Goal: Answer question/provide support: Share knowledge or assist other users

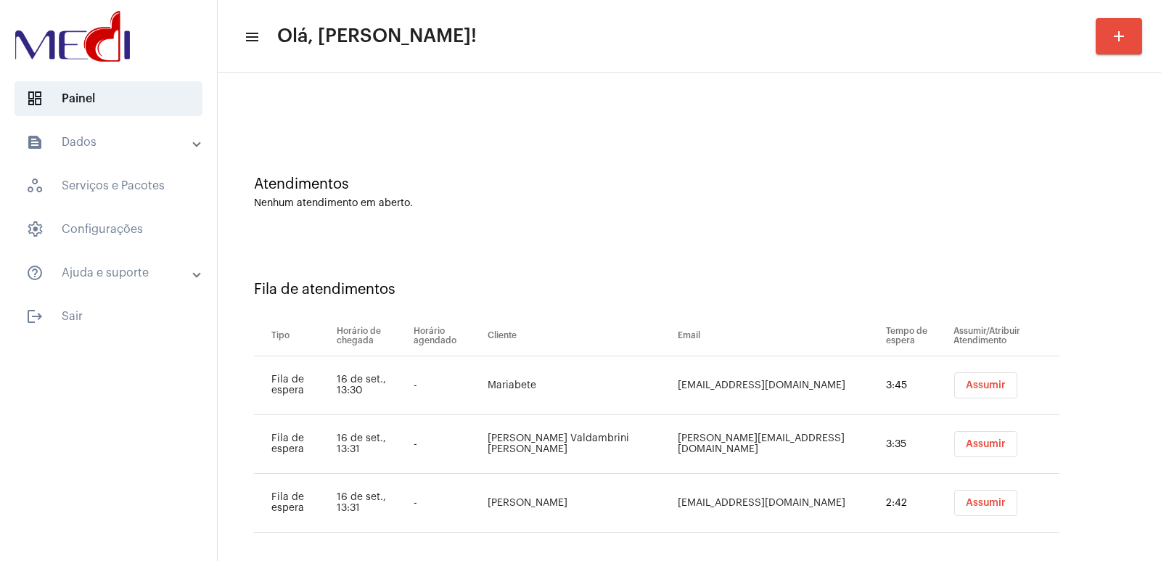
scroll to position [41, 0]
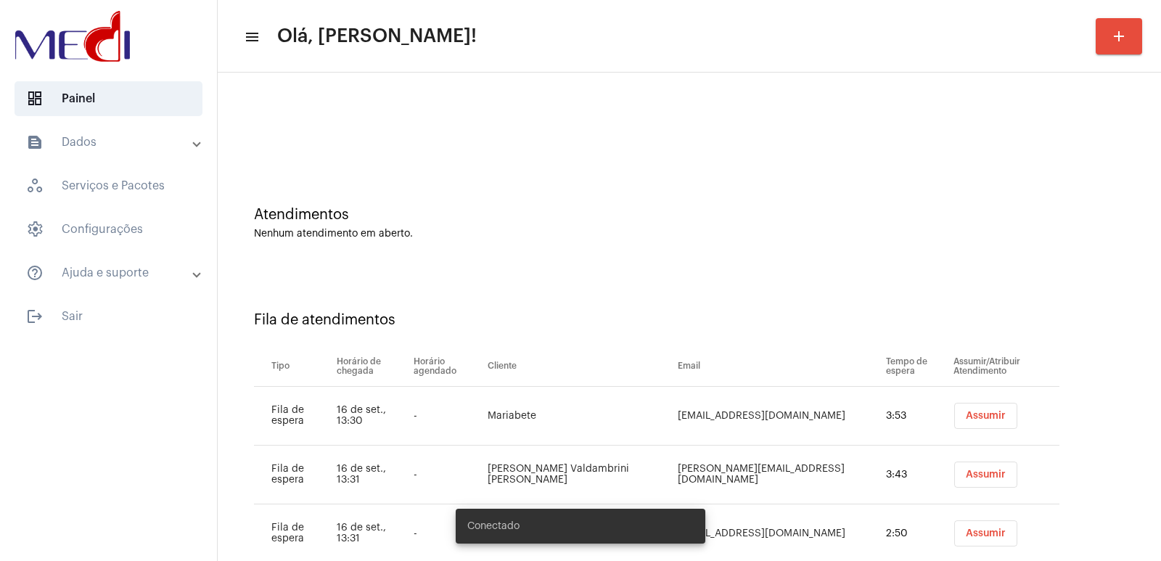
scroll to position [41, 0]
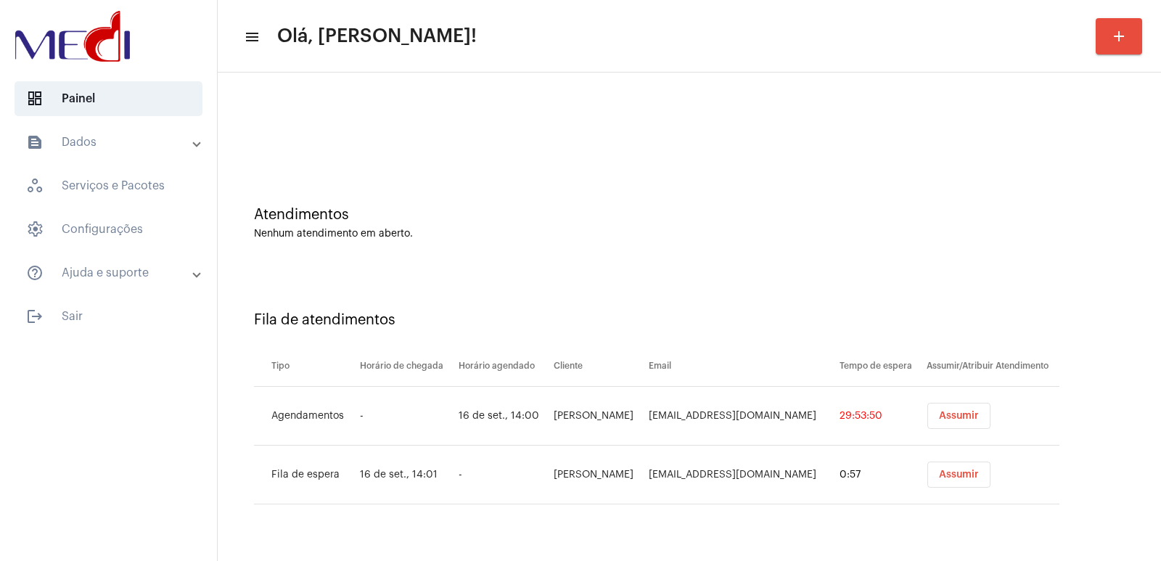
drag, startPoint x: 382, startPoint y: 54, endPoint x: 596, endPoint y: 202, distance: 260.2
click at [382, 54] on mat-toolbar-row "menu Olá, Vivian! add" at bounding box center [689, 36] width 943 height 46
drag, startPoint x: 969, startPoint y: 424, endPoint x: 966, endPoint y: 416, distance: 8.8
click at [968, 423] on button "Assumir" at bounding box center [958, 416] width 63 height 26
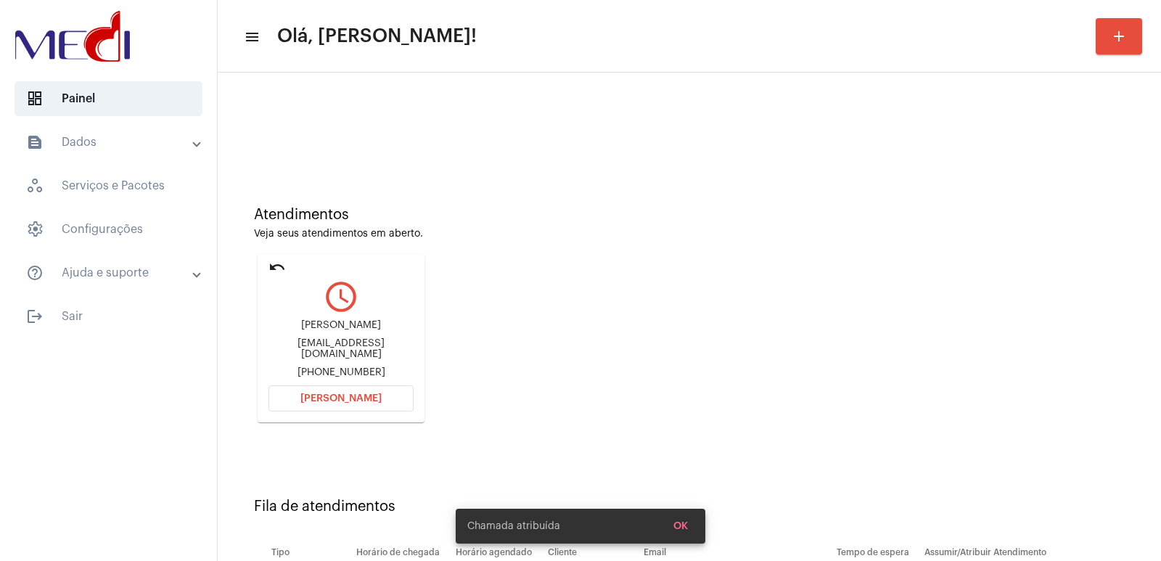
click at [346, 331] on div "Kaue Akio Uemura" at bounding box center [340, 325] width 145 height 11
copy div "Kaue Akio Uemura"
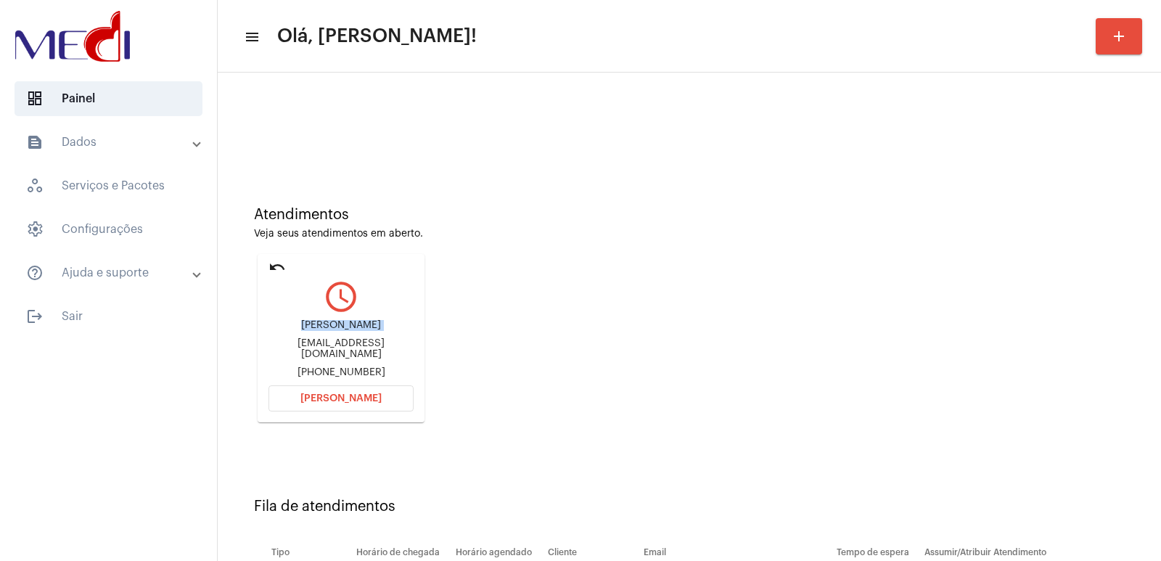
drag, startPoint x: 337, startPoint y: 404, endPoint x: 332, endPoint y: 387, distance: 17.4
click at [337, 402] on button "Abrir Chamada" at bounding box center [340, 398] width 145 height 26
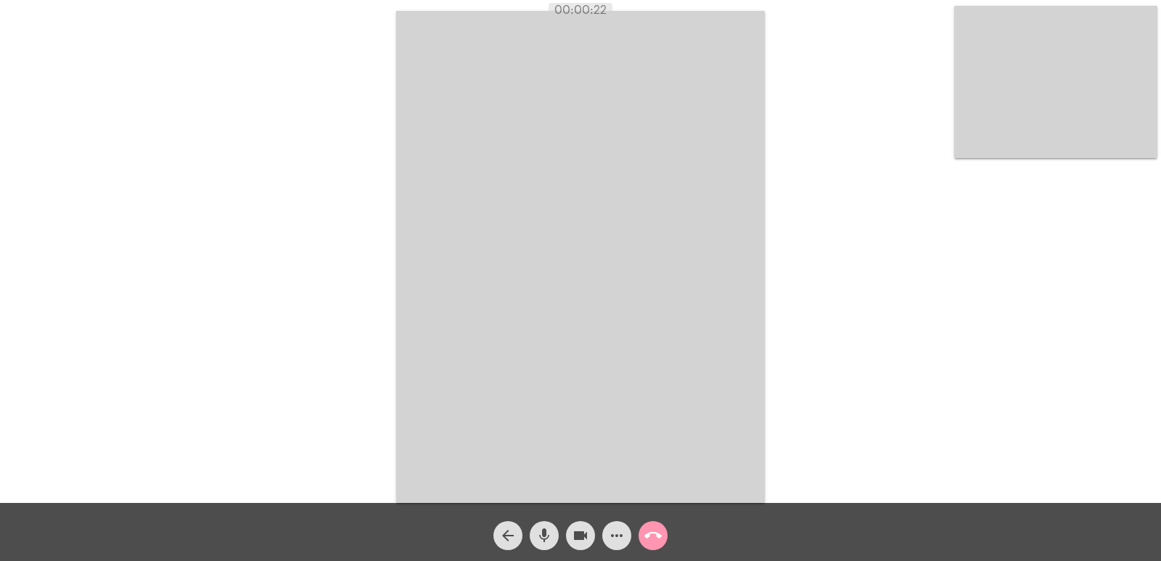
click at [1092, 118] on video at bounding box center [1055, 82] width 203 height 152
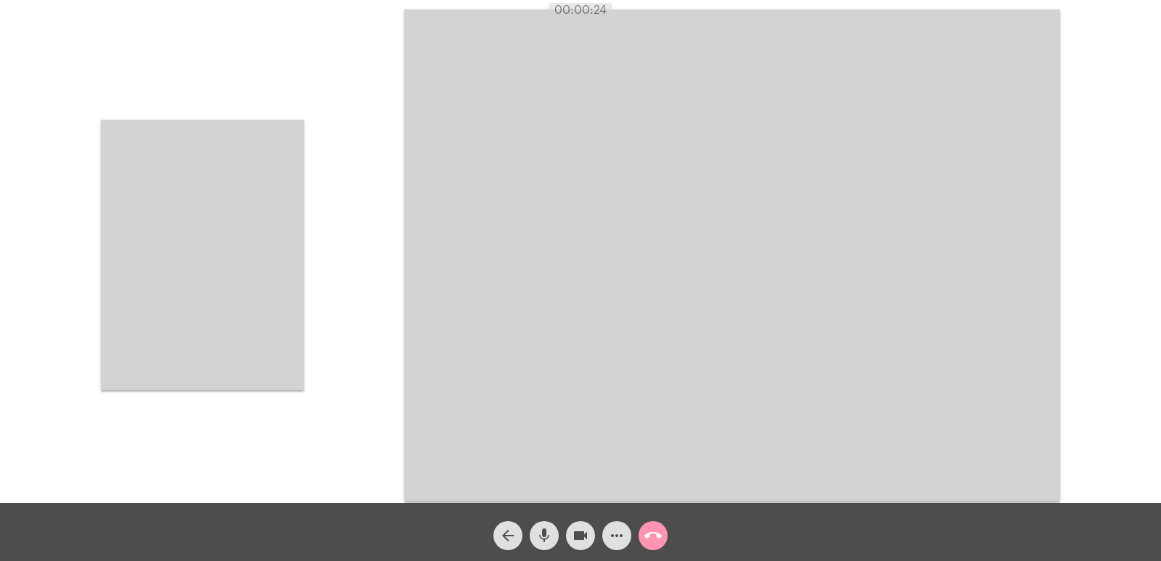
click at [218, 362] on video at bounding box center [202, 255] width 203 height 271
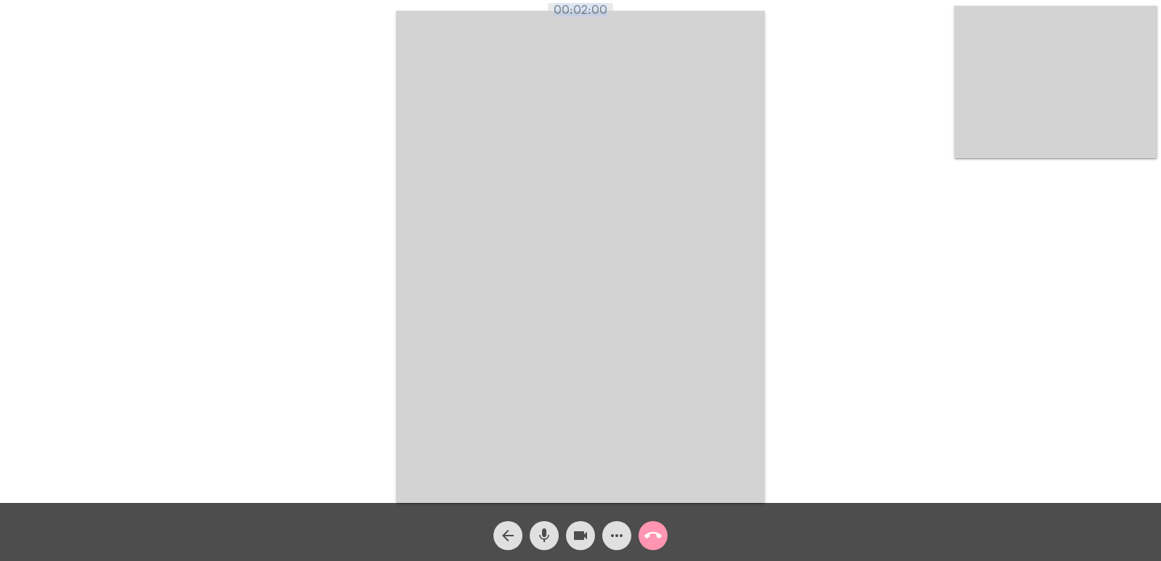
drag, startPoint x: 385, startPoint y: 6, endPoint x: 847, endPoint y: 322, distance: 560.0
click at [844, 321] on app-call "00:02:00 Acessando Câmera e Microfone... arrow_back mic videocam more_horiz cal…" at bounding box center [580, 280] width 1161 height 561
click at [864, 333] on div "Acessando Câmera e Microfone..." at bounding box center [580, 255] width 1158 height 503
click at [659, 537] on mat-icon "call_end" at bounding box center [652, 535] width 17 height 17
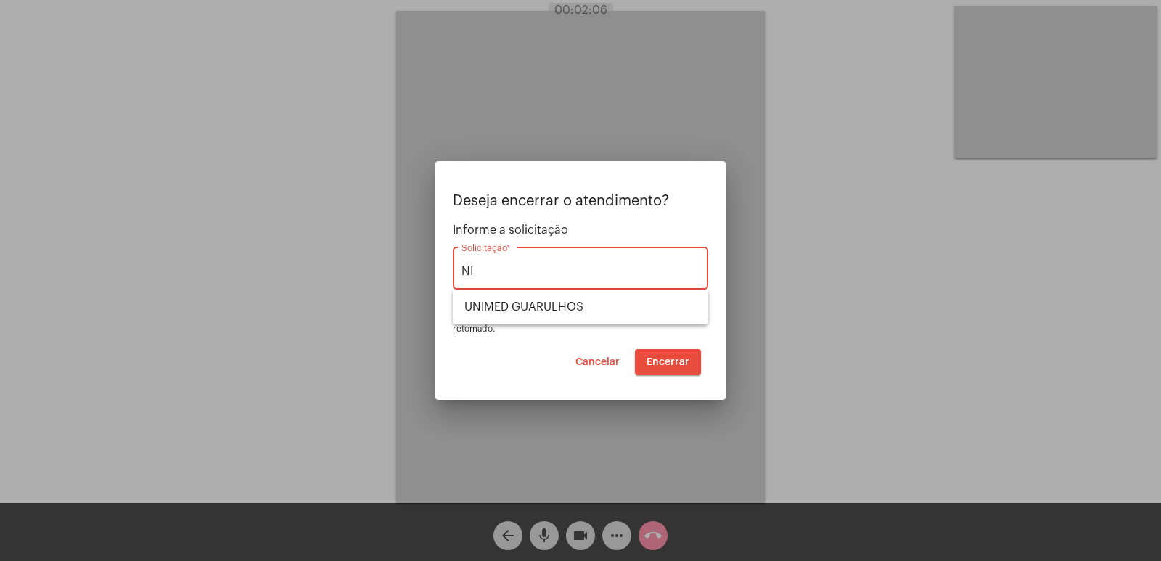
type input "N"
click at [523, 327] on div "Deseja encerrar o atendimento? Informe a solicitação UNI Solicitação * OBS: O a…" at bounding box center [580, 263] width 255 height 141
click at [508, 276] on input "UNI" at bounding box center [580, 271] width 238 height 13
click at [515, 305] on span "UNIMED GUARULHOS" at bounding box center [580, 306] width 232 height 35
type input "UNIMED GUARULHOS"
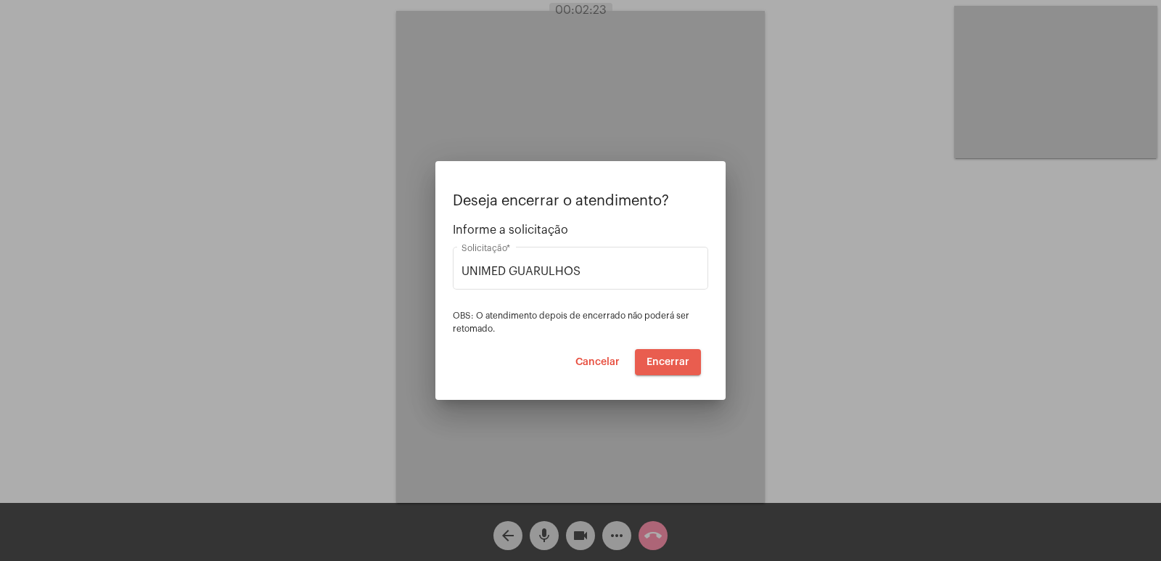
click at [660, 357] on span "Encerrar" at bounding box center [667, 362] width 43 height 10
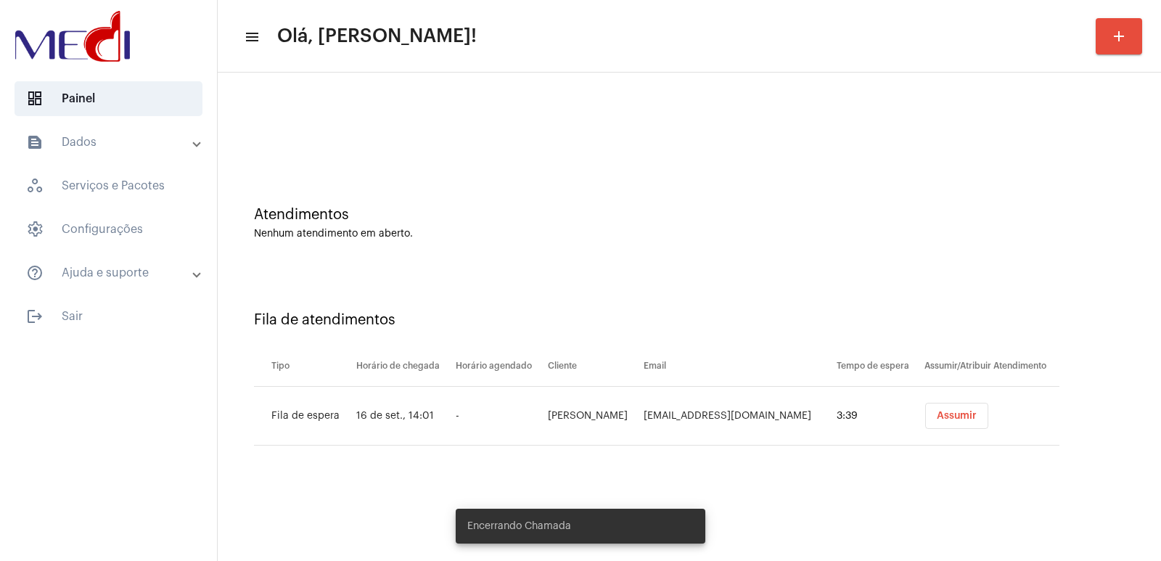
click at [945, 421] on button "Assumir" at bounding box center [956, 416] width 63 height 26
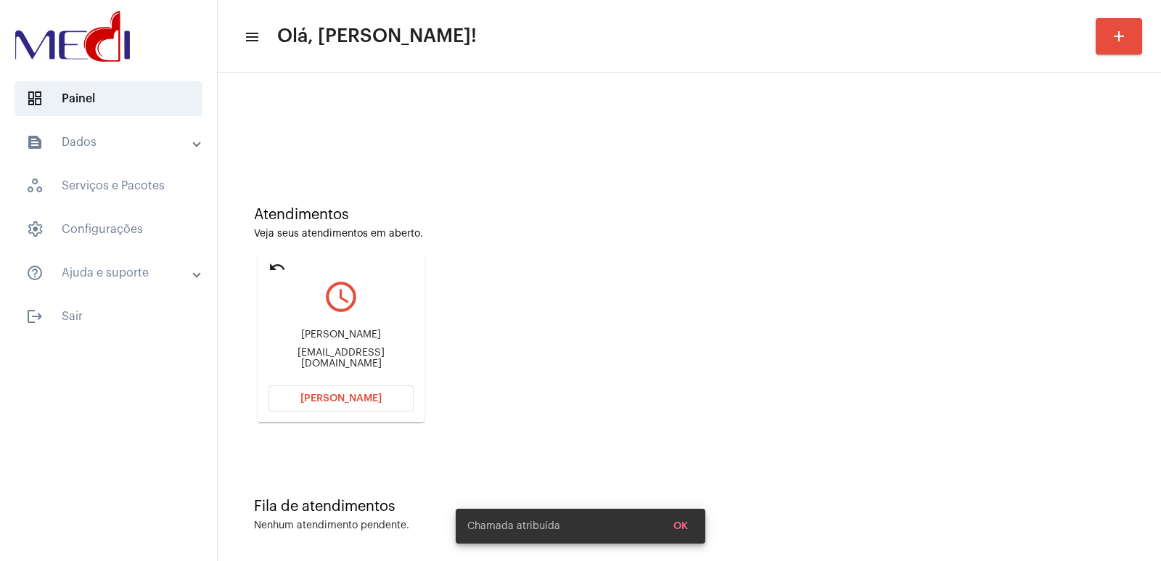
click at [355, 337] on div "Gustavo Nunes Feitosa" at bounding box center [340, 334] width 145 height 11
drag, startPoint x: 355, startPoint y: 337, endPoint x: 345, endPoint y: 336, distance: 10.2
click at [348, 336] on div "Gustavo Nunes Feitosa" at bounding box center [340, 334] width 145 height 11
drag, startPoint x: 345, startPoint y: 336, endPoint x: 358, endPoint y: 349, distance: 18.5
click at [344, 337] on div "Gustavo Nunes Feitosa" at bounding box center [340, 334] width 145 height 11
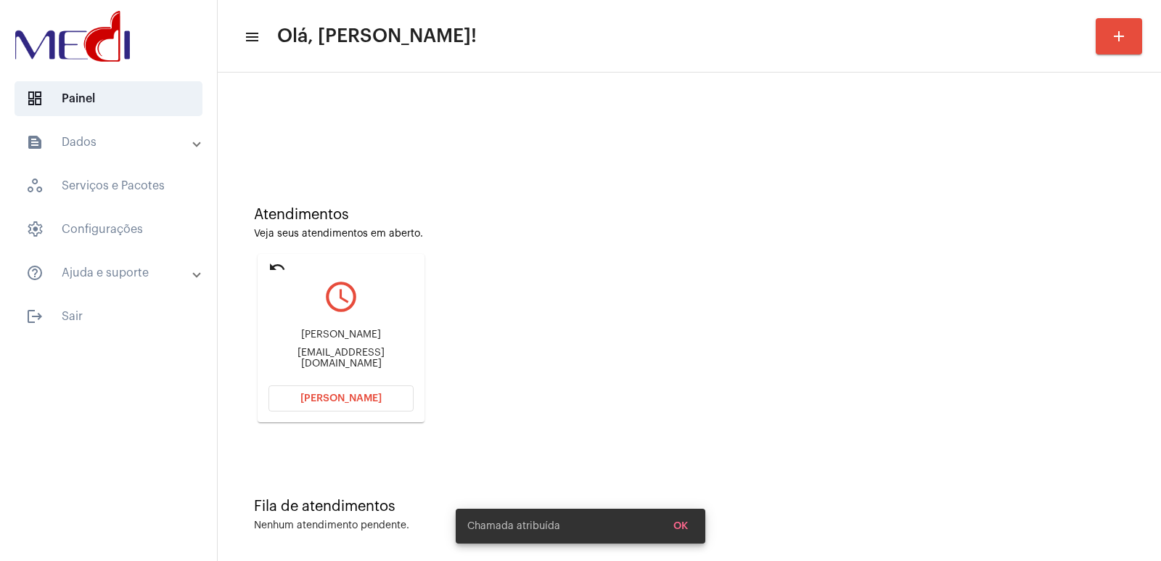
click at [355, 339] on div "Gustavo Nunes Feitosa" at bounding box center [340, 334] width 145 height 11
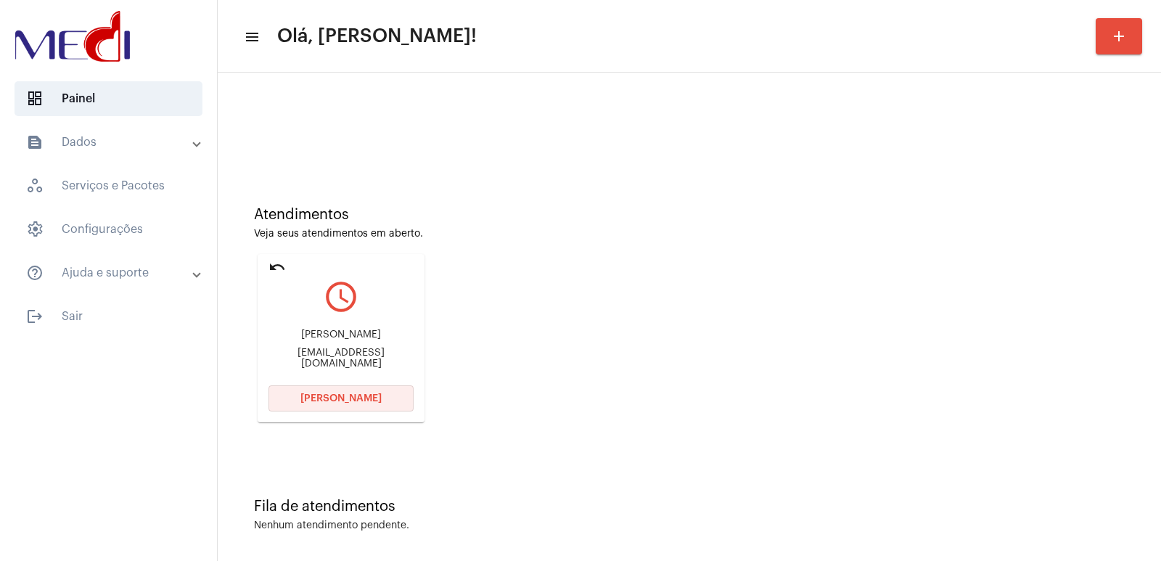
click at [324, 394] on span "Abrir Chamada" at bounding box center [340, 398] width 81 height 10
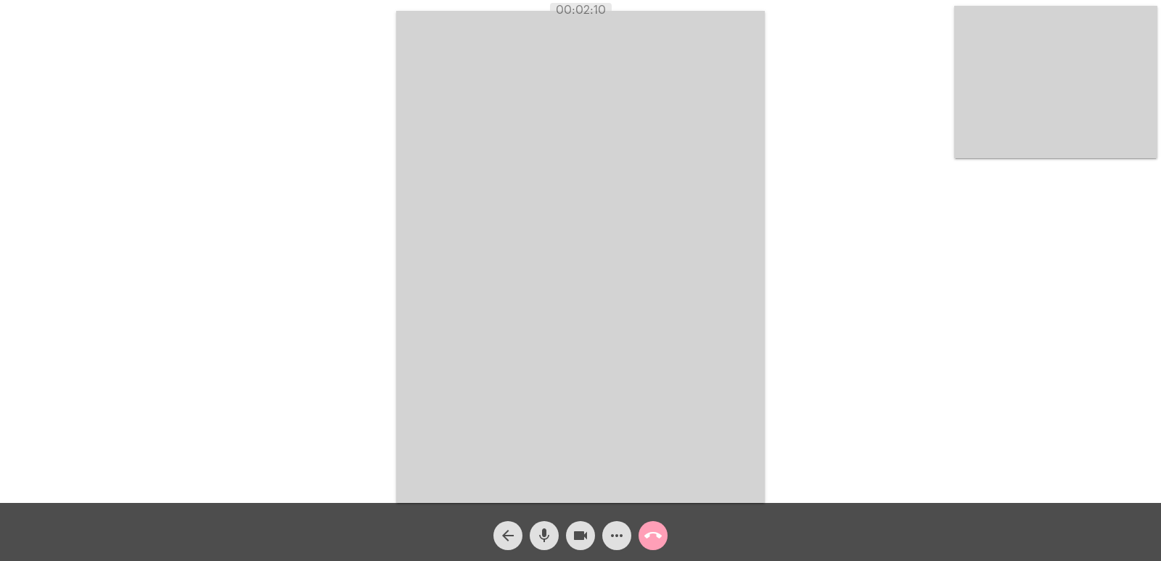
click at [656, 527] on mat-icon "call_end" at bounding box center [652, 535] width 17 height 17
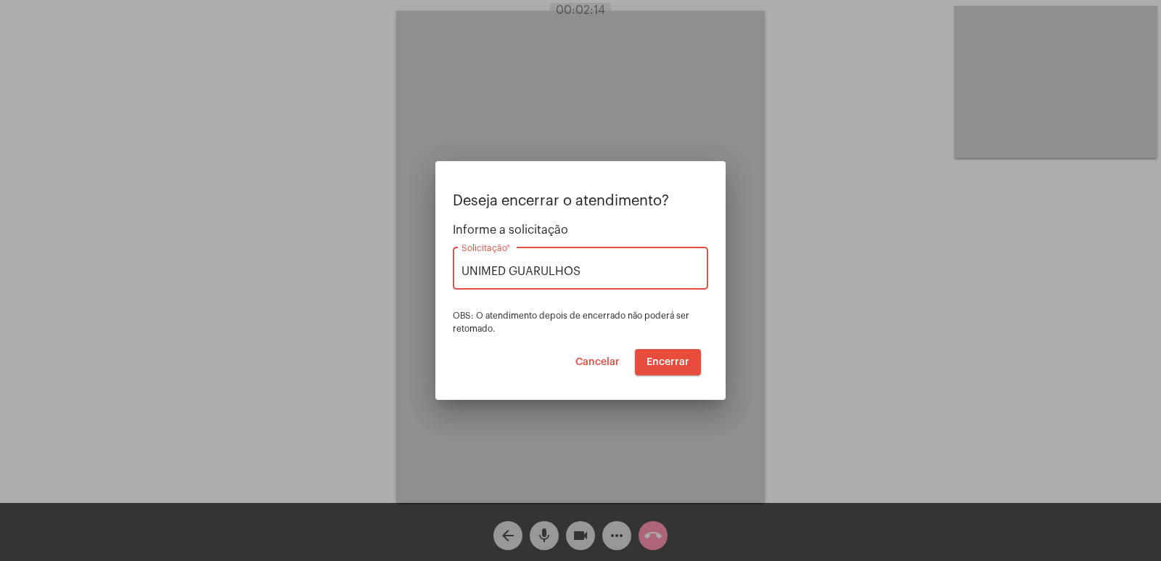
type input "UNIMED GUARULHOS"
click at [680, 363] on span "Encerrar" at bounding box center [667, 362] width 43 height 10
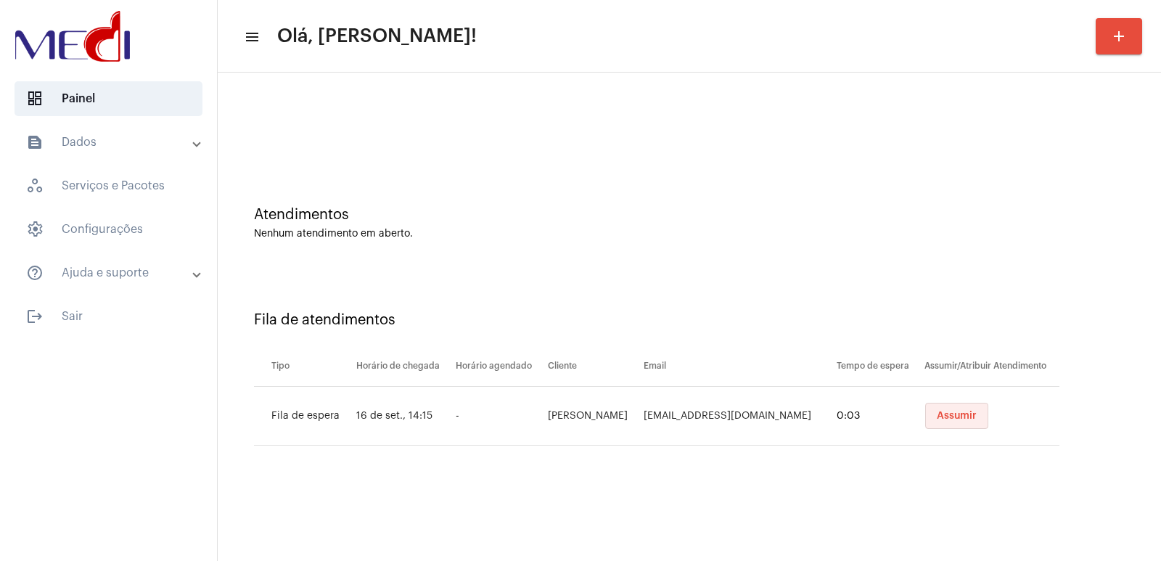
click at [937, 415] on span "Assumir" at bounding box center [957, 416] width 40 height 10
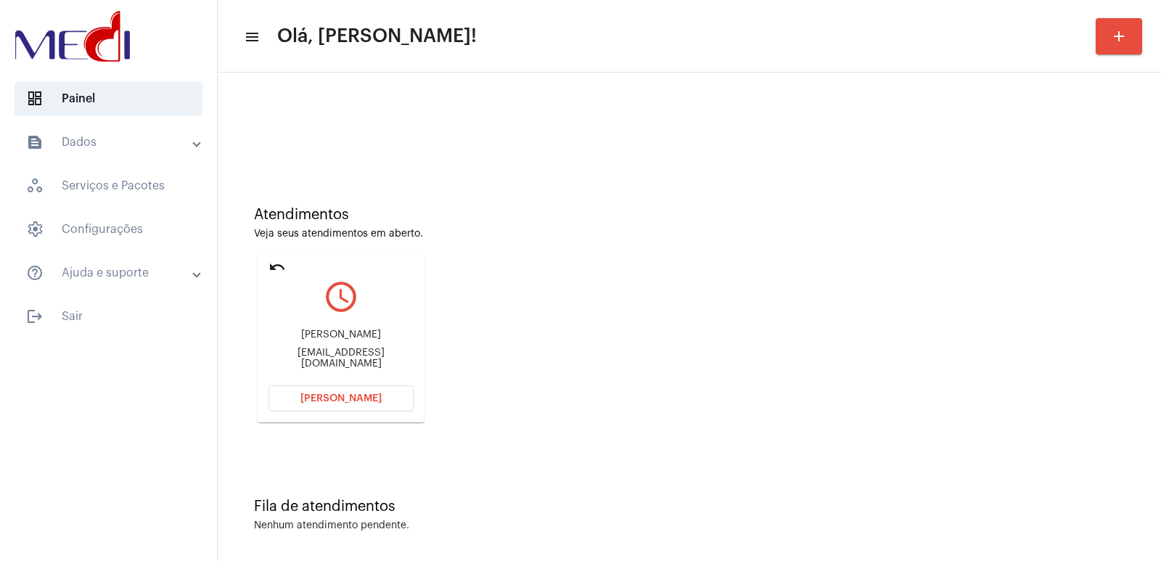
click at [348, 361] on div "[EMAIL_ADDRESS][DOMAIN_NAME]" at bounding box center [340, 358] width 145 height 22
copy mat-card-content "renatavieira41209@gmail.com Abrir Chamada"
click at [339, 340] on div "Renata" at bounding box center [340, 334] width 145 height 11
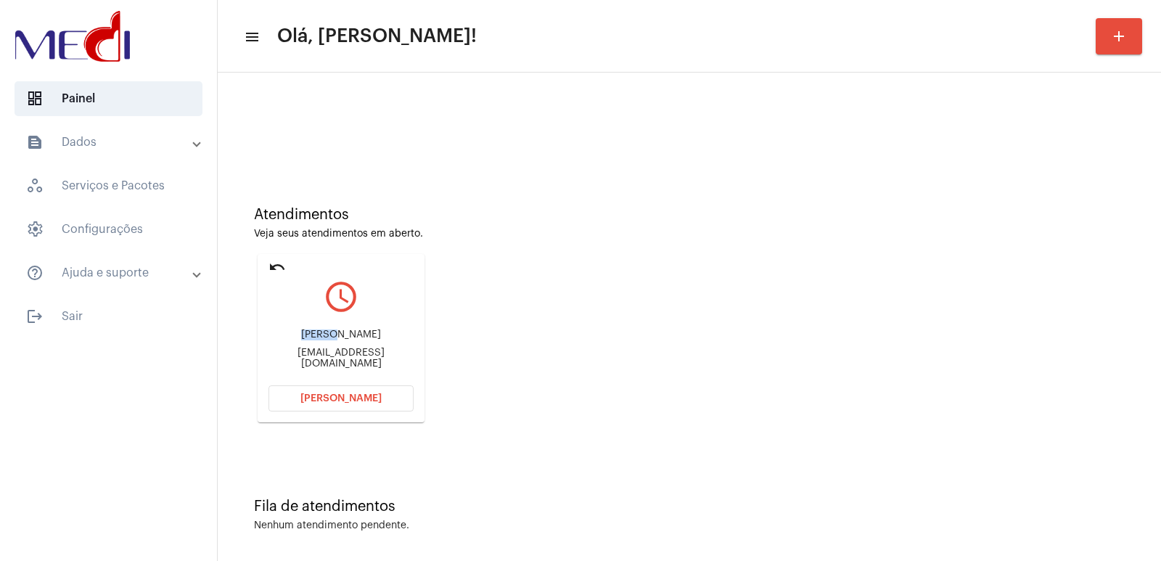
click at [339, 340] on div "Renata" at bounding box center [340, 334] width 145 height 11
drag, startPoint x: 339, startPoint y: 342, endPoint x: 351, endPoint y: 367, distance: 27.9
click at [339, 340] on div "Renata" at bounding box center [340, 334] width 145 height 11
copy div "Renata"
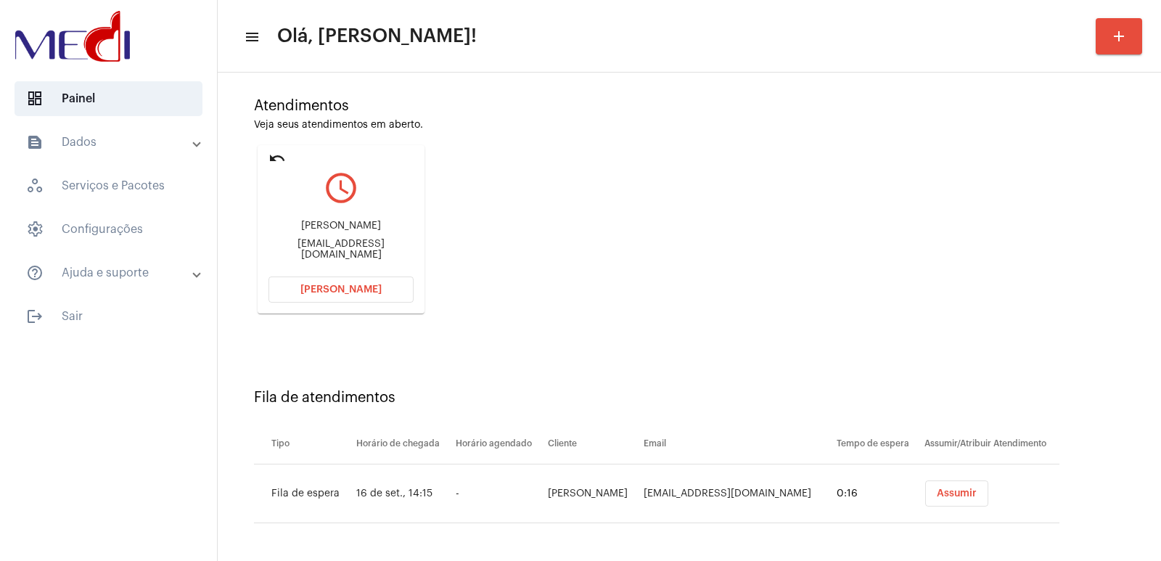
scroll to position [110, 0]
click at [934, 480] on button "Assumir" at bounding box center [956, 492] width 63 height 26
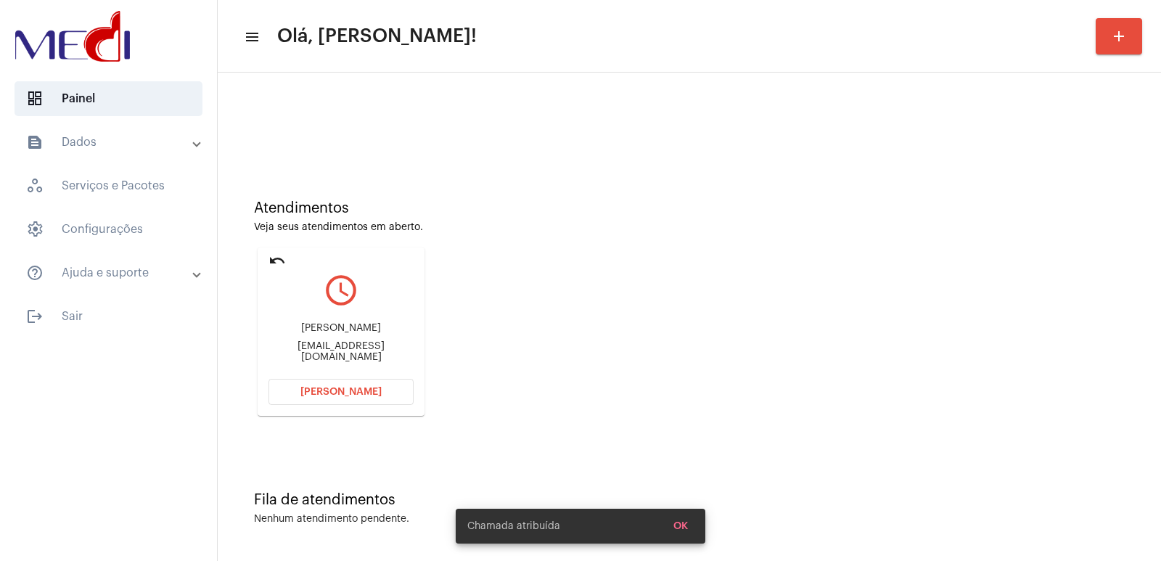
scroll to position [0, 0]
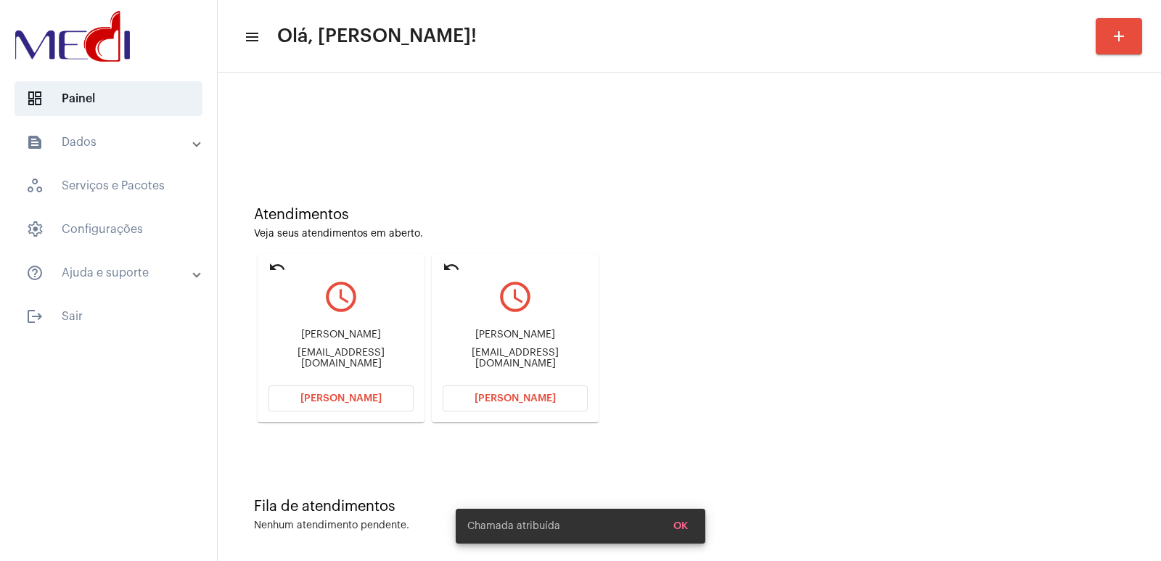
click at [360, 354] on div "michelemontanheiro@hotmail.com" at bounding box center [340, 358] width 145 height 22
copy div "michelemontanheiro@hotmail.com Abrir Chamada undo query_builder"
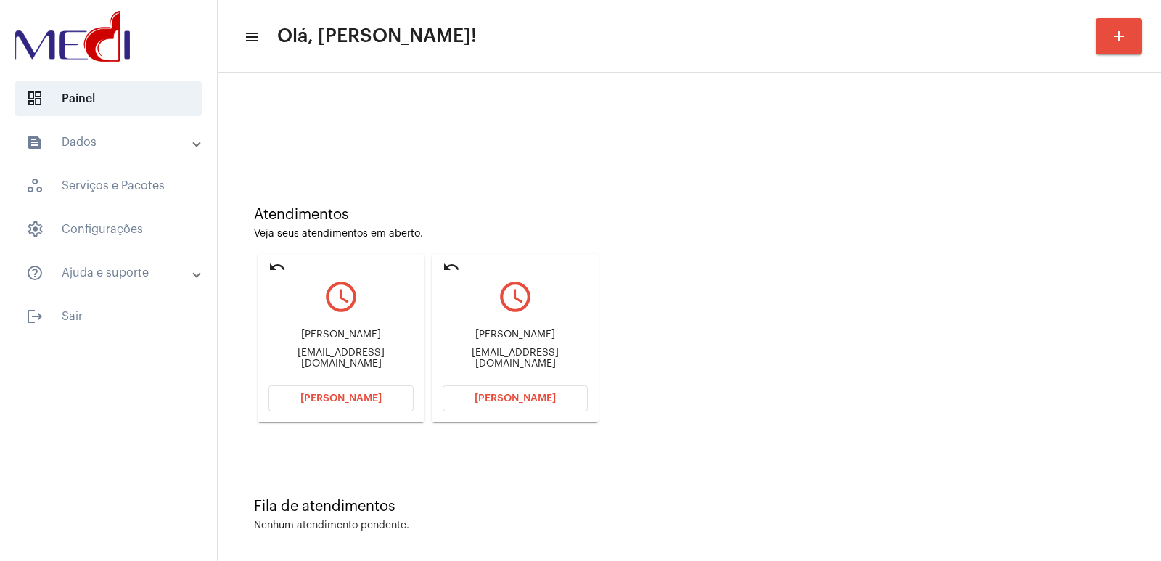
click at [353, 333] on div "Michele michelemontanheiro@hotmail.com" at bounding box center [340, 348] width 145 height 65
copy div "Michele"
click at [508, 353] on div "renatavieira41209@gmail.com" at bounding box center [515, 358] width 145 height 22
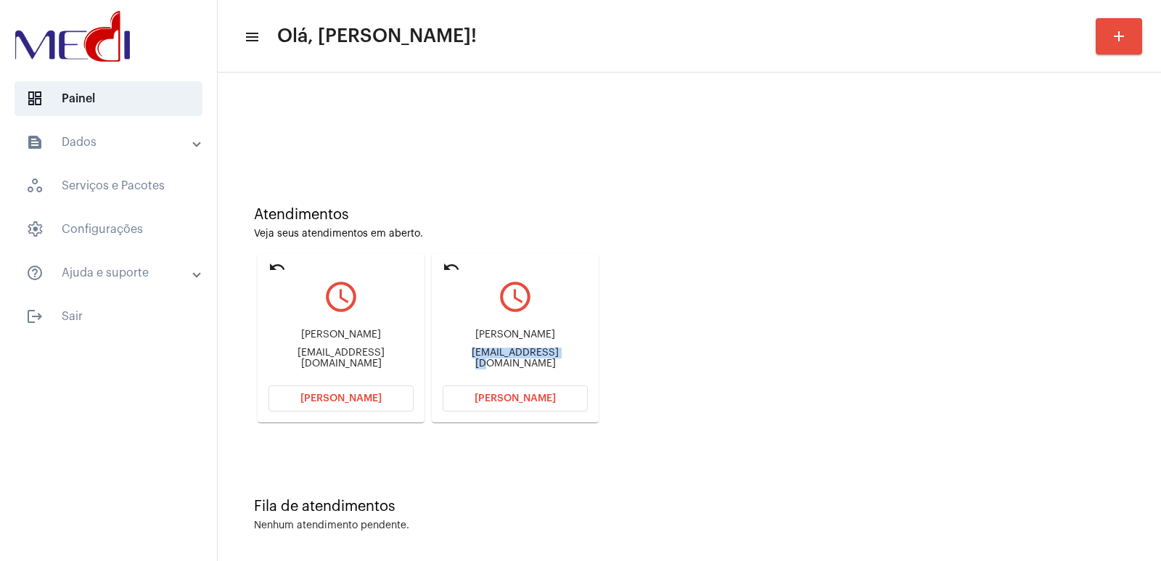
click at [508, 353] on div "renatavieira41209@gmail.com" at bounding box center [515, 358] width 145 height 22
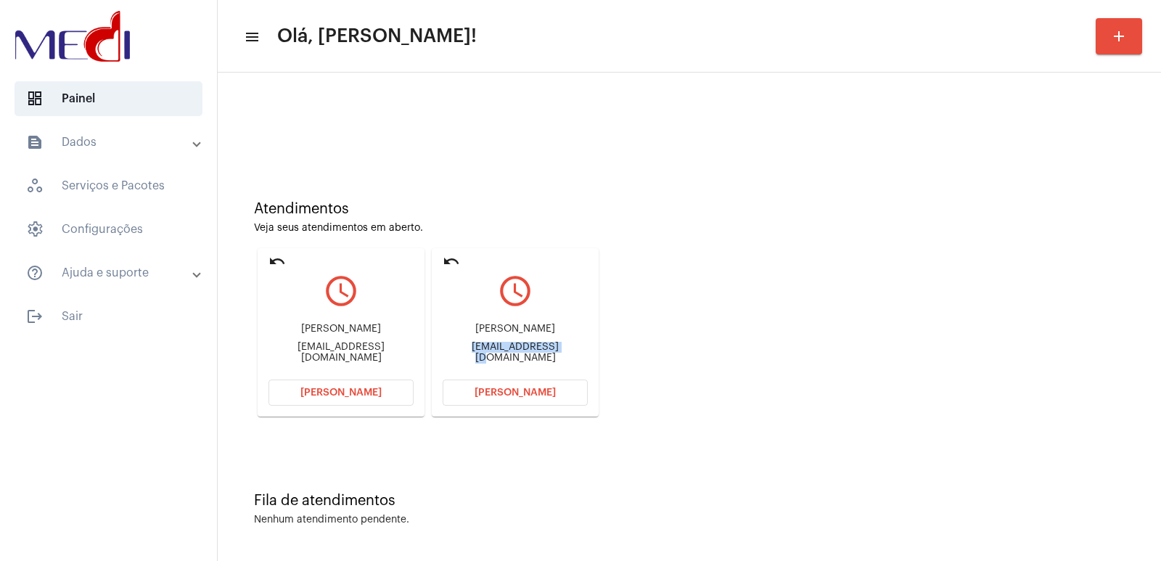
scroll to position [7, 0]
click at [522, 334] on div "Renata" at bounding box center [515, 328] width 145 height 11
copy div "Renata"
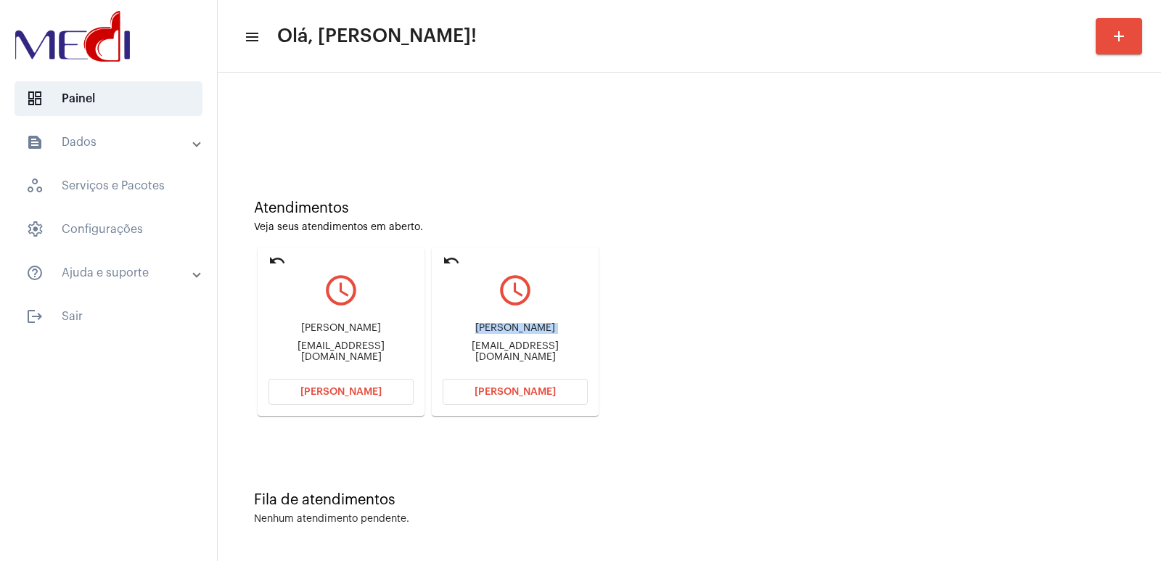
click at [561, 396] on button "Abrir Chamada" at bounding box center [515, 392] width 145 height 26
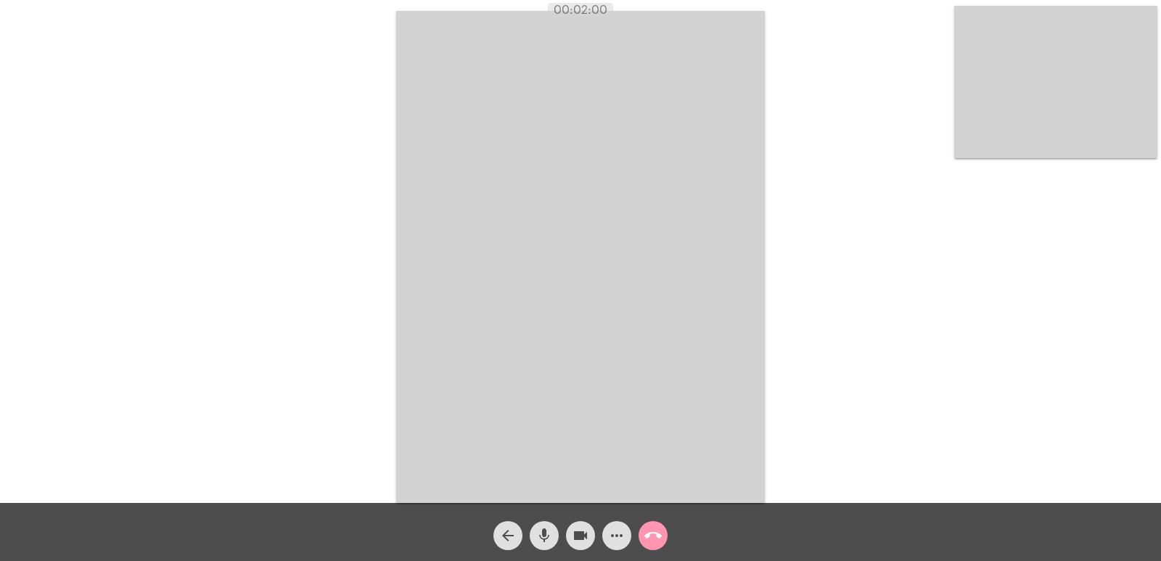
click at [651, 532] on mat-icon "call_end" at bounding box center [652, 535] width 17 height 17
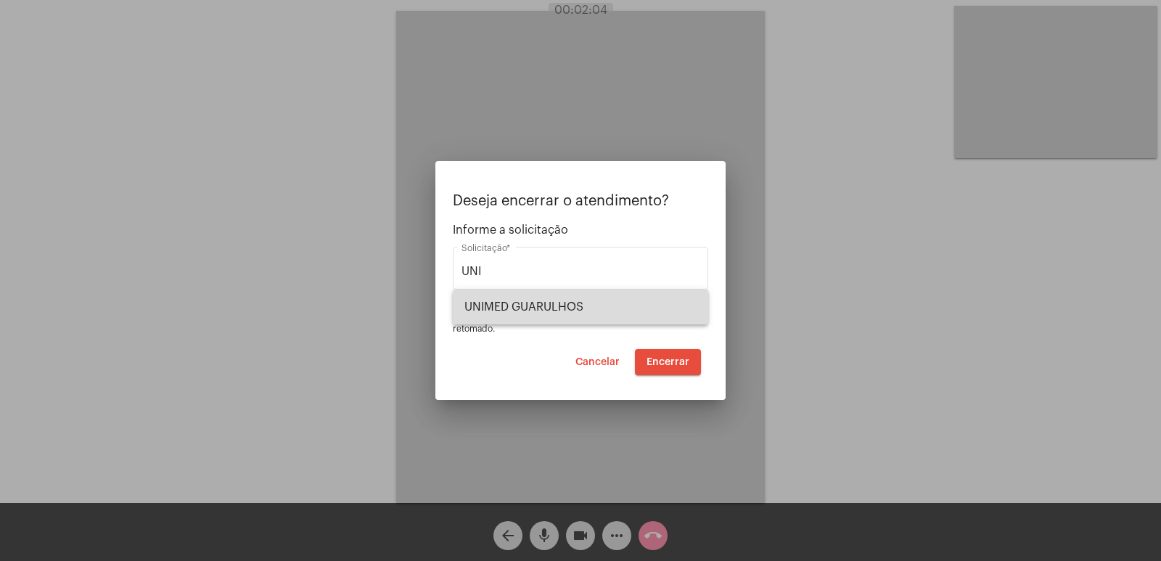
click at [512, 307] on span "UNIMED GUARULHOS" at bounding box center [580, 306] width 232 height 35
type input "UNIMED GUARULHOS"
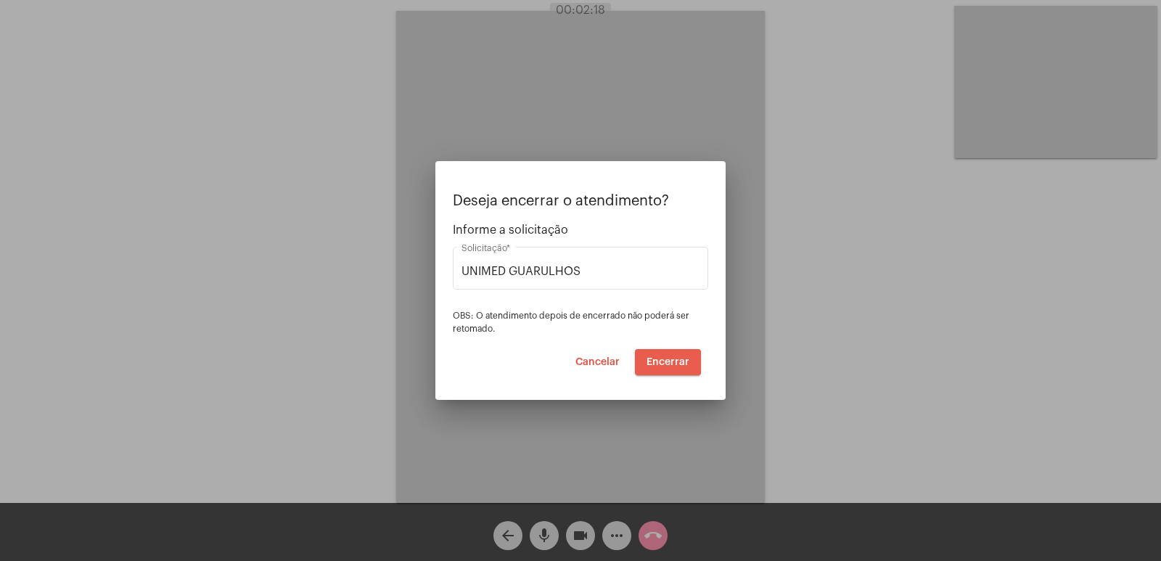
click at [658, 357] on span "Encerrar" at bounding box center [667, 362] width 43 height 10
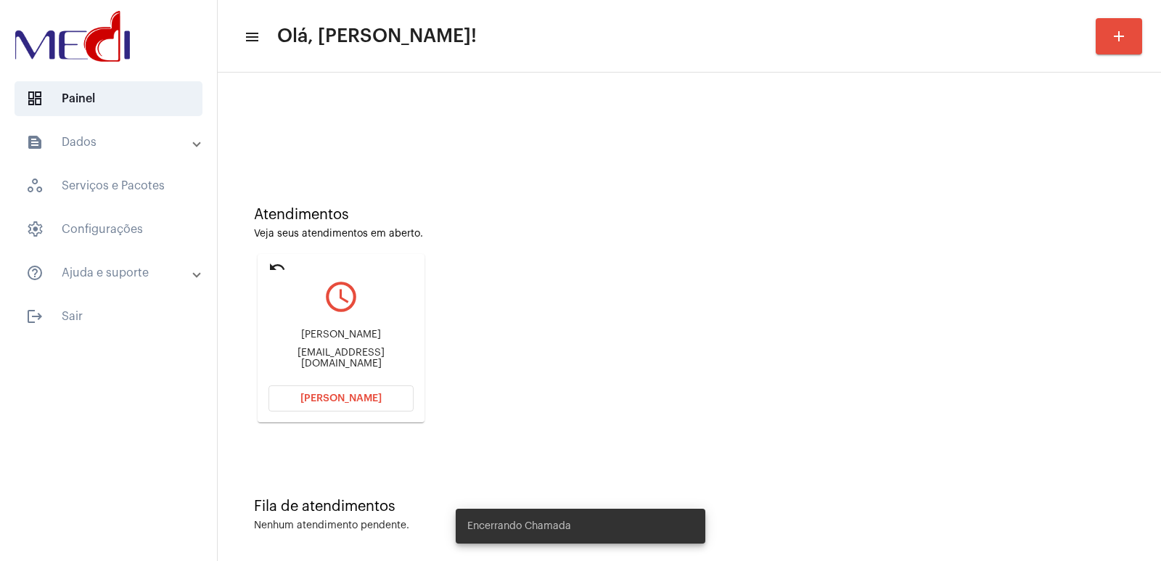
click at [344, 348] on div "Michele michelemontanheiro@hotmail.com" at bounding box center [340, 348] width 145 height 65
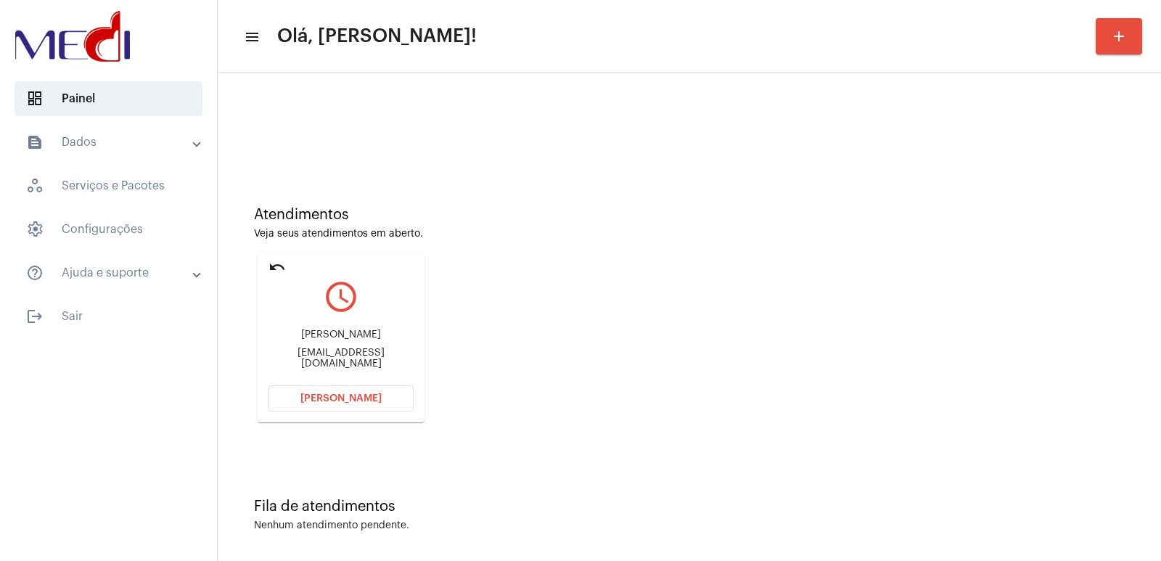
click at [345, 356] on div "michelemontanheiro@hotmail.com" at bounding box center [340, 358] width 145 height 22
copy mat-card-content "michelemontanheiro@hotmail.com Abrir Chamada"
drag, startPoint x: 372, startPoint y: 431, endPoint x: 372, endPoint y: 413, distance: 17.4
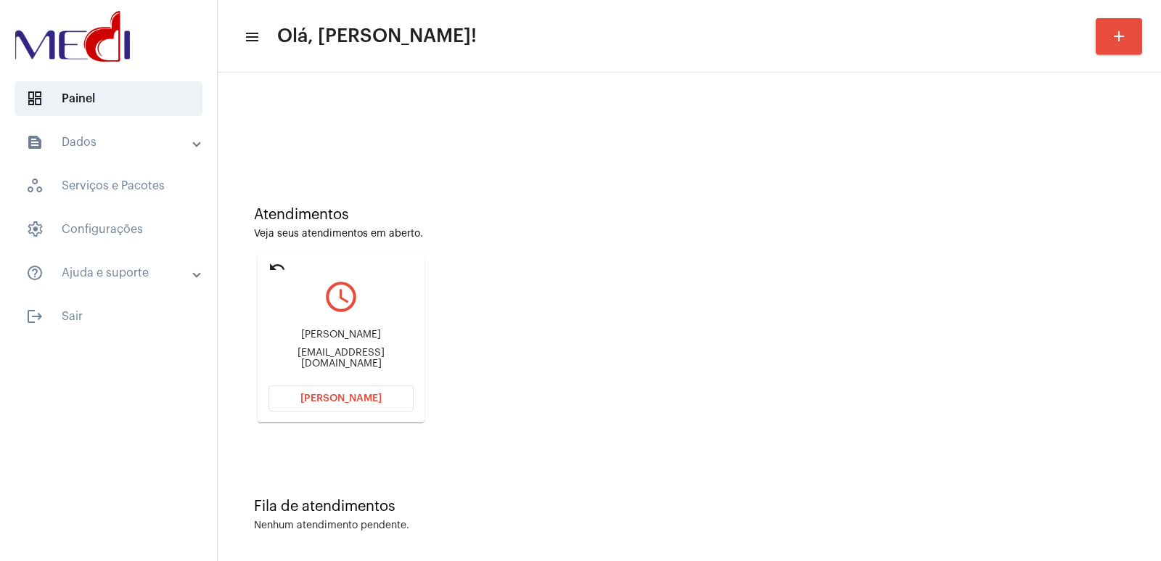
click at [372, 429] on div "Atendimentos Veja seus atendimentos em aberto. undo query_builder Michele miche…" at bounding box center [689, 309] width 929 height 292
click at [372, 413] on mat-card "undo query_builder Michele michelemontanheiro@hotmail.com Abrir Chamada" at bounding box center [341, 338] width 167 height 168
click at [374, 397] on span "Abrir Chamada" at bounding box center [340, 398] width 81 height 10
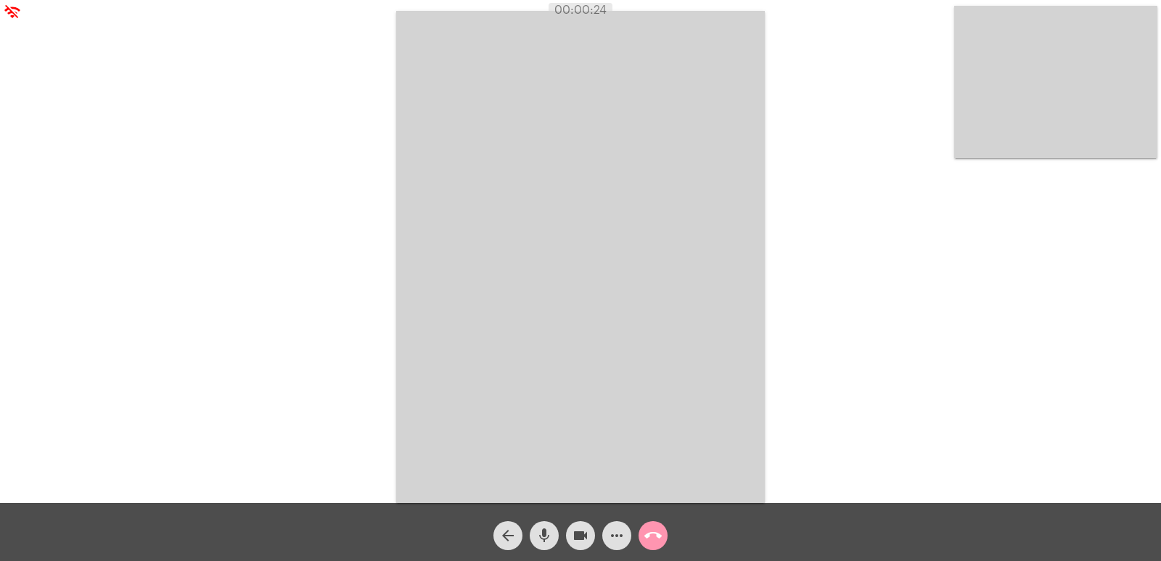
click at [576, 347] on video at bounding box center [580, 257] width 369 height 492
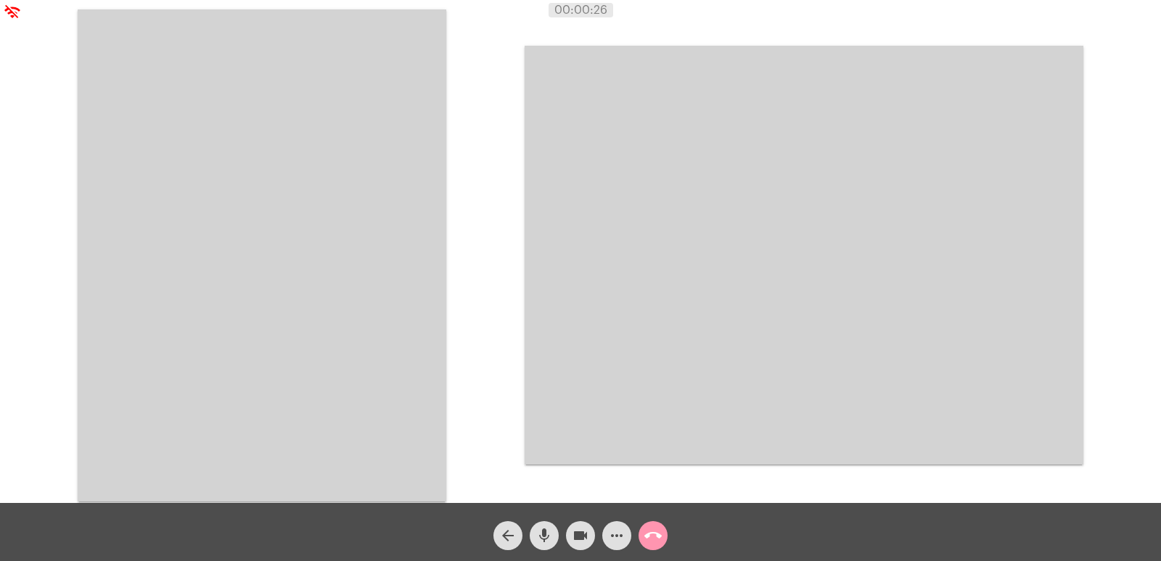
click at [191, 211] on video at bounding box center [262, 255] width 369 height 492
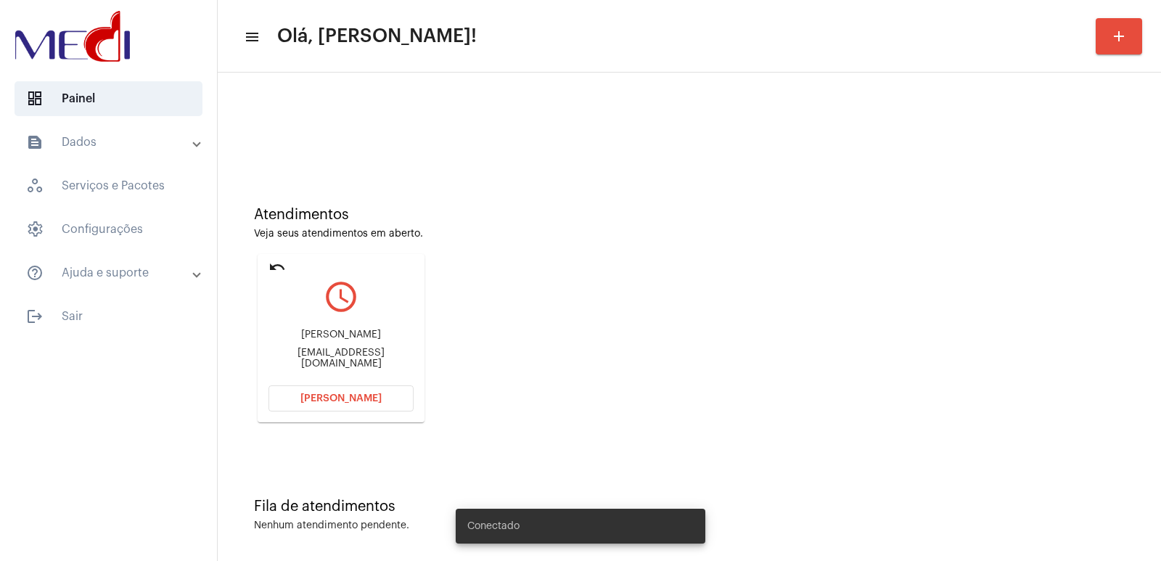
click at [332, 397] on span "Abrir Chamada" at bounding box center [340, 398] width 81 height 10
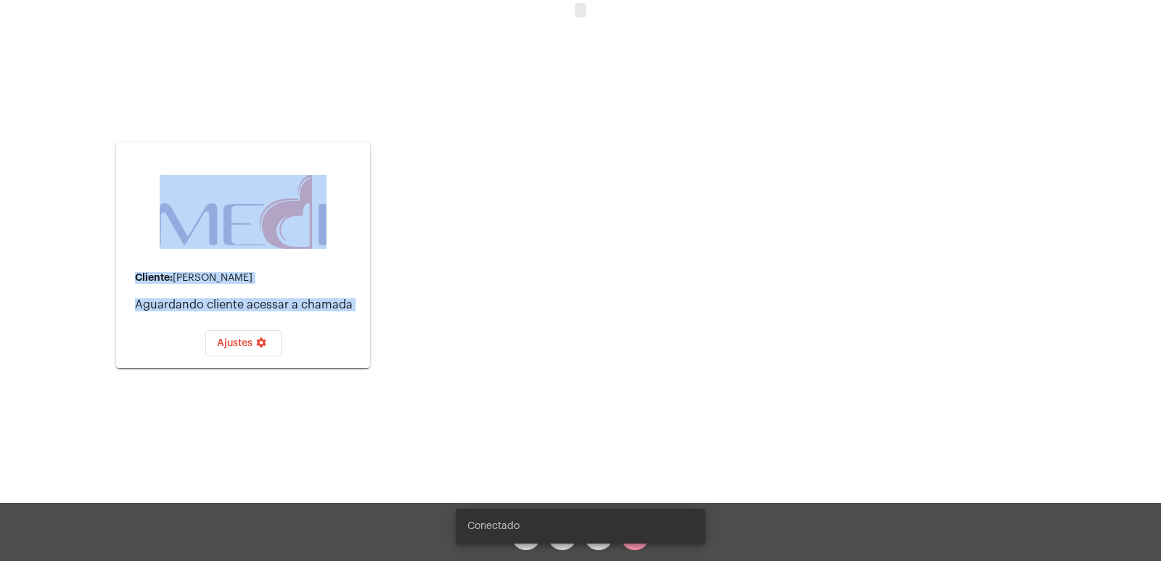
drag, startPoint x: 67, startPoint y: 6, endPoint x: 965, endPoint y: 190, distance: 916.1
click at [979, 275] on app-call "Cliente: Michele Aguardando cliente acessar a chamada Ajustes settings Acessand…" at bounding box center [580, 280] width 1161 height 561
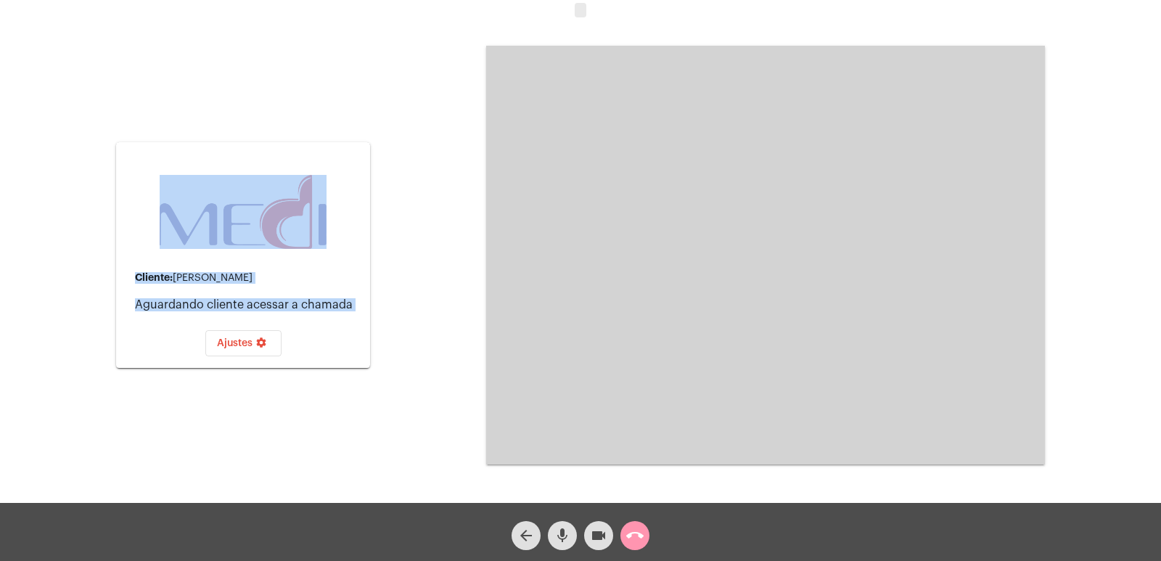
click at [445, 154] on div "Cliente: Michele Aguardando cliente acessar a chamada Ajustes settings Acessand…" at bounding box center [580, 253] width 1158 height 503
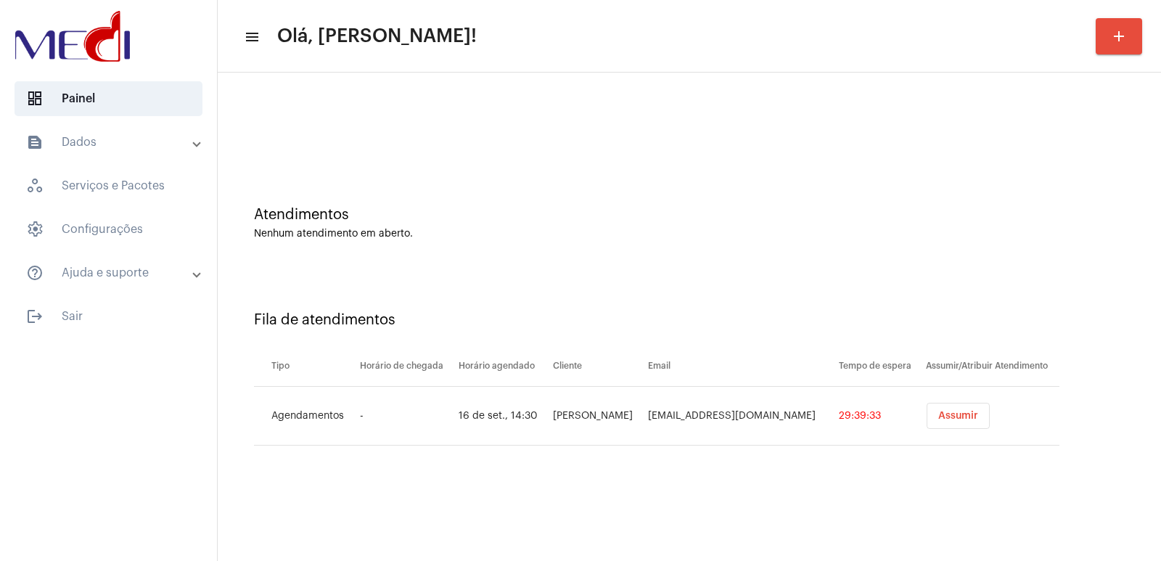
click at [950, 419] on span "Assumir" at bounding box center [958, 416] width 40 height 10
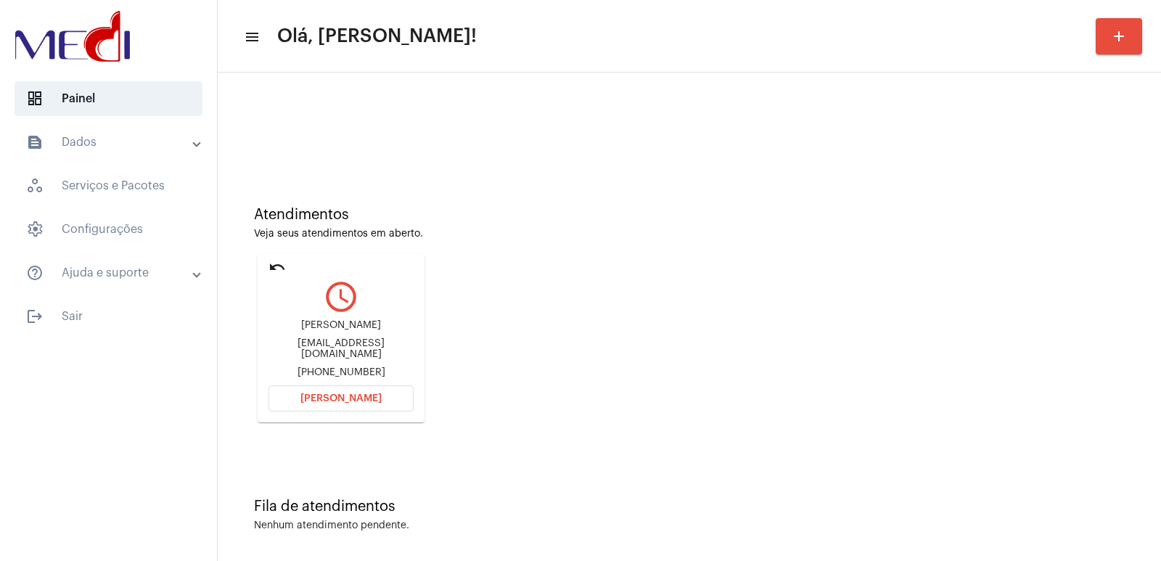
click at [330, 345] on div "angelanascimento.patricia@gmail.com" at bounding box center [340, 349] width 145 height 22
copy div "angelanascimento.patricia@gmail.com"
click at [348, 392] on button "Abrir Chamada" at bounding box center [340, 398] width 145 height 26
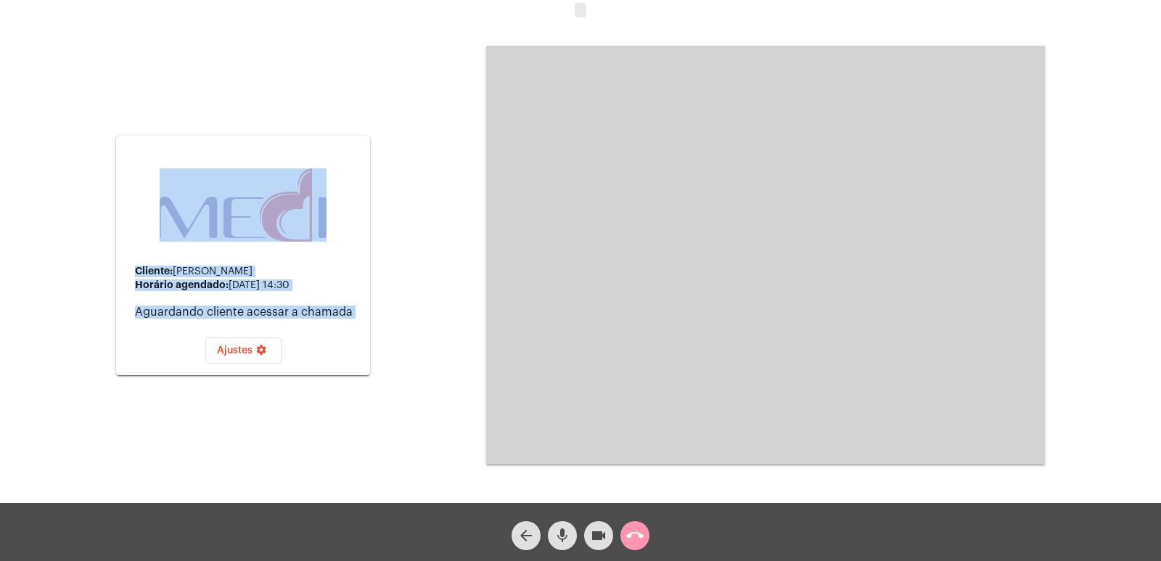
drag, startPoint x: 249, startPoint y: 230, endPoint x: 445, endPoint y: 414, distance: 269.4
click at [445, 414] on div "Cliente: Angela Horário agendado: 16 de setembro às 14:30 Aguardando cliente ac…" at bounding box center [580, 253] width 1158 height 503
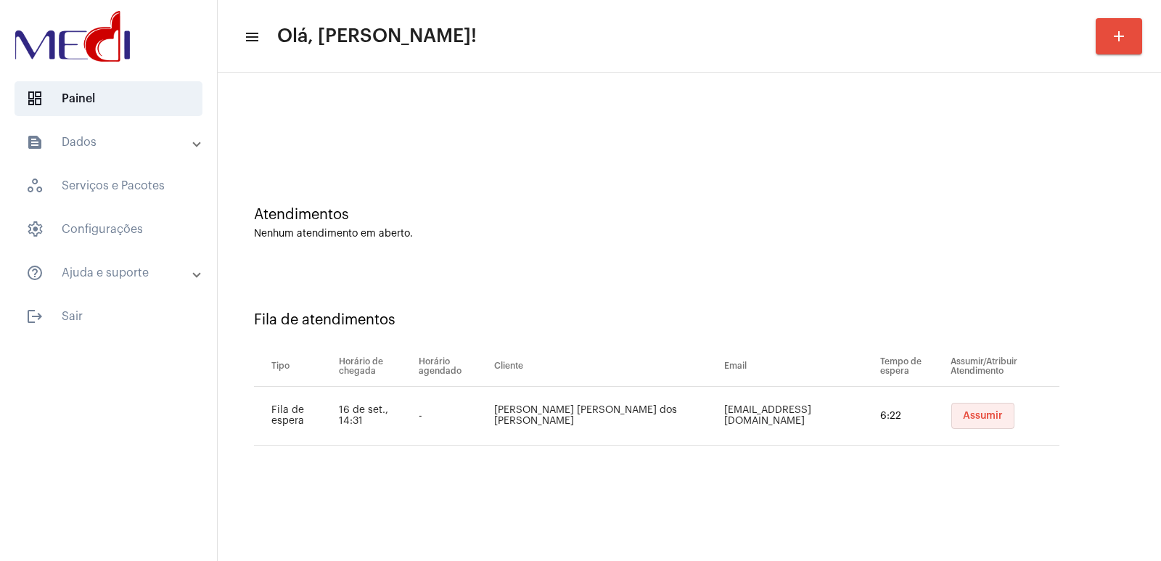
click at [953, 408] on button "Assumir" at bounding box center [982, 416] width 63 height 26
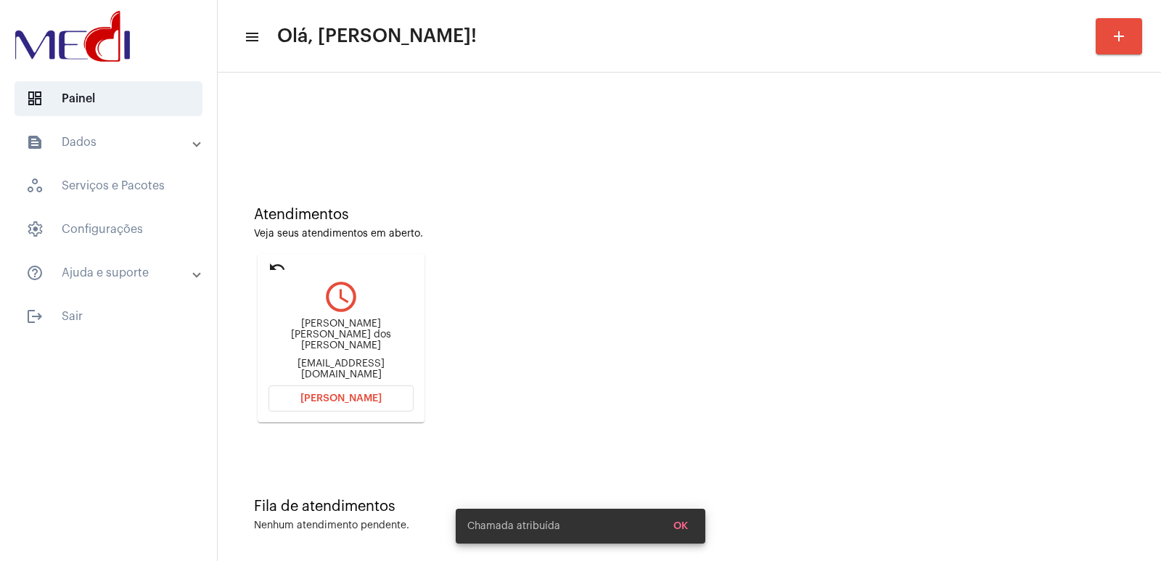
click at [330, 339] on div "Adriana Maria dos Santos" at bounding box center [340, 334] width 145 height 33
copy div "Adriana Maria dos Santos"
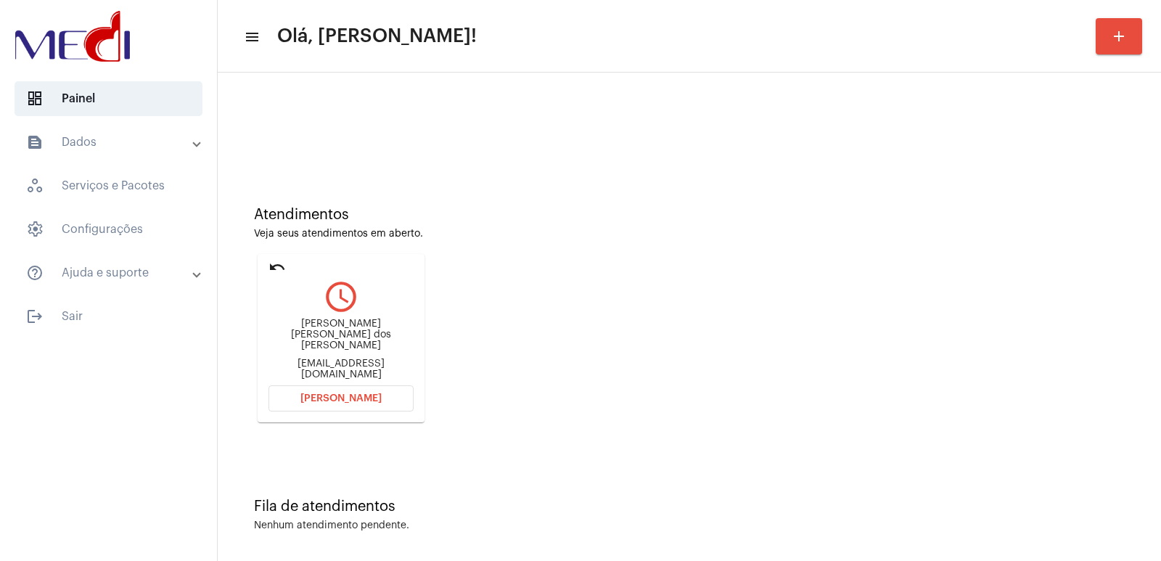
click at [369, 379] on div "Adriana Maria dos Santos admsantos881@gmail.com" at bounding box center [340, 348] width 145 height 65
click at [366, 395] on span "[PERSON_NAME]" at bounding box center [340, 398] width 81 height 10
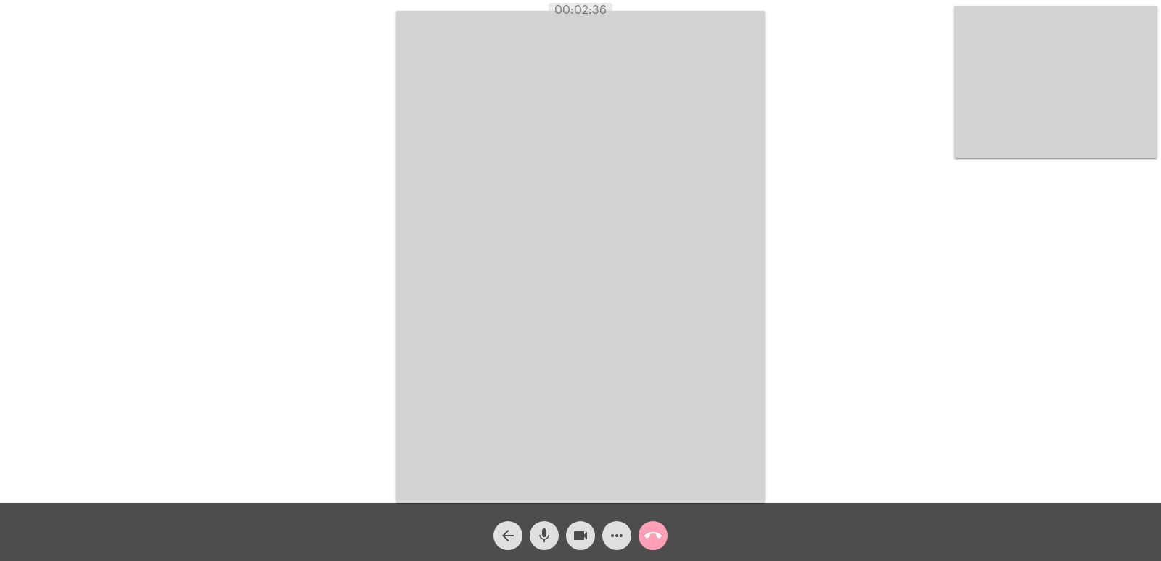
click at [651, 537] on mat-icon "call_end" at bounding box center [652, 535] width 17 height 17
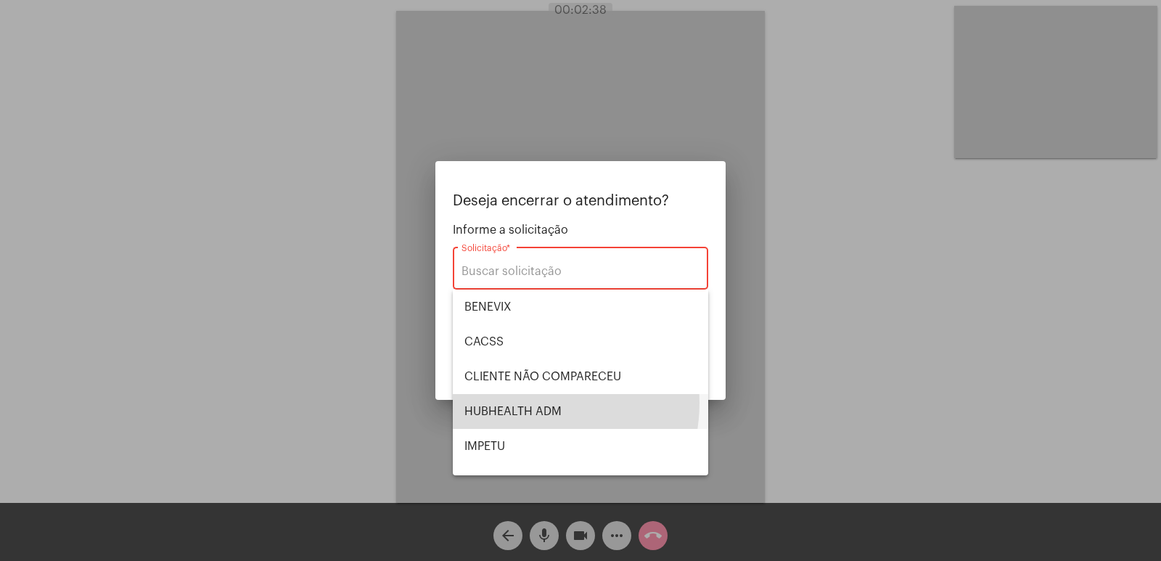
click at [527, 403] on span "HUBHEALTH ADM" at bounding box center [580, 411] width 232 height 35
type input "HUBHEALTH ADM"
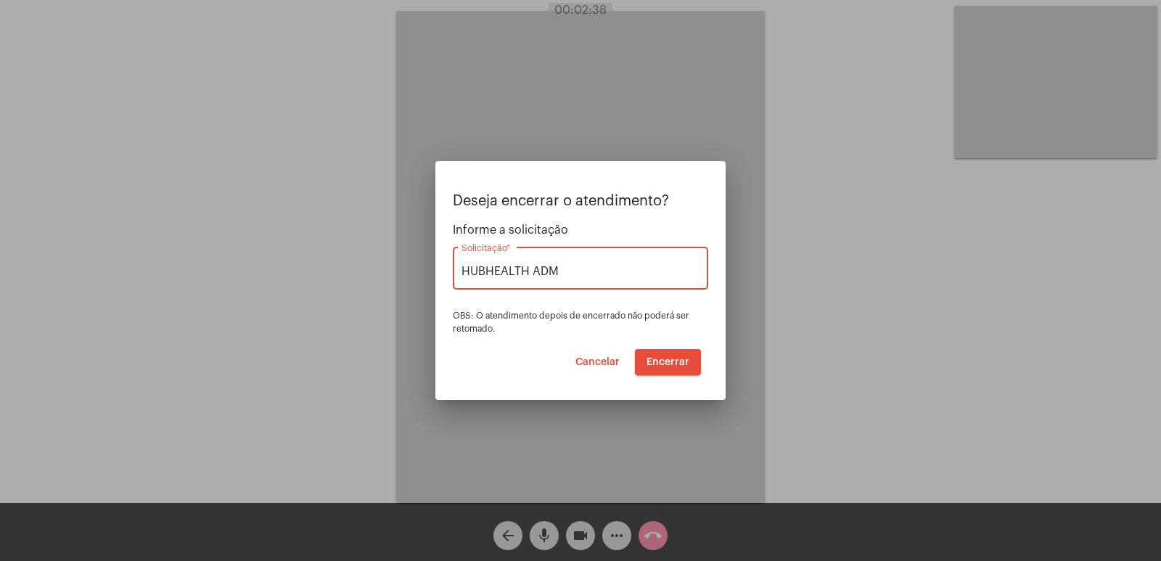
click at [672, 359] on span "Encerrar" at bounding box center [667, 362] width 43 height 10
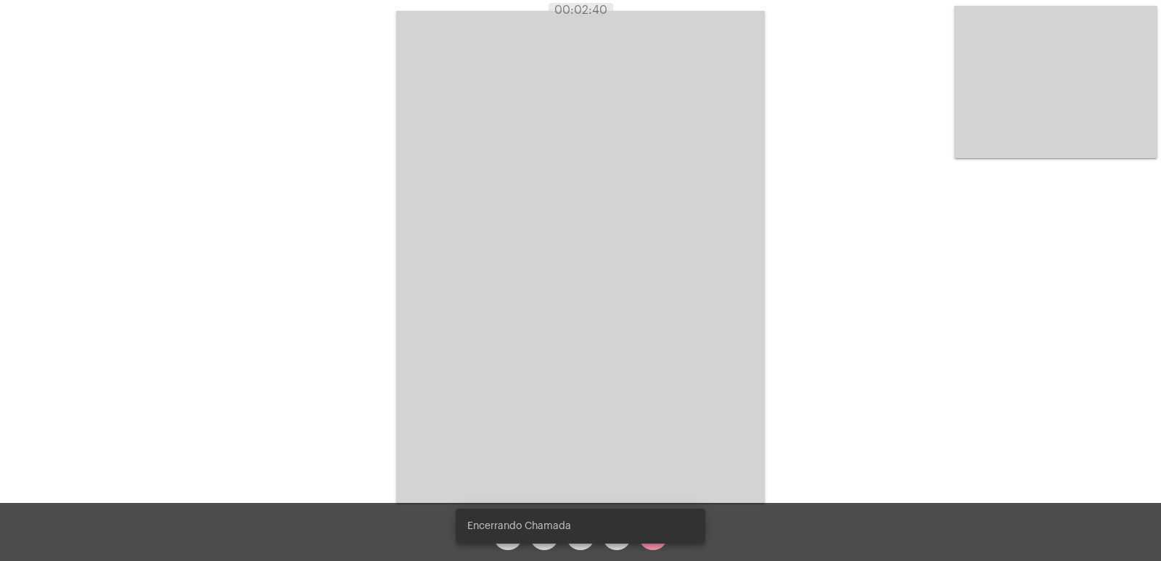
click at [672, 359] on video at bounding box center [580, 257] width 369 height 492
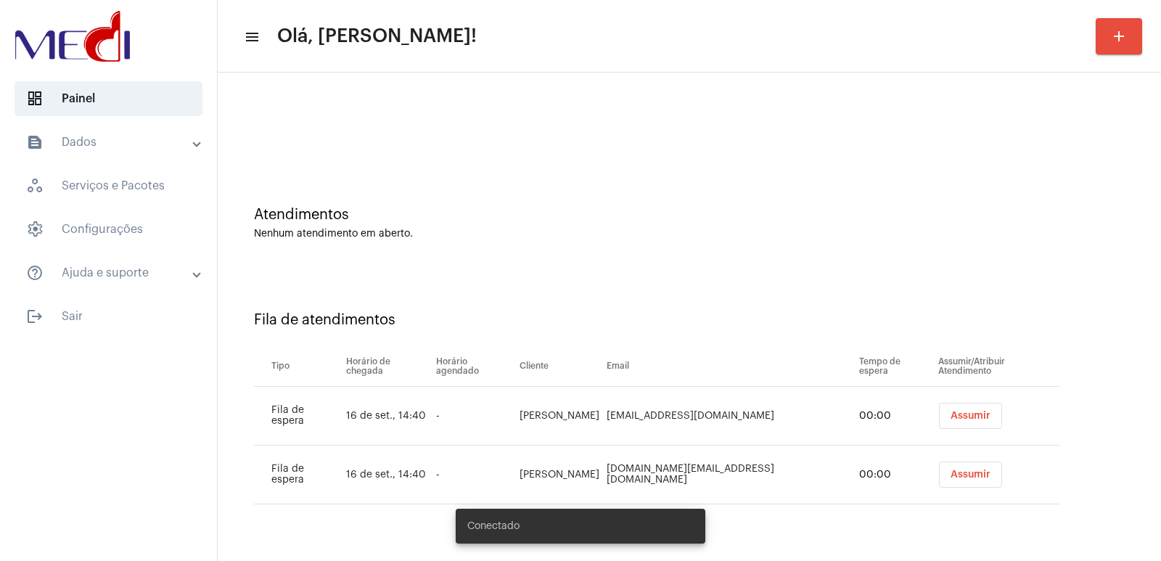
click at [957, 429] on td "Assumir" at bounding box center [996, 416] width 125 height 59
click at [956, 429] on td "Assumir" at bounding box center [996, 416] width 125 height 59
click at [950, 420] on span "Assumir" at bounding box center [970, 416] width 40 height 10
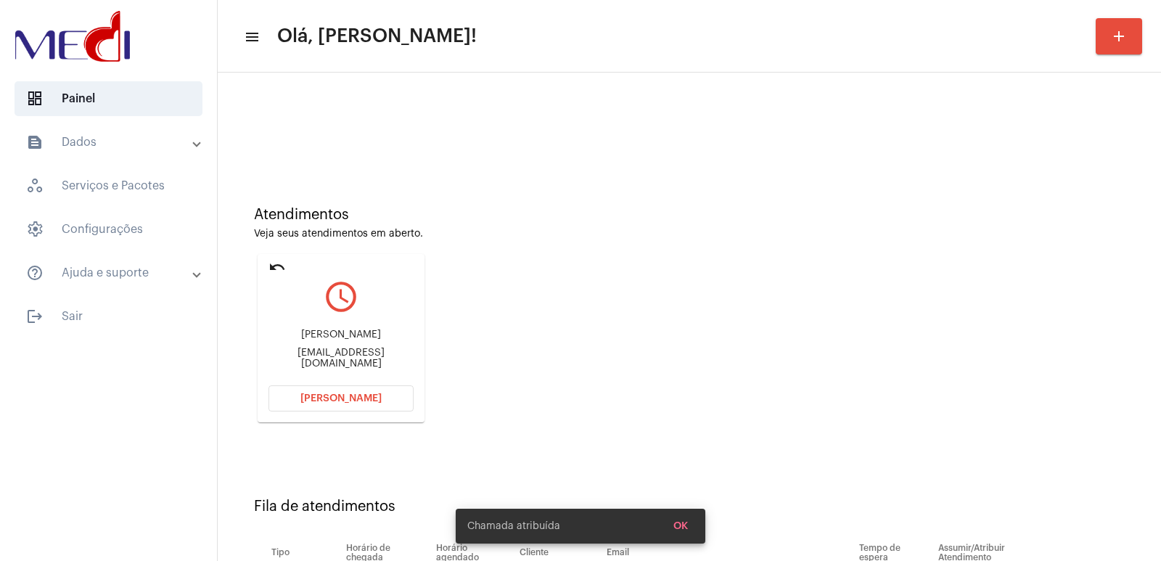
click at [372, 332] on div "[PERSON_NAME] [EMAIL_ADDRESS][DOMAIN_NAME]" at bounding box center [340, 348] width 145 height 65
click at [372, 332] on div "Tuliana Maria Silva Figueirôa Tuliana.figueiroa@hotmail.com" at bounding box center [340, 348] width 145 height 65
copy div "Tuliana Maria Silva Figueirôa"
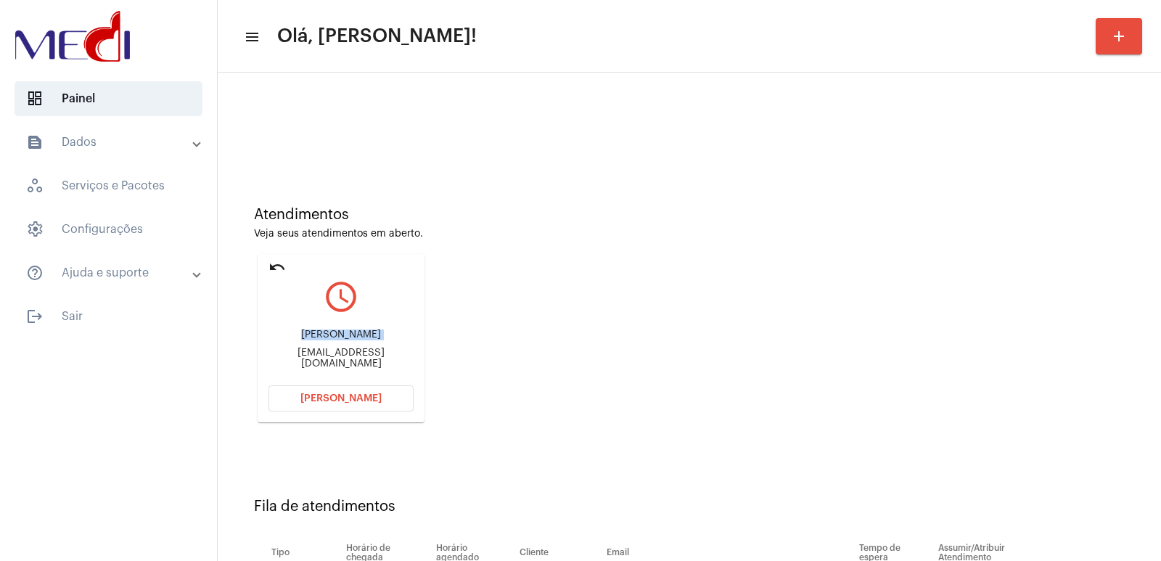
scroll to position [110, 0]
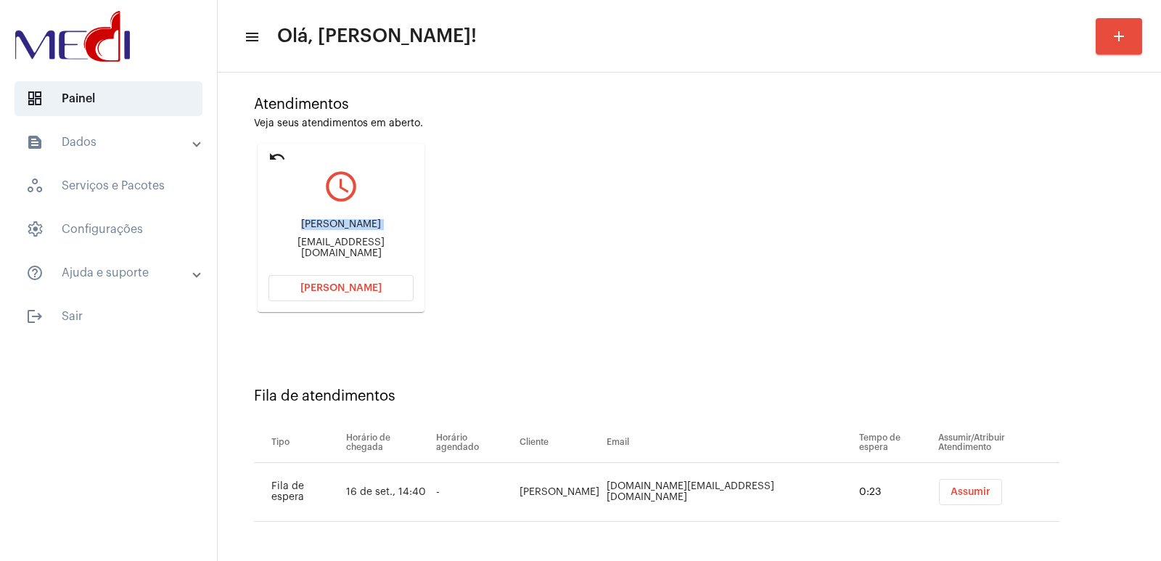
click at [950, 488] on span "Assumir" at bounding box center [970, 492] width 40 height 10
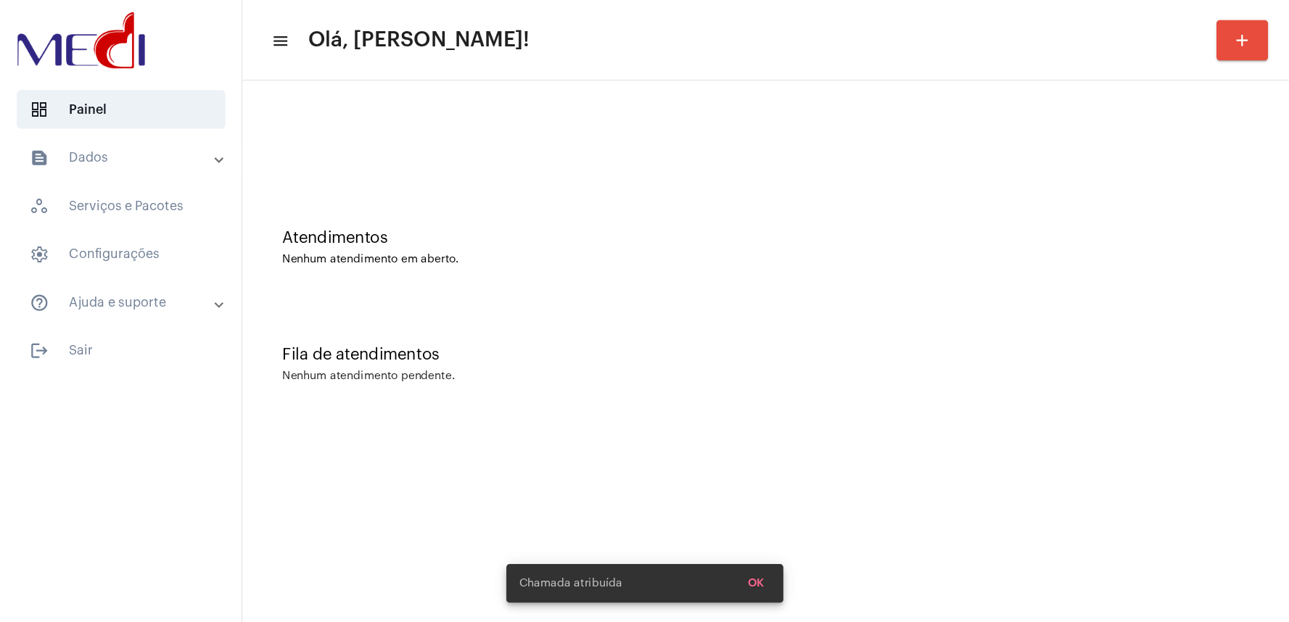
scroll to position [0, 0]
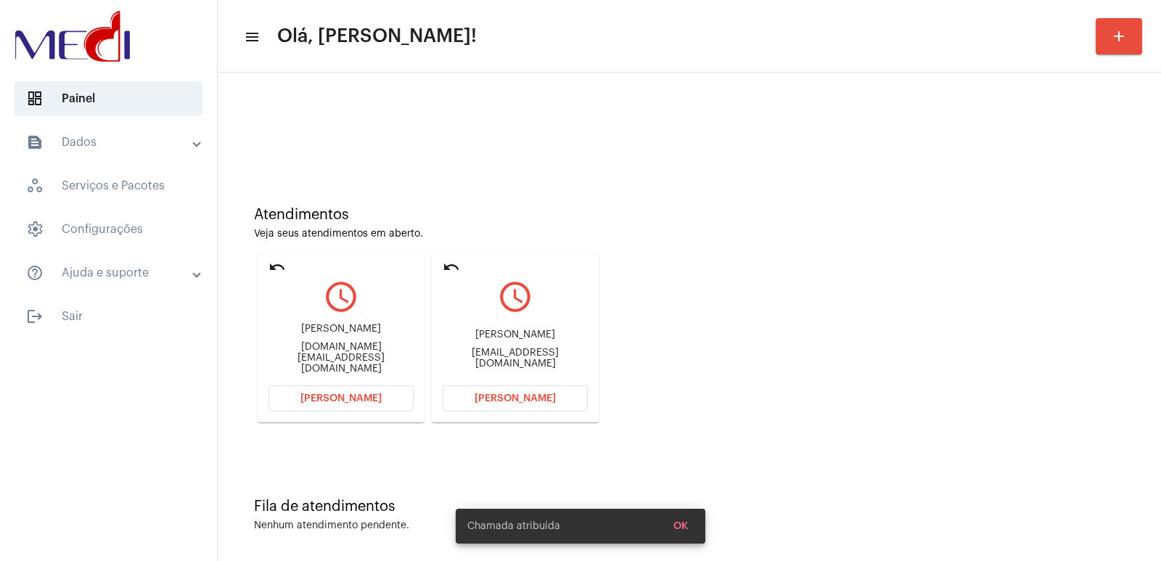
click at [505, 391] on button "Abrir Chamada" at bounding box center [515, 398] width 145 height 26
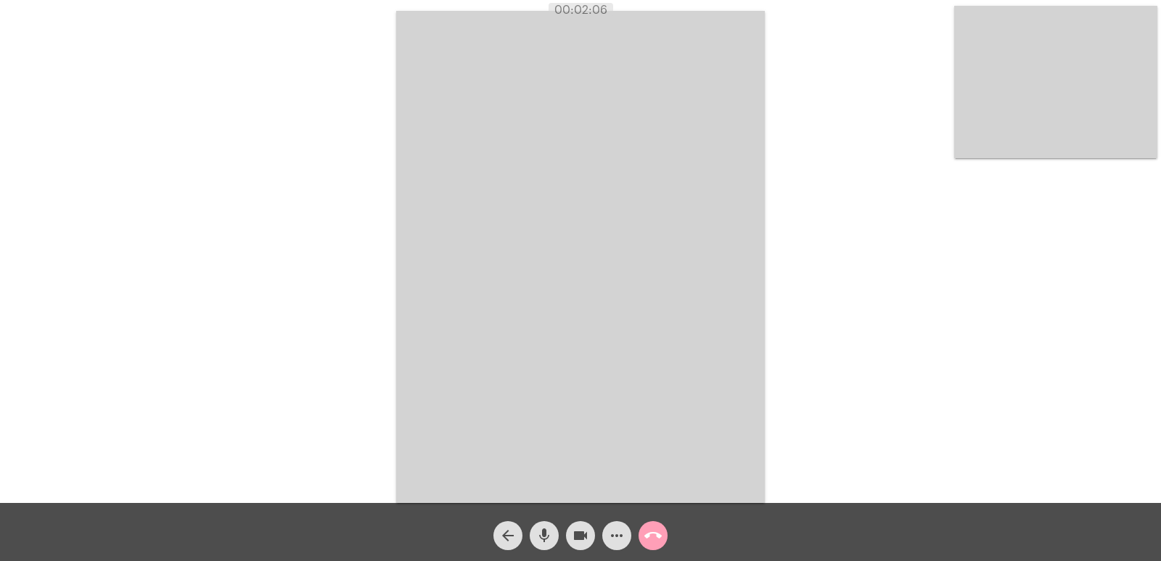
click at [656, 541] on mat-icon "call_end" at bounding box center [652, 535] width 17 height 17
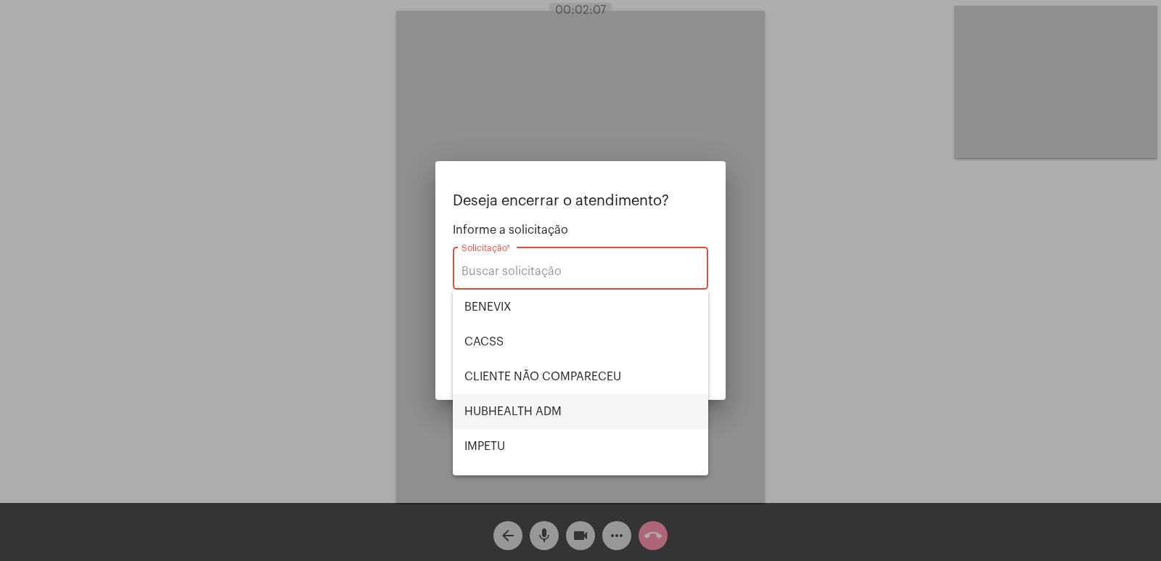
click at [559, 413] on span "HUBHEALTH ADM" at bounding box center [580, 411] width 232 height 35
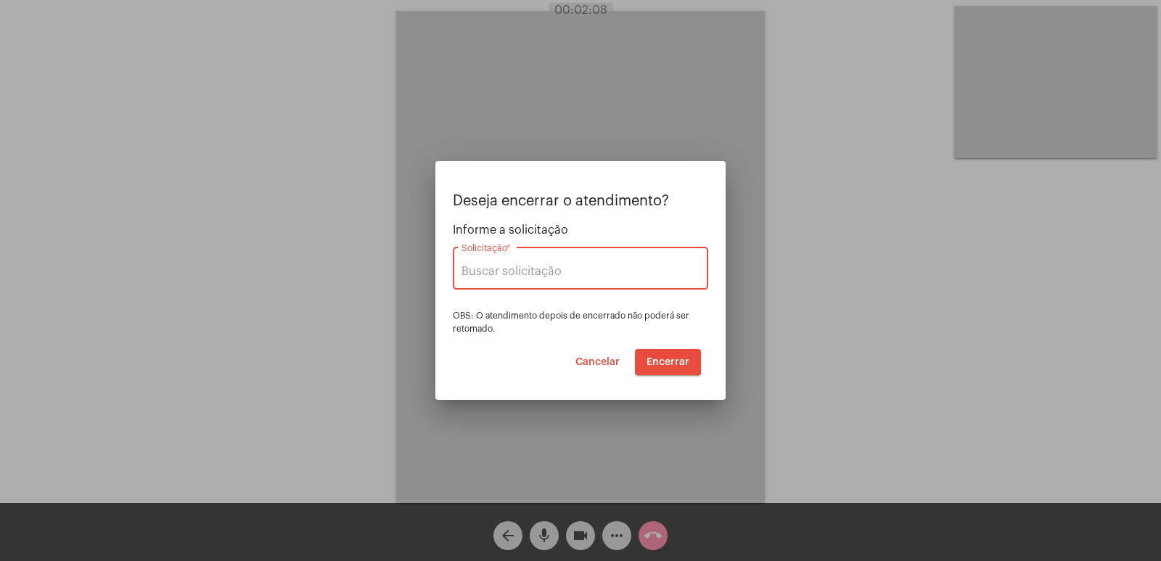
type input "HUBHEALTH ADM"
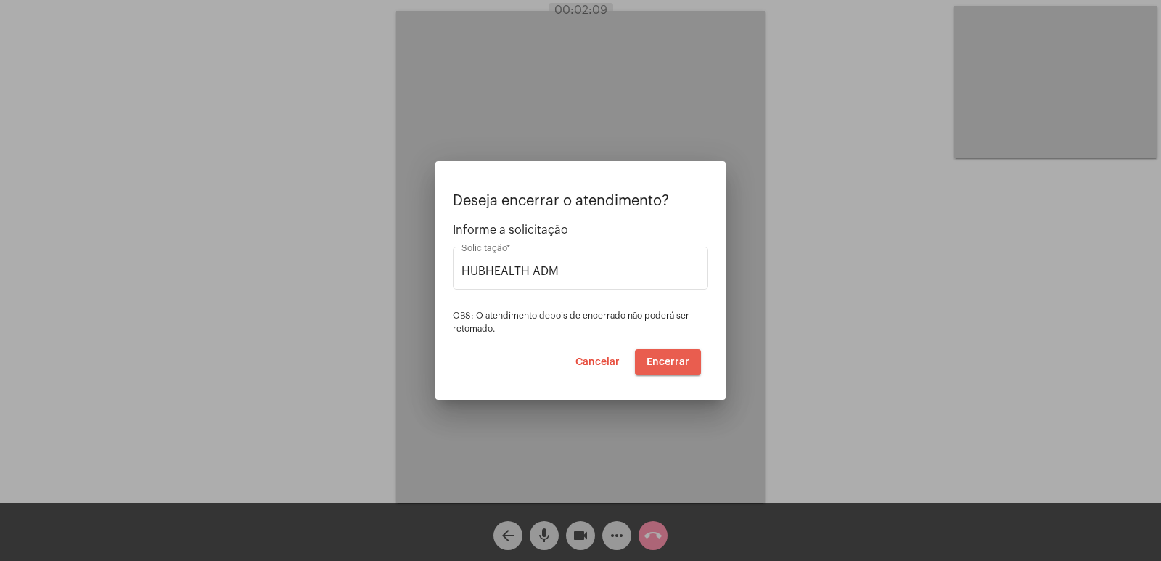
click at [673, 357] on span "Encerrar" at bounding box center [667, 362] width 43 height 10
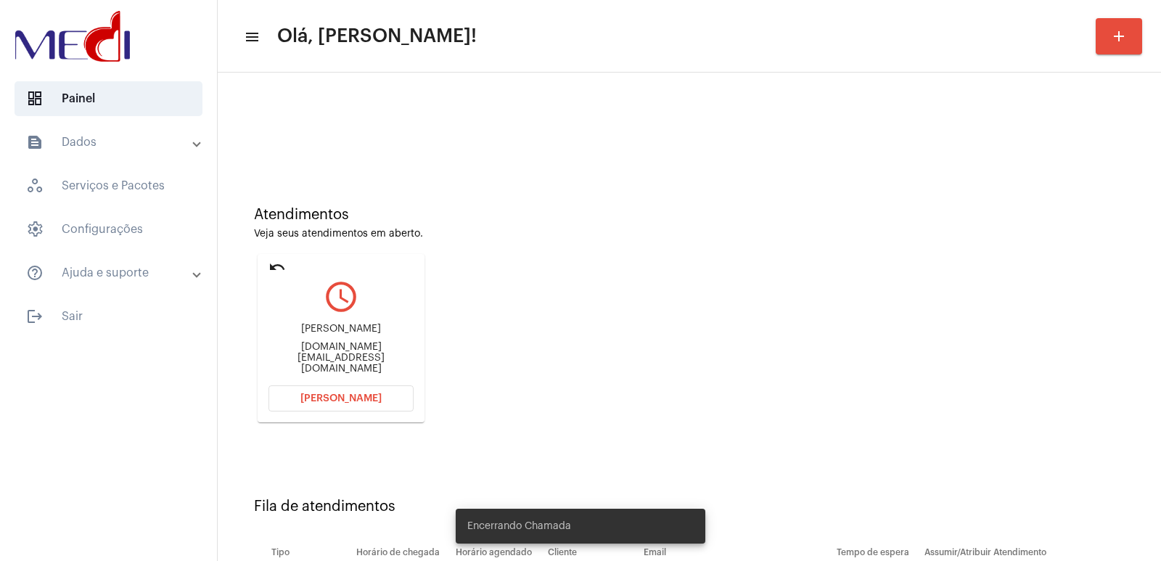
click at [305, 346] on div "Claudio Rafael Fagundes claudiorf.ph@gmail.com" at bounding box center [340, 348] width 145 height 65
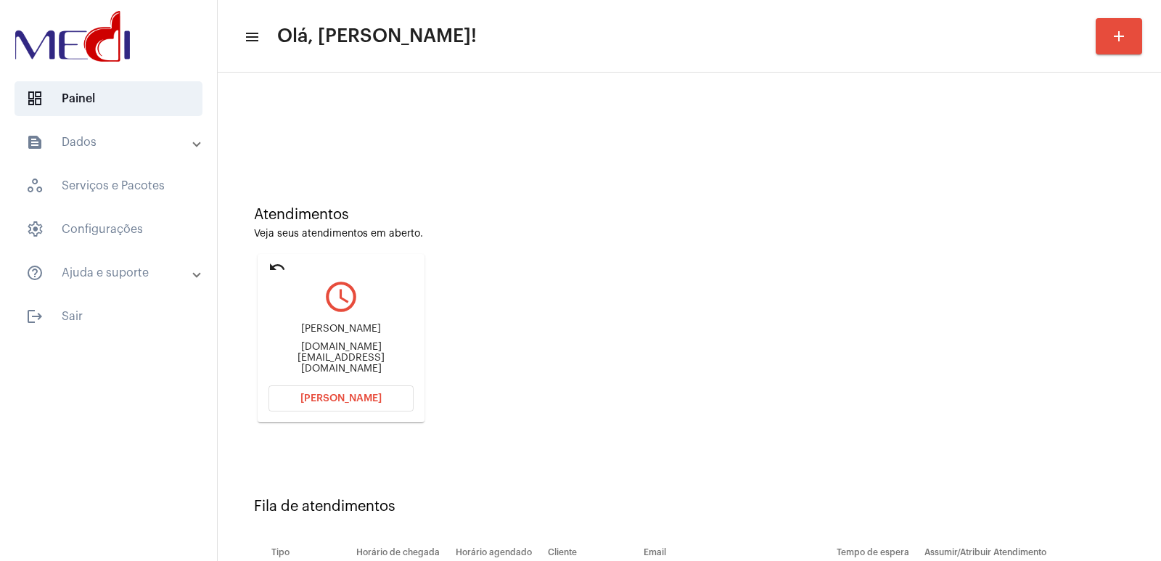
click at [305, 334] on div "Claudio Rafael Fagundes" at bounding box center [340, 329] width 145 height 11
copy div "Claudio Rafael Fagundes"
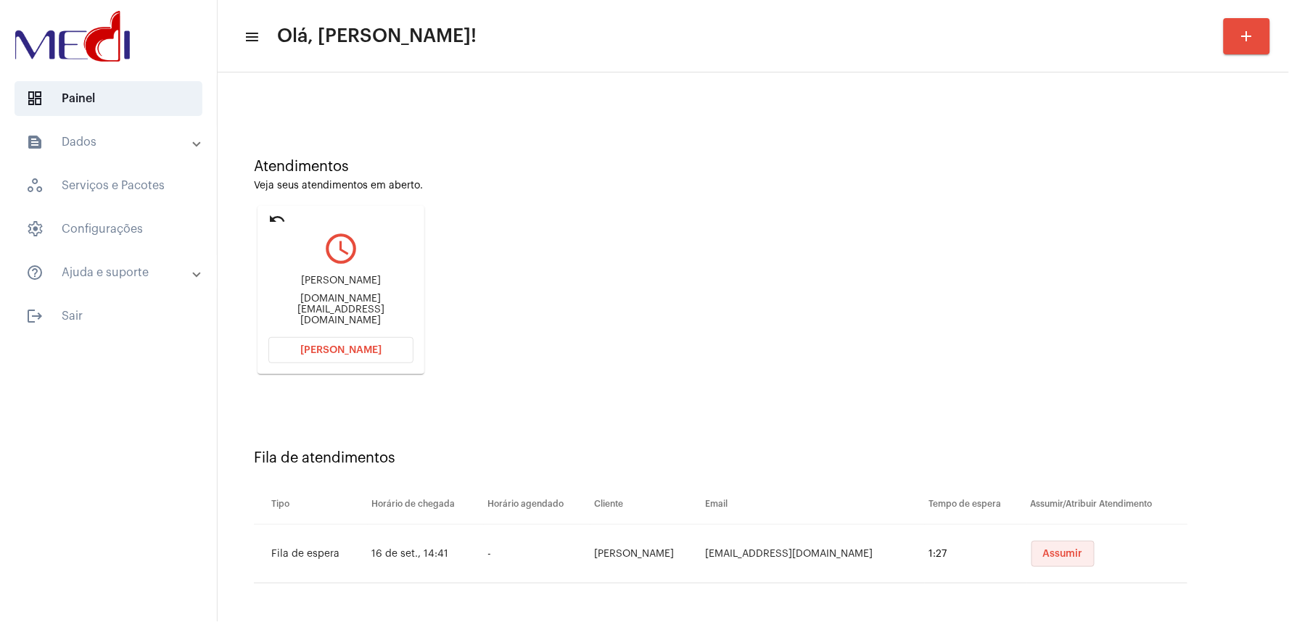
drag, startPoint x: 1045, startPoint y: 550, endPoint x: 1005, endPoint y: 548, distance: 39.2
click at [1043, 549] on span "Assumir" at bounding box center [1063, 554] width 40 height 10
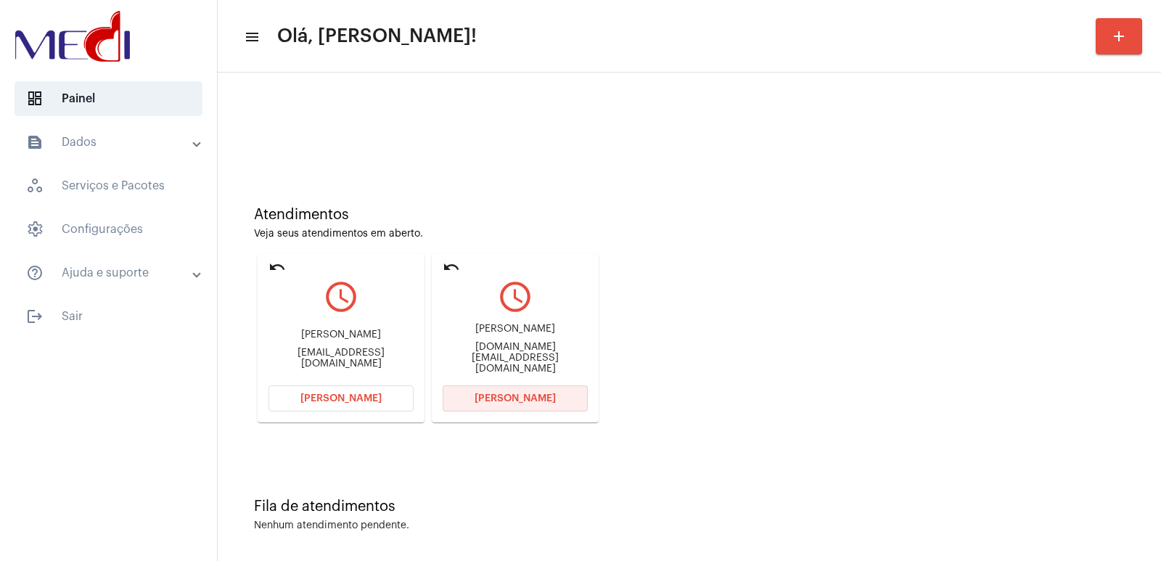
click at [557, 409] on button "Abrir Chamada" at bounding box center [515, 398] width 145 height 26
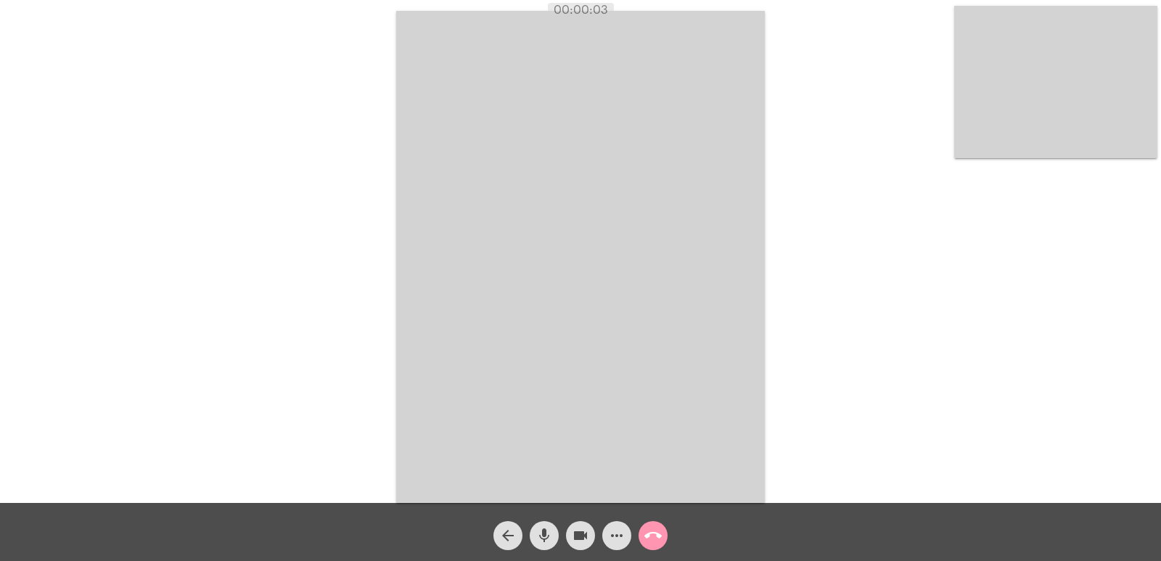
drag, startPoint x: 391, startPoint y: 3, endPoint x: 691, endPoint y: 73, distance: 308.5
click at [732, 136] on div "Acessando Câmera e Microfone..." at bounding box center [580, 251] width 1161 height 503
click at [658, 20] on video at bounding box center [580, 257] width 369 height 492
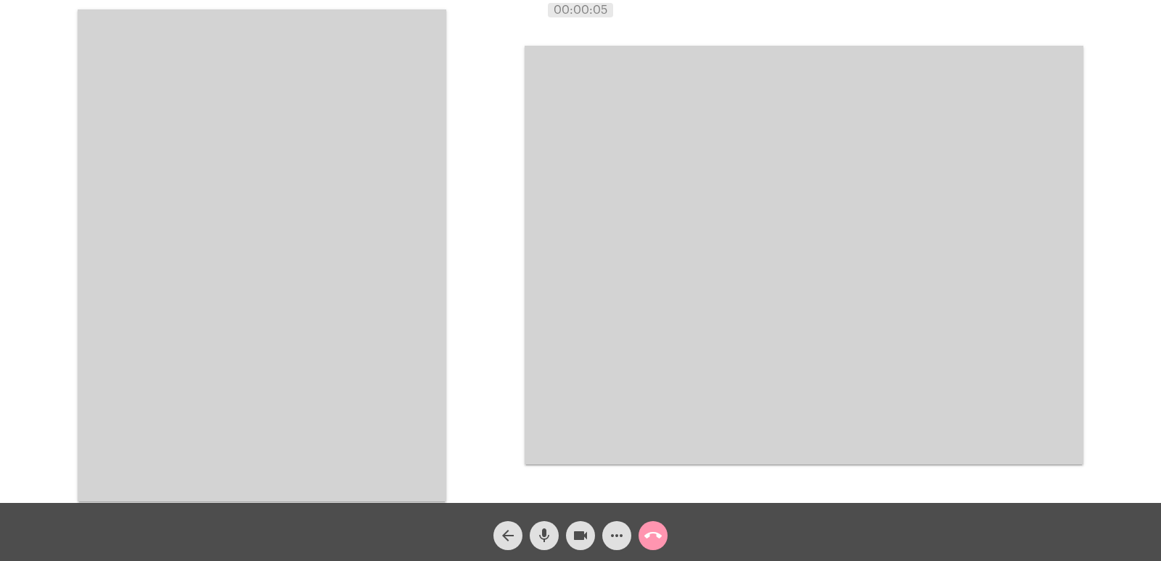
click at [400, 132] on video at bounding box center [262, 255] width 369 height 492
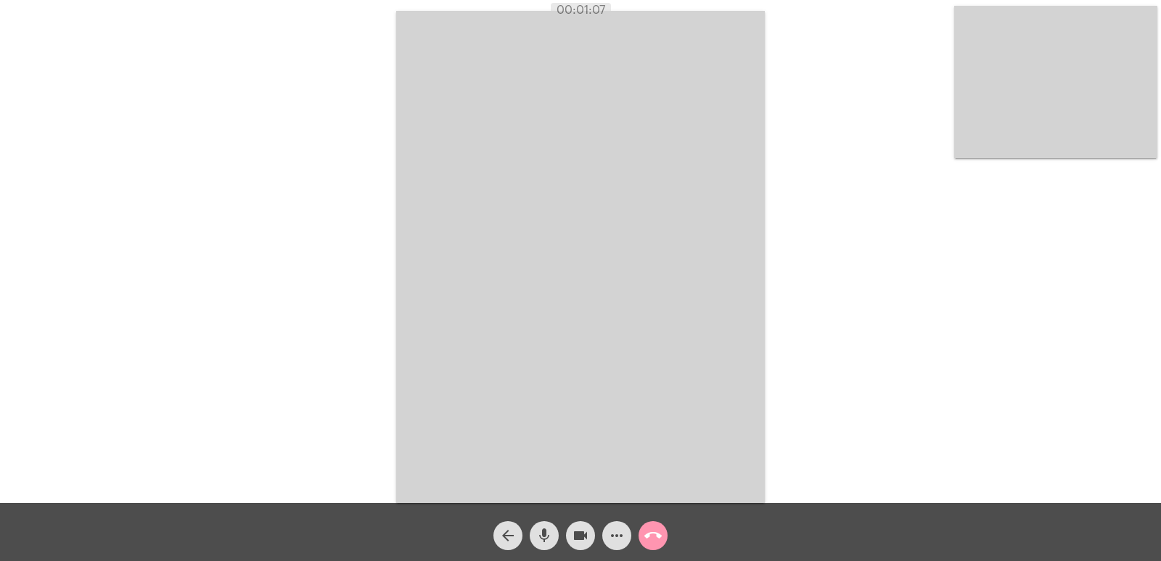
click at [680, 159] on video at bounding box center [580, 257] width 369 height 492
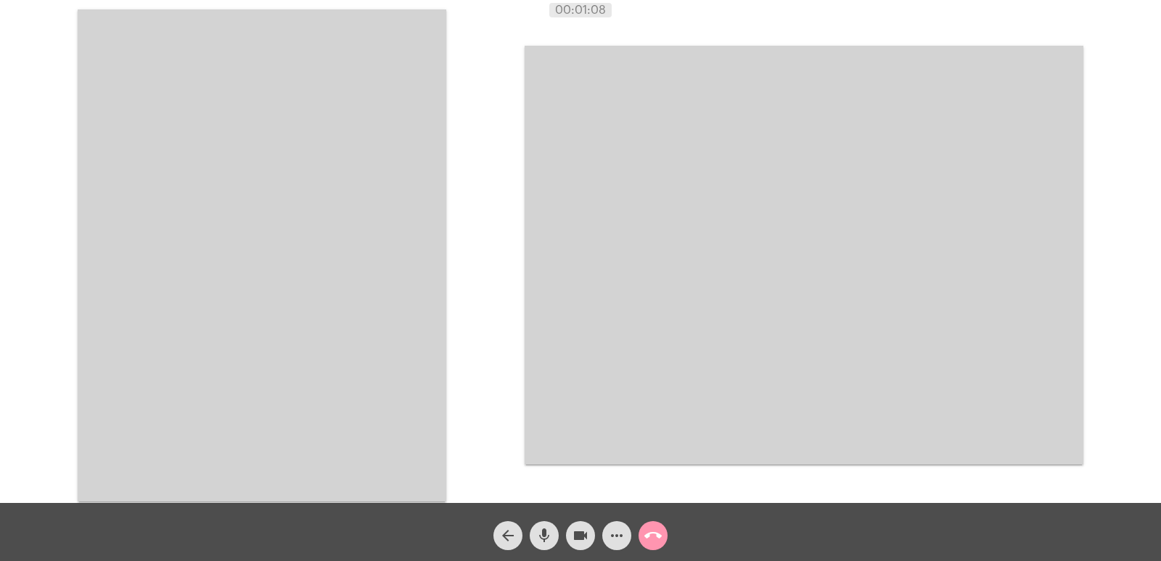
click at [422, 229] on video at bounding box center [262, 255] width 369 height 492
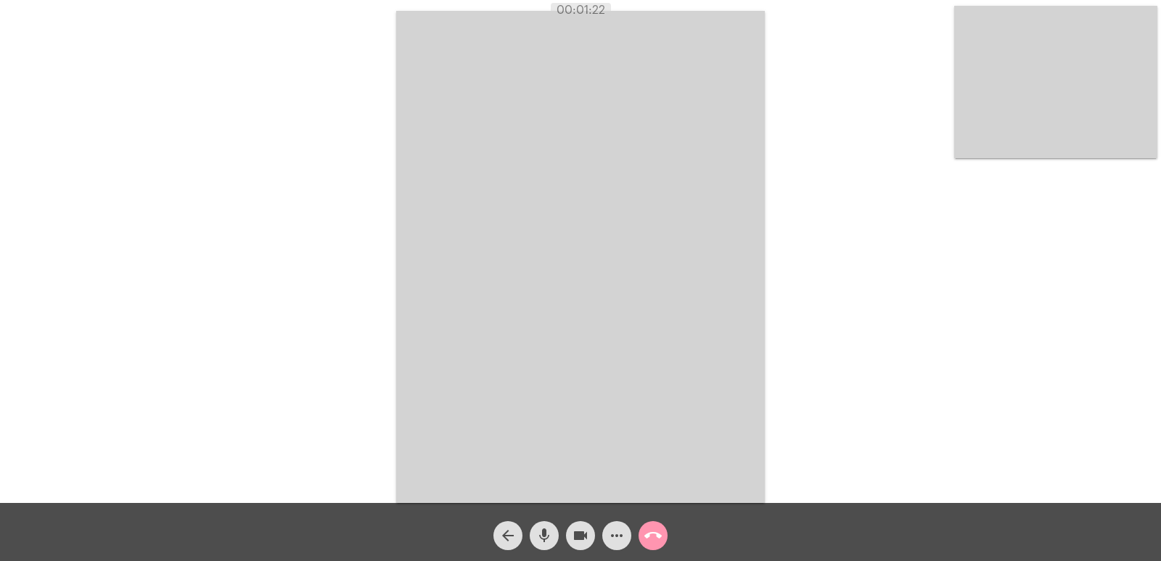
drag, startPoint x: 392, startPoint y: 5, endPoint x: 745, endPoint y: 482, distance: 593.8
click at [745, 482] on app-call "00:01:22 Acessando Câmera e Microfone... arrow_back mic videocam more_horiz cal…" at bounding box center [580, 280] width 1161 height 561
click at [812, 340] on div "Acessando Câmera e Microfone..." at bounding box center [580, 255] width 1158 height 503
click at [642, 532] on button "call_end" at bounding box center [652, 535] width 29 height 29
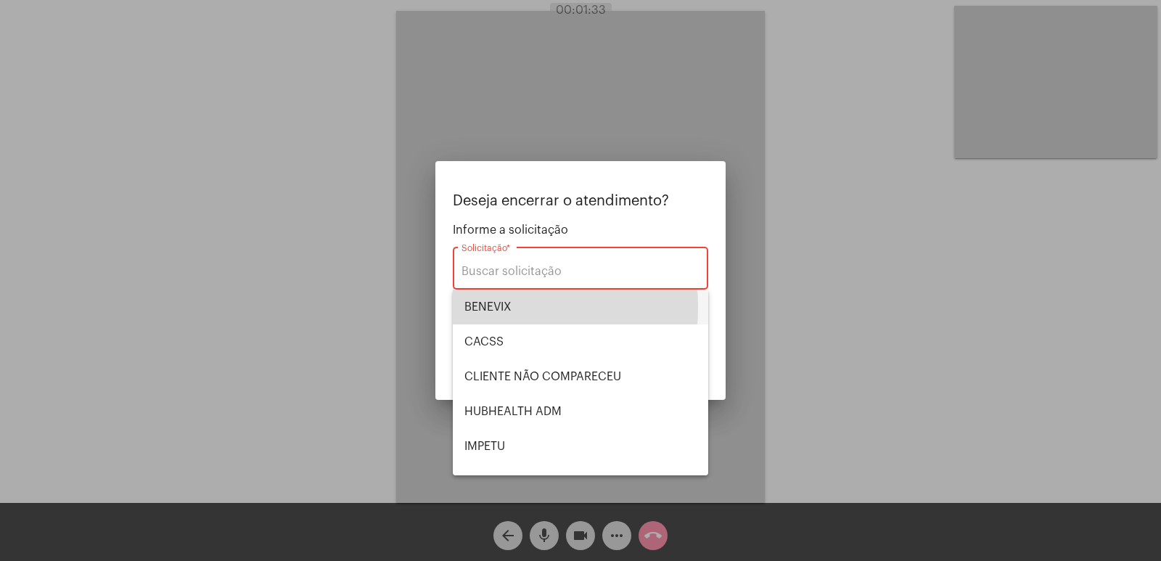
click at [474, 307] on span "BENEVIX" at bounding box center [580, 306] width 232 height 35
type input "BENEVIX"
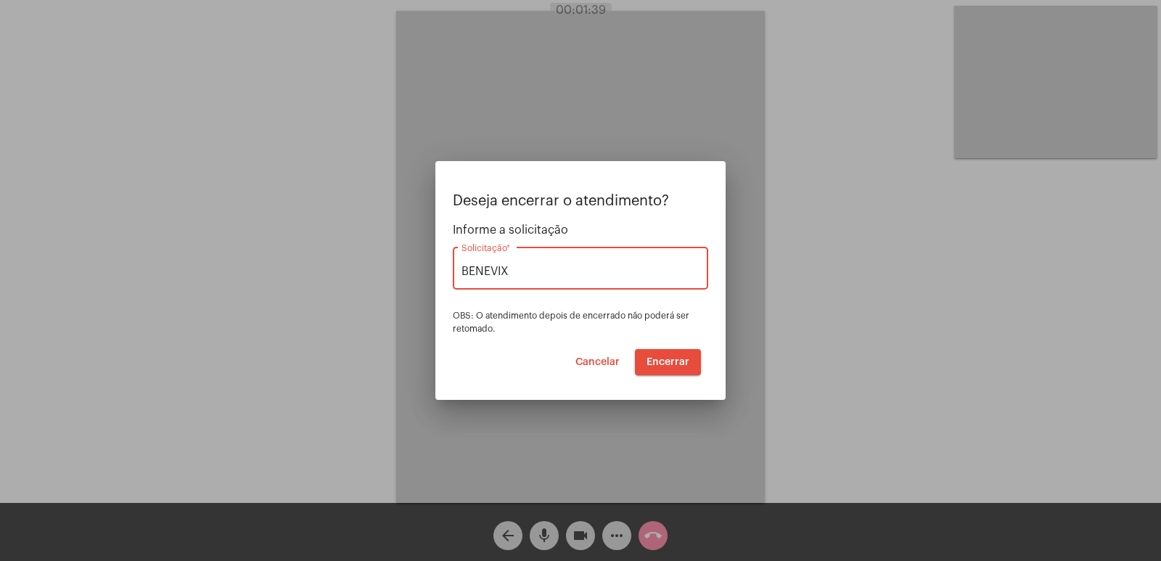
click at [665, 369] on button "Encerrar" at bounding box center [668, 362] width 66 height 26
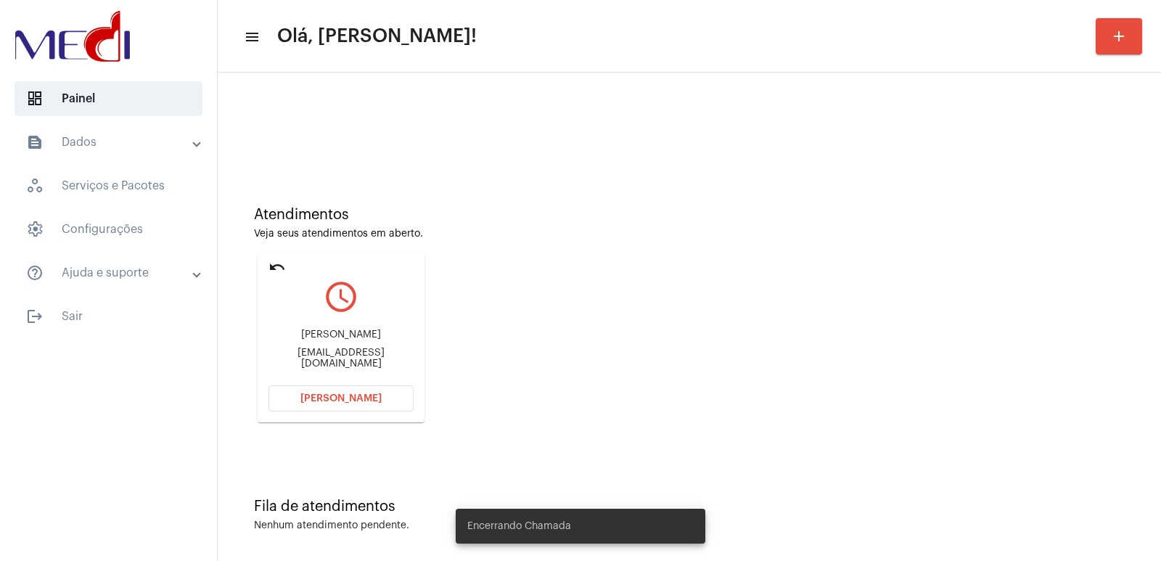
click at [328, 331] on div "Edivania Alves de Sousa Feitosa" at bounding box center [340, 334] width 145 height 11
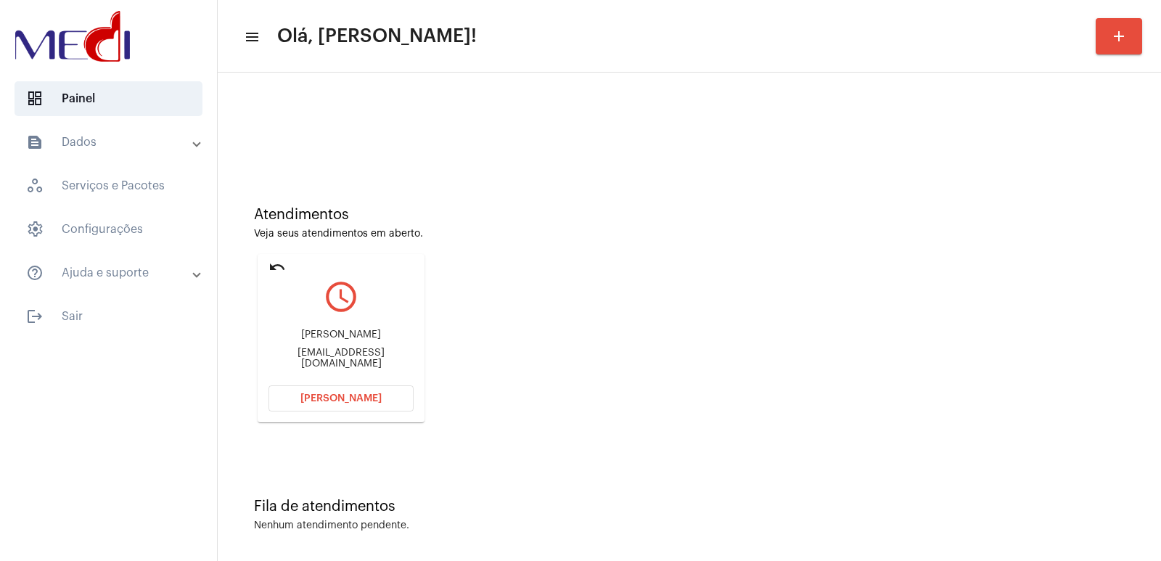
click at [328, 331] on div "Edivania Alves de Sousa Feitosa" at bounding box center [340, 334] width 145 height 11
copy div "Edivania Alves de Sousa Feitosa"
drag, startPoint x: 325, startPoint y: 412, endPoint x: 332, endPoint y: 402, distance: 12.1
click at [328, 408] on mat-card "undo query_builder Edivania Alves de Sousa Feitosa edivaniaalves925@gmail.com A…" at bounding box center [341, 338] width 167 height 168
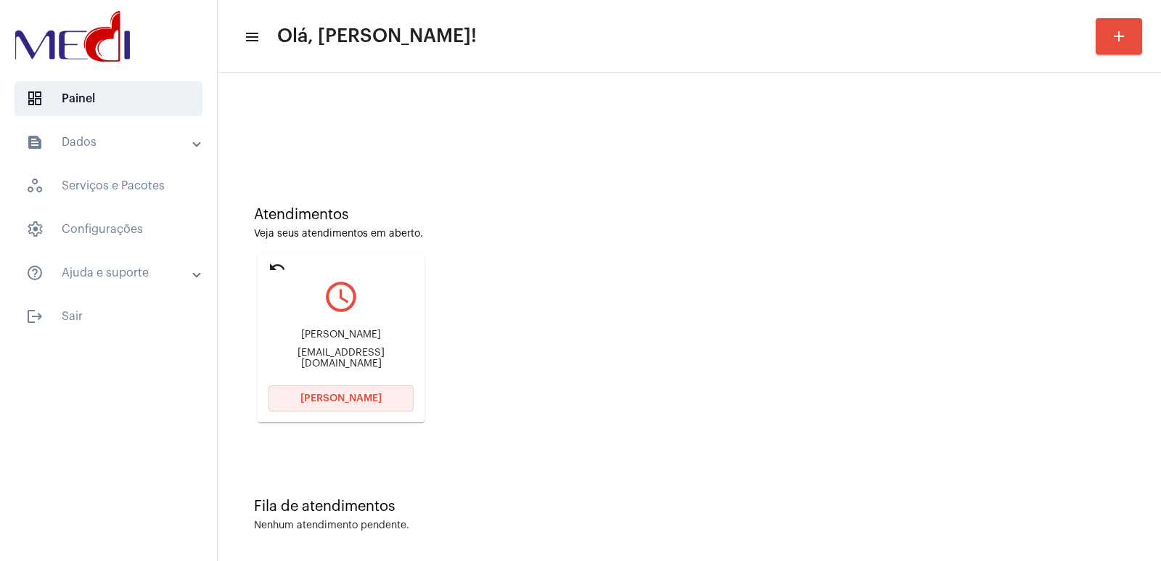
click at [362, 401] on span "Abrir Chamada" at bounding box center [340, 398] width 81 height 10
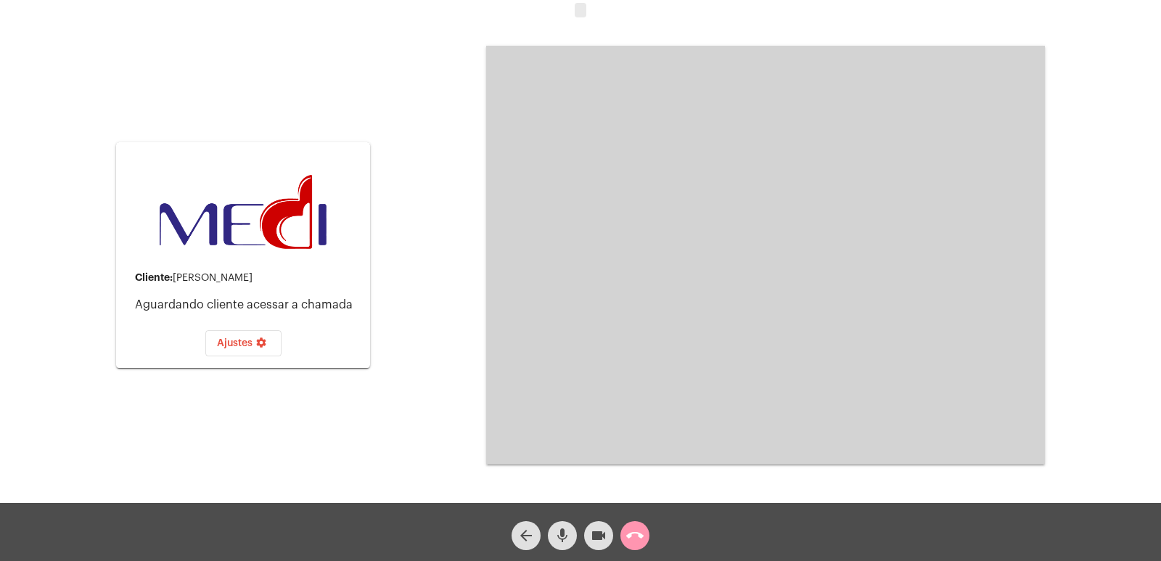
drag, startPoint x: 171, startPoint y: 116, endPoint x: 917, endPoint y: 379, distance: 790.9
click at [917, 379] on div "Cliente: Edivania Alves de Sousa Feitosa Aguardando cliente acessar a chamada A…" at bounding box center [580, 253] width 1158 height 503
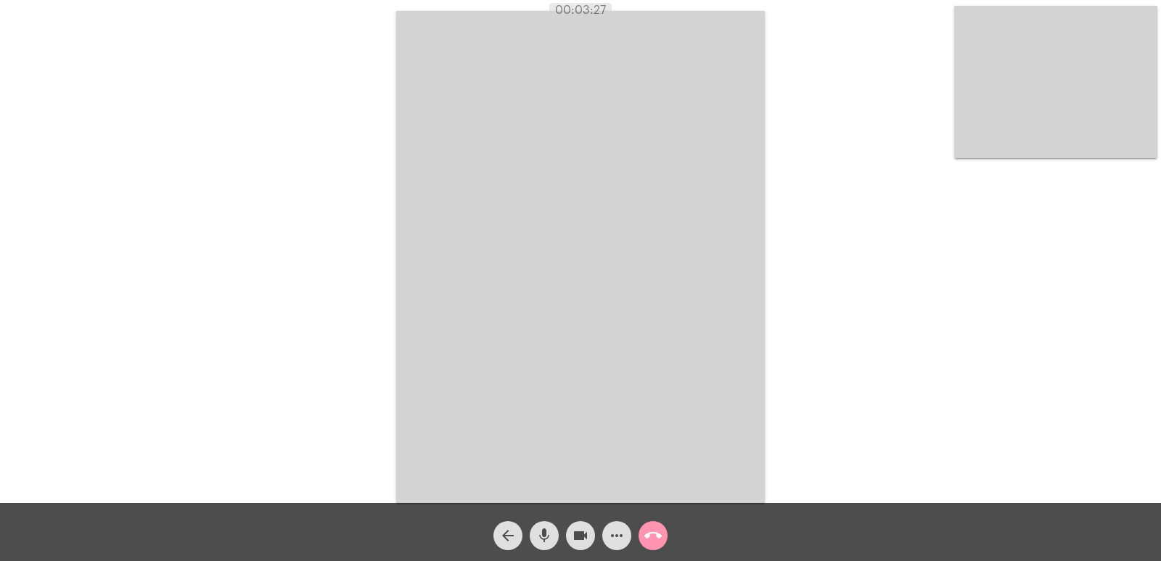
click at [642, 530] on button "call_end" at bounding box center [652, 535] width 29 height 29
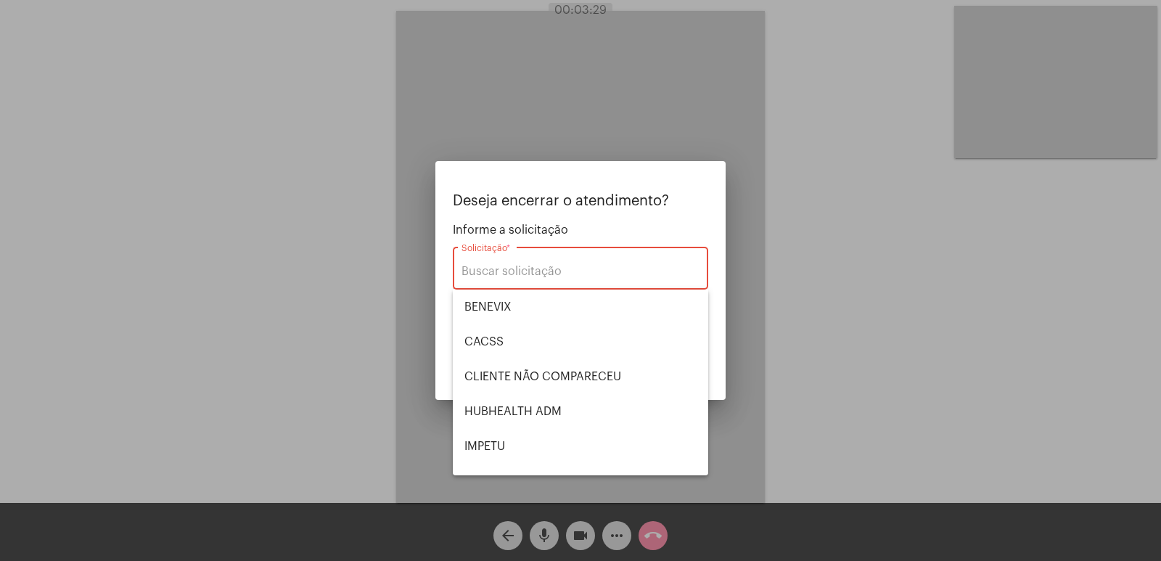
scroll to position [302, 0]
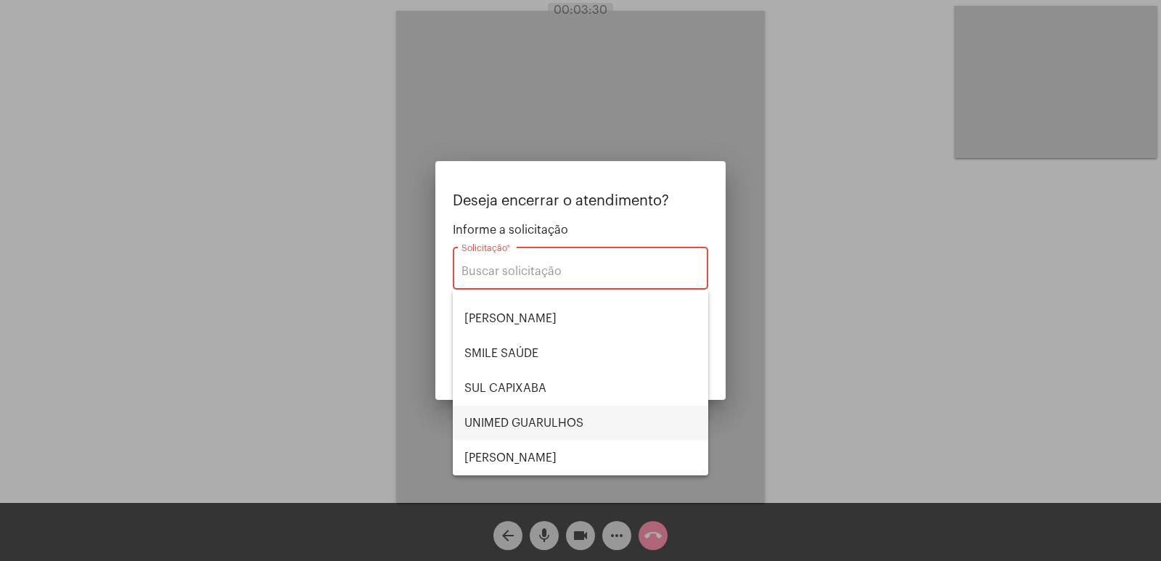
click at [506, 425] on span "UNIMED GUARULHOS" at bounding box center [580, 423] width 232 height 35
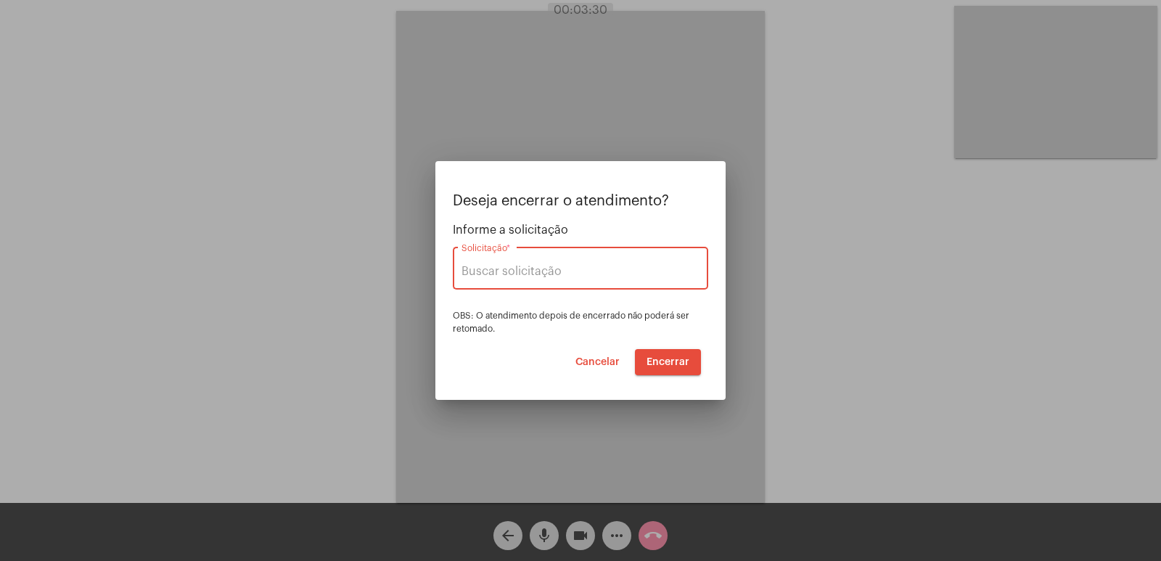
type input "UNIMED GUARULHOS"
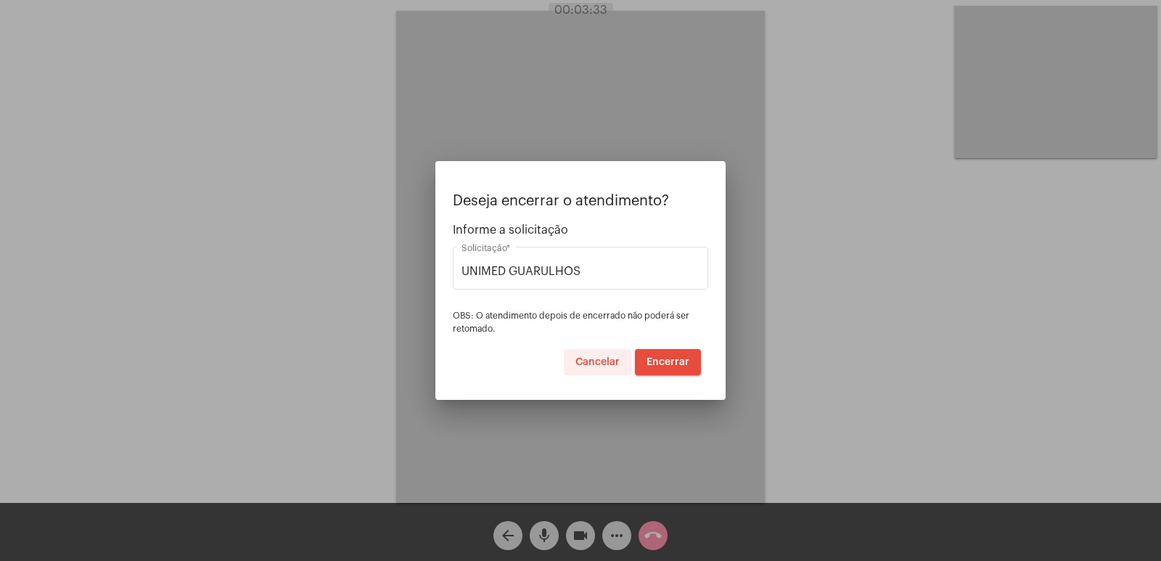
click at [585, 361] on span "Cancelar" at bounding box center [597, 362] width 44 height 10
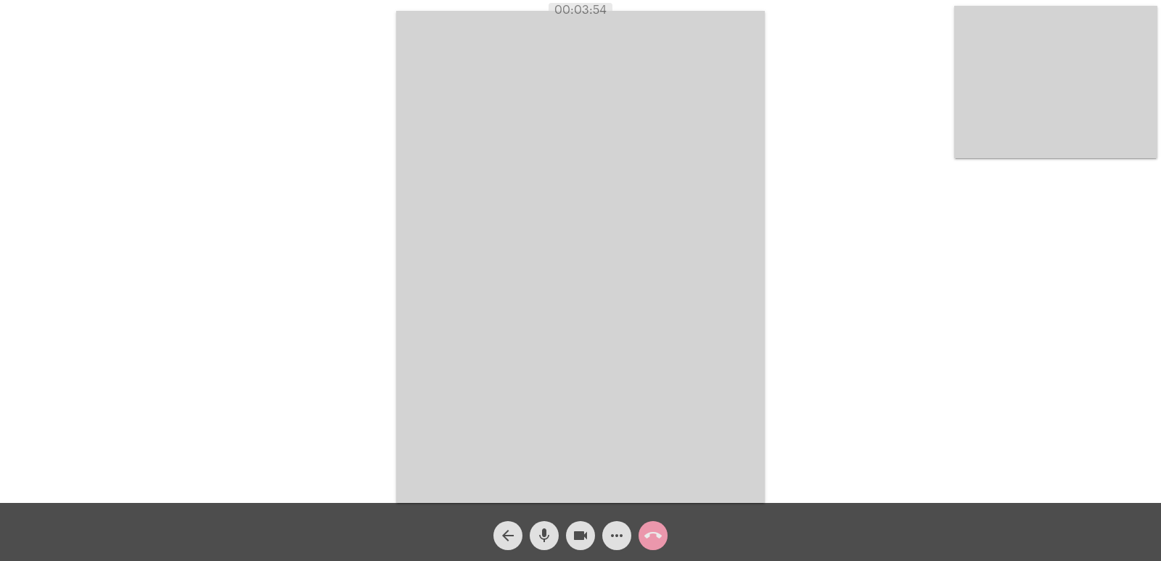
click at [655, 533] on mat-icon "call_end" at bounding box center [652, 535] width 17 height 17
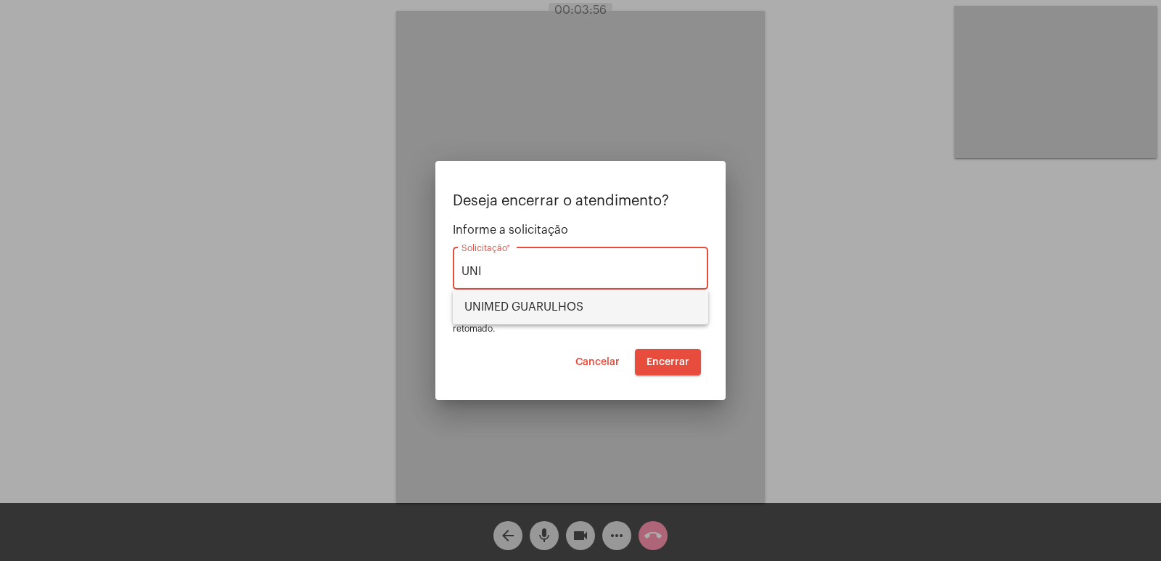
click at [538, 316] on span "UNIMED GUARULHOS" at bounding box center [580, 306] width 232 height 35
type input "UNIMED GUARULHOS"
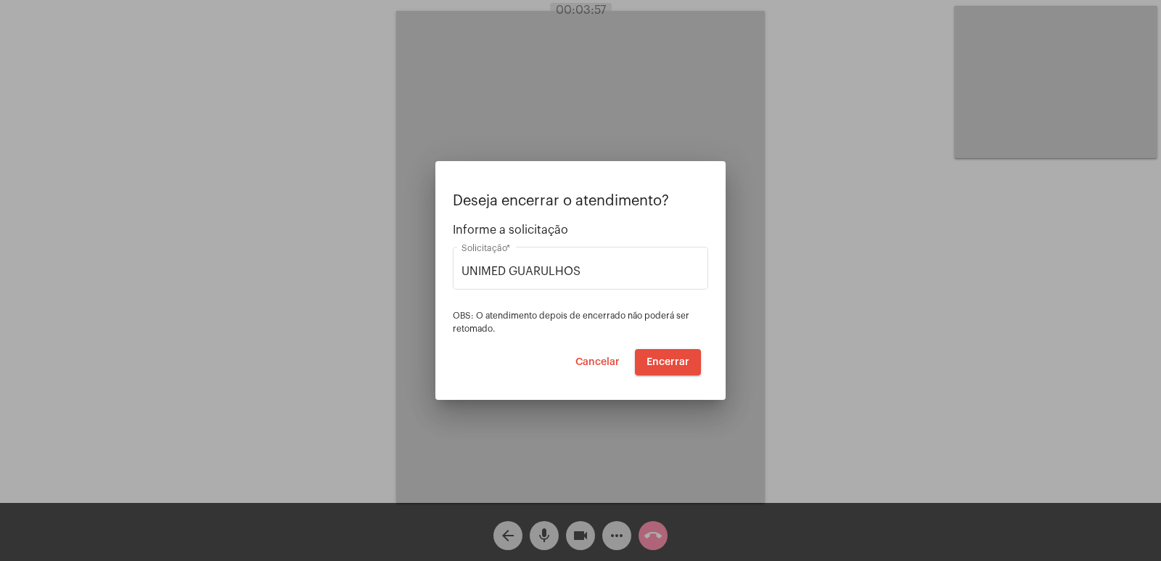
click at [672, 375] on mat-dialog-container "Deseja encerrar o atendimento? Informe a solicitação UNIMED GUARULHOS Solicitaç…" at bounding box center [580, 280] width 290 height 239
click at [672, 364] on span "Encerrar" at bounding box center [667, 362] width 43 height 10
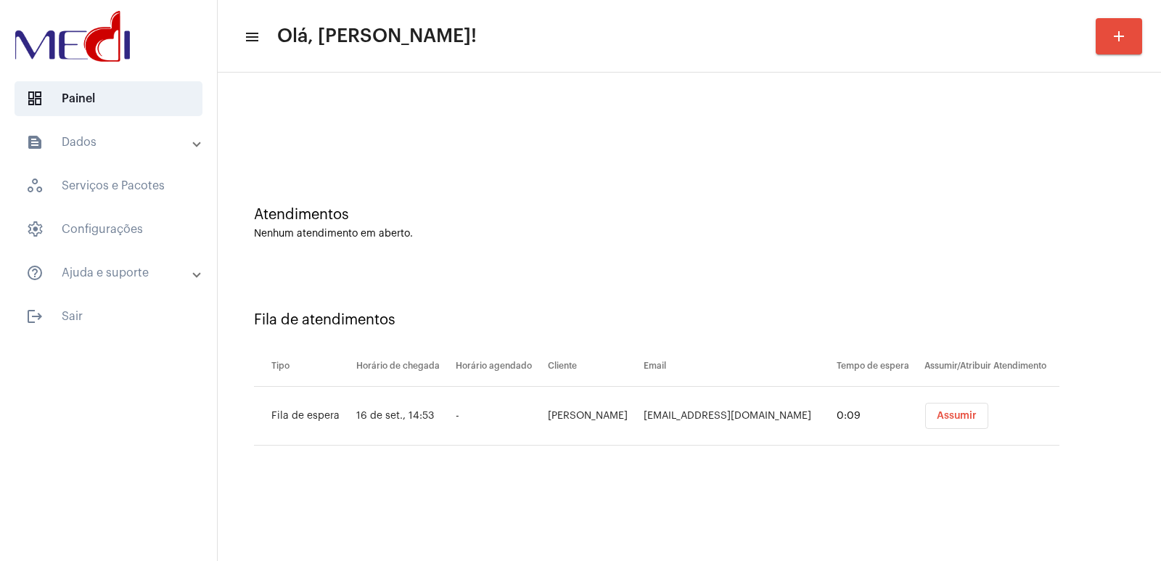
click at [947, 396] on td "Assumir" at bounding box center [990, 416] width 139 height 59
click at [947, 402] on td "Assumir" at bounding box center [990, 416] width 139 height 59
click at [968, 424] on button "Assumir" at bounding box center [956, 416] width 63 height 26
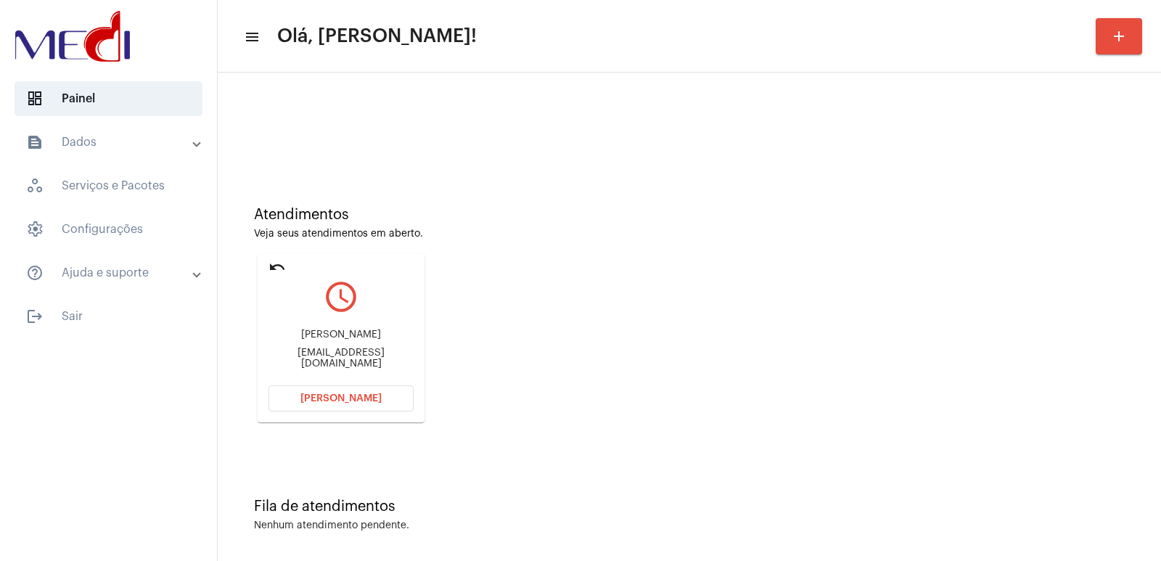
click at [339, 331] on div "[PERSON_NAME]" at bounding box center [340, 334] width 145 height 11
copy div "[PERSON_NAME]"
click at [337, 401] on span "[PERSON_NAME]" at bounding box center [340, 398] width 81 height 10
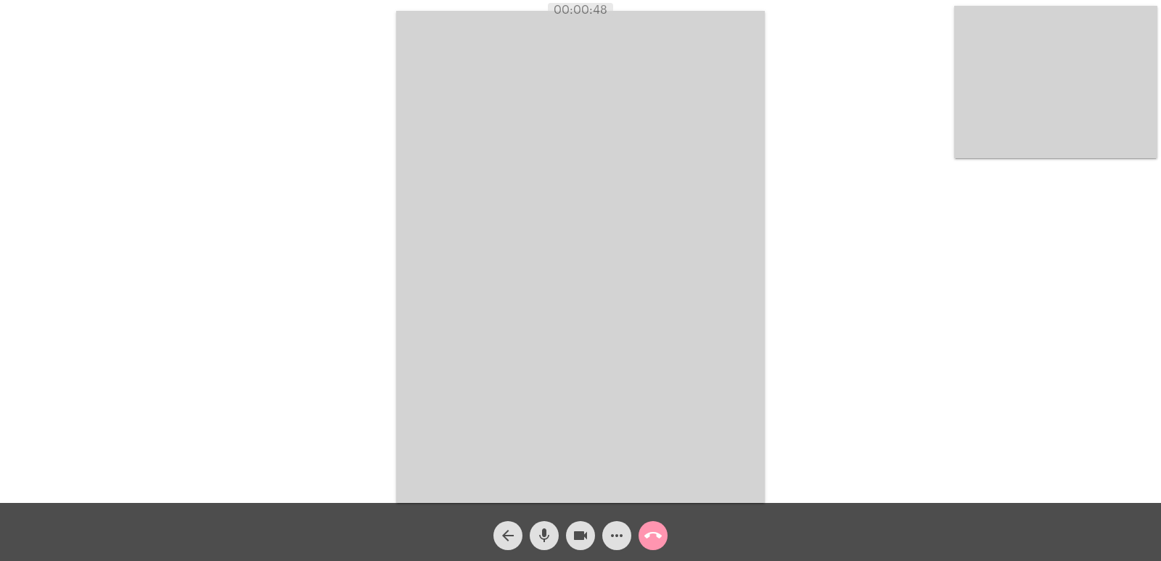
click at [547, 261] on video at bounding box center [580, 257] width 369 height 492
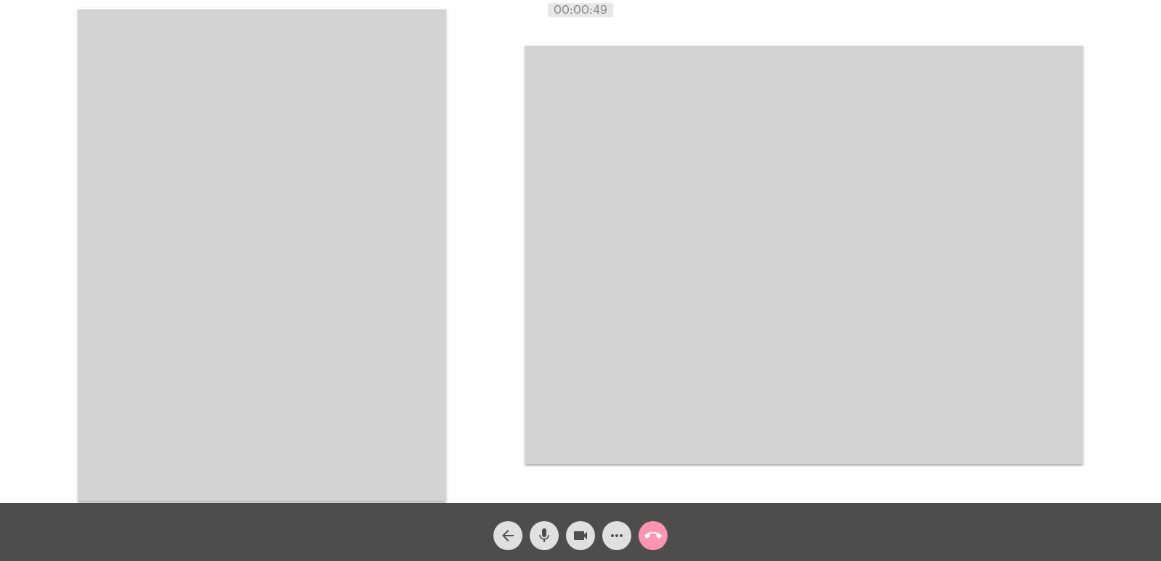
click at [324, 259] on video at bounding box center [262, 255] width 369 height 492
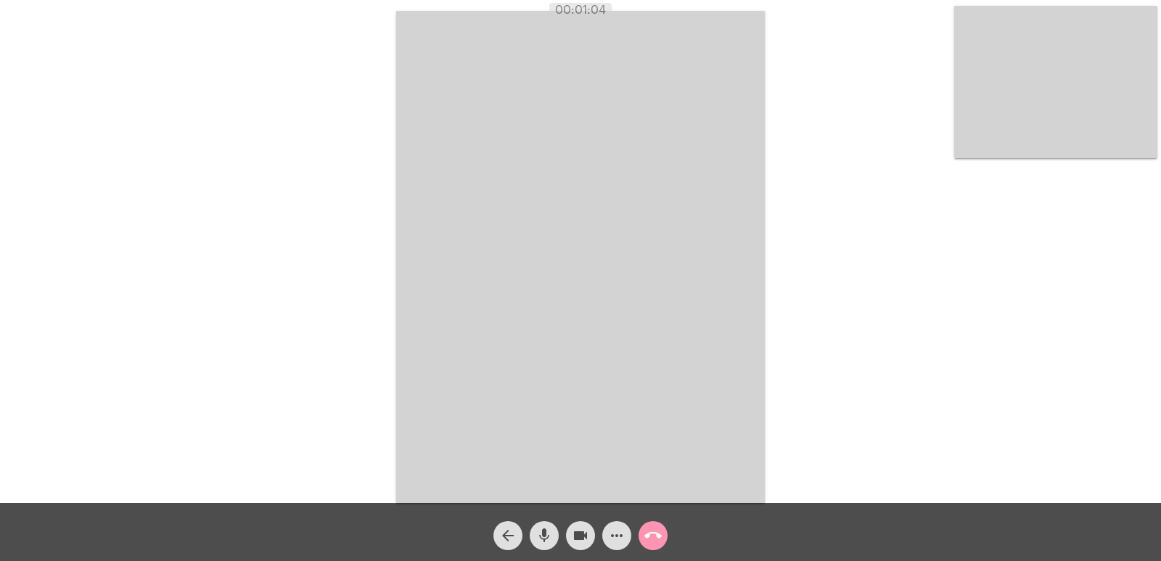
drag, startPoint x: 549, startPoint y: 191, endPoint x: 365, endPoint y: 20, distance: 251.5
click at [536, 178] on video at bounding box center [580, 257] width 369 height 492
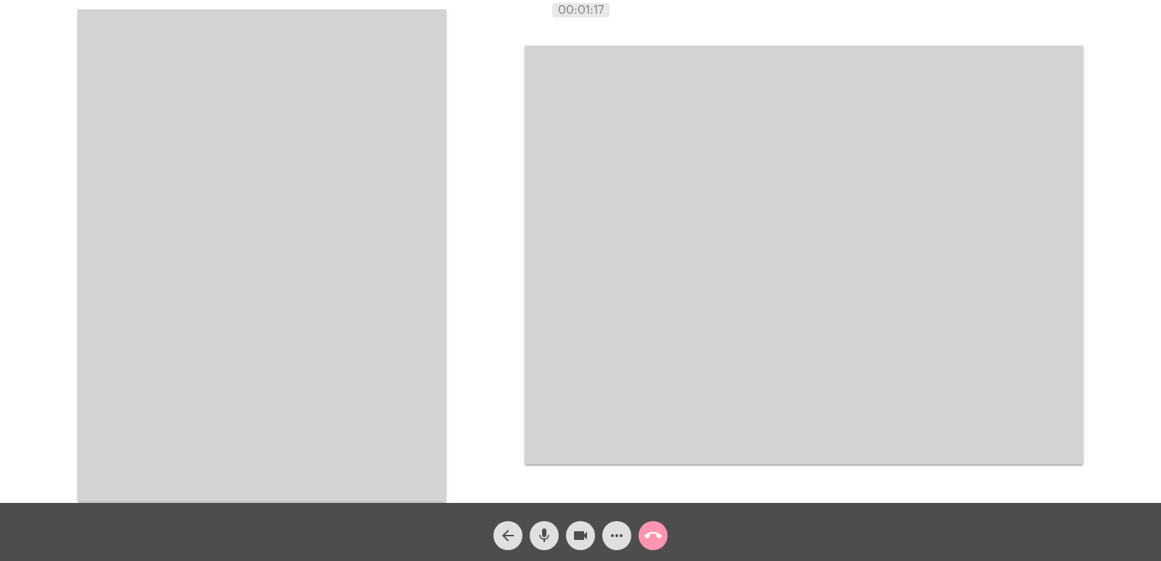
click at [379, 209] on video at bounding box center [262, 255] width 369 height 492
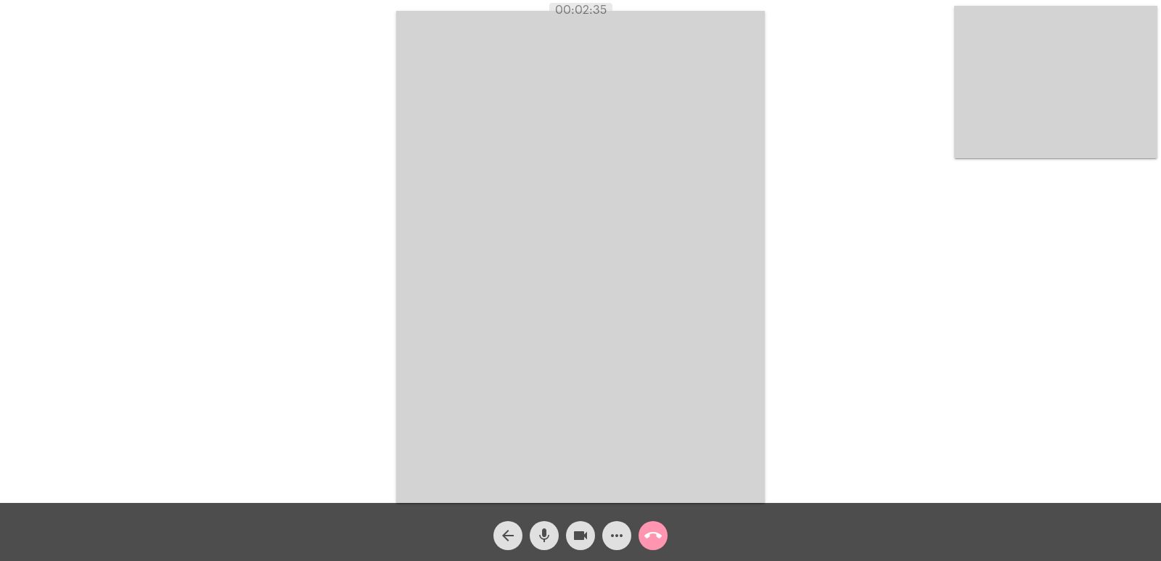
click at [657, 532] on mat-icon "call_end" at bounding box center [652, 535] width 17 height 17
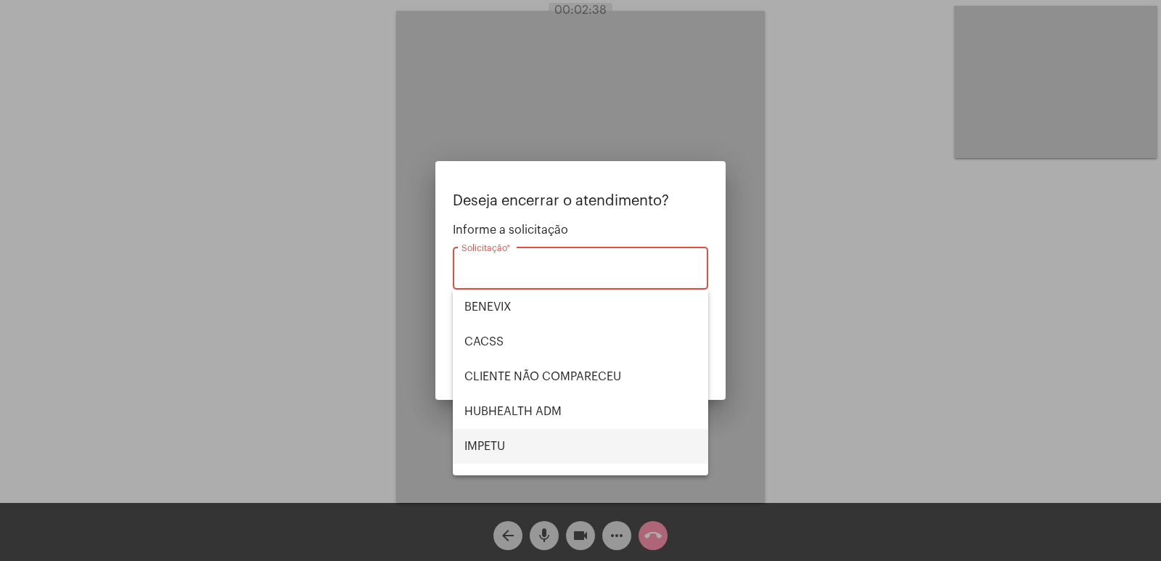
scroll to position [73, 0]
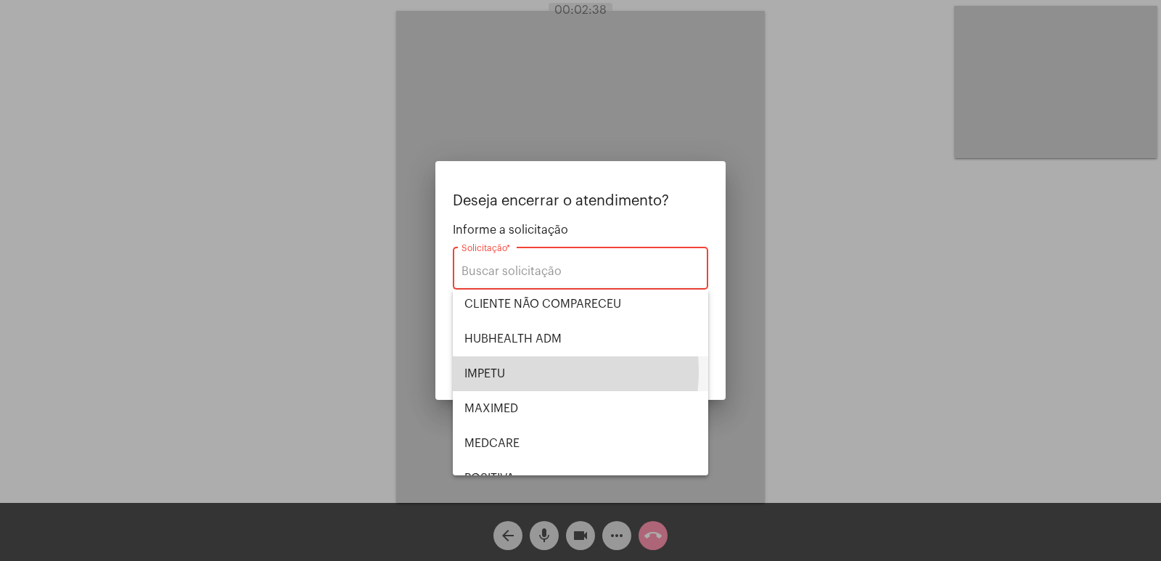
click at [532, 371] on span "IMPETU" at bounding box center [580, 373] width 232 height 35
type input "IMPETU"
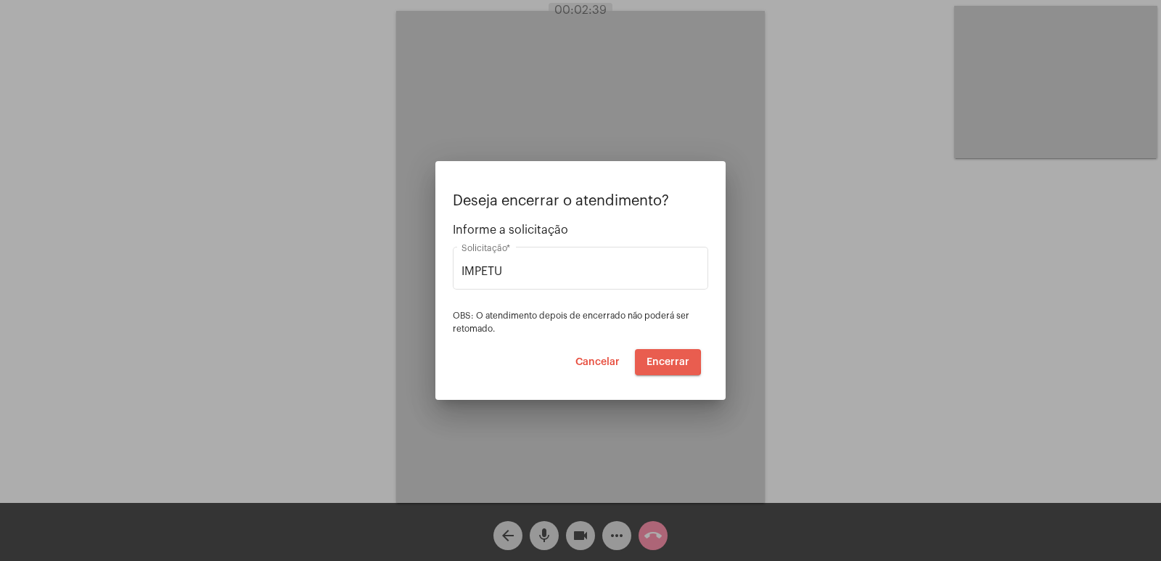
click at [638, 361] on button "Encerrar" at bounding box center [668, 362] width 66 height 26
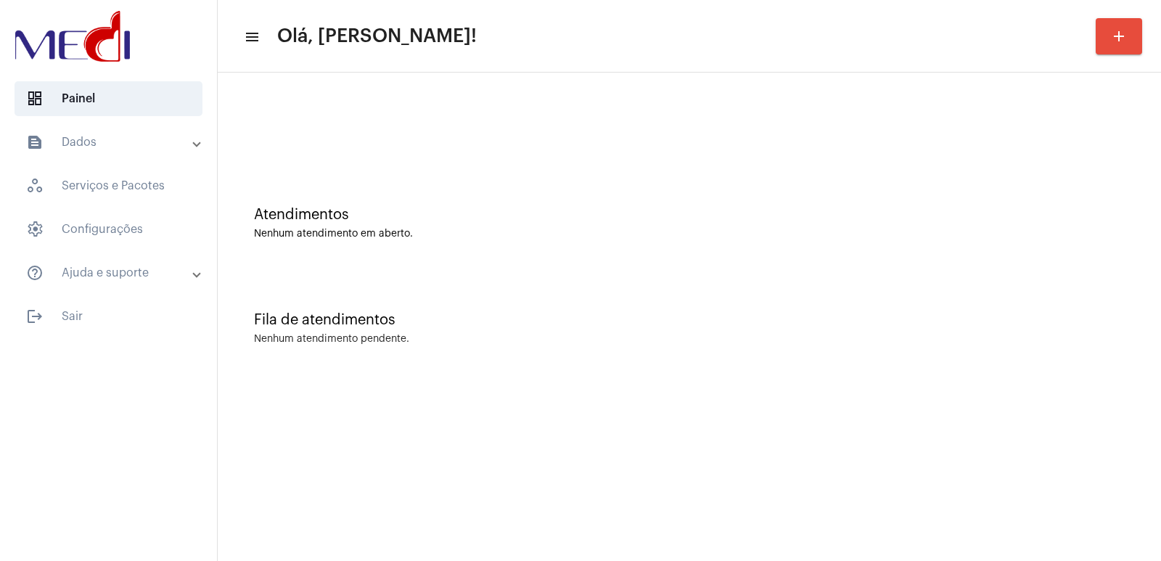
click at [818, 352] on div "Fila de atendimentos Nenhum atendimento pendente." at bounding box center [689, 320] width 929 height 105
drag, startPoint x: 973, startPoint y: 289, endPoint x: 966, endPoint y: 299, distance: 11.9
click at [971, 291] on div "Fila de atendimentos Nenhum atendimento pendente." at bounding box center [689, 320] width 929 height 105
drag, startPoint x: 737, startPoint y: 339, endPoint x: 718, endPoint y: 342, distance: 19.1
click at [729, 342] on div "Nenhum atendimento pendente." at bounding box center [689, 339] width 870 height 11
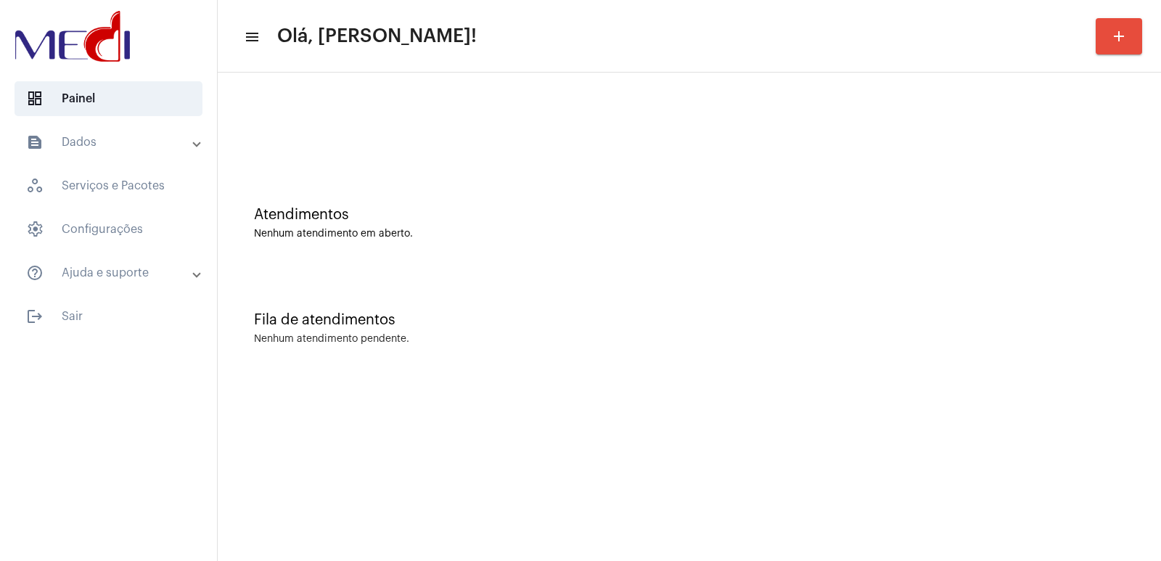
click at [810, 342] on div "Nenhum atendimento pendente." at bounding box center [689, 339] width 870 height 11
drag, startPoint x: 961, startPoint y: 290, endPoint x: 773, endPoint y: 276, distance: 188.4
click at [955, 281] on div "Fila de atendimentos Nenhum atendimento pendente." at bounding box center [689, 320] width 929 height 105
drag, startPoint x: 829, startPoint y: 403, endPoint x: 841, endPoint y: 417, distance: 19.0
click at [840, 412] on mat-sidenav-content "menu Olá, Vivian! add Atendimentos Nenhum atendimento em aberto. Fila de atendi…" at bounding box center [689, 280] width 943 height 561
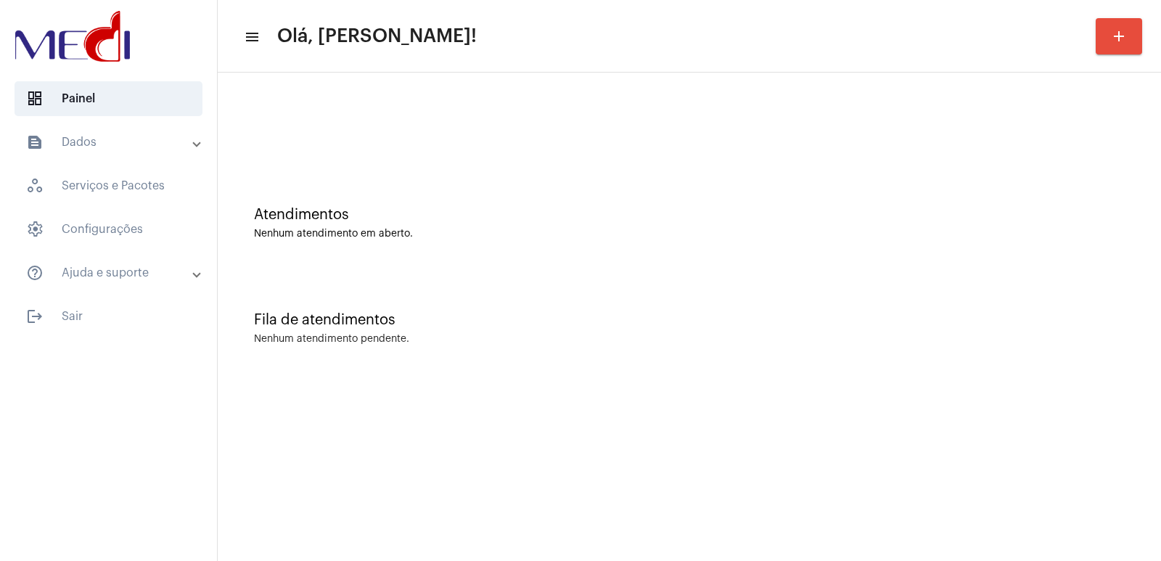
drag, startPoint x: 929, startPoint y: 230, endPoint x: 858, endPoint y: 210, distance: 73.2
click at [927, 226] on div "Atendimentos Nenhum atendimento em aberto." at bounding box center [689, 223] width 870 height 33
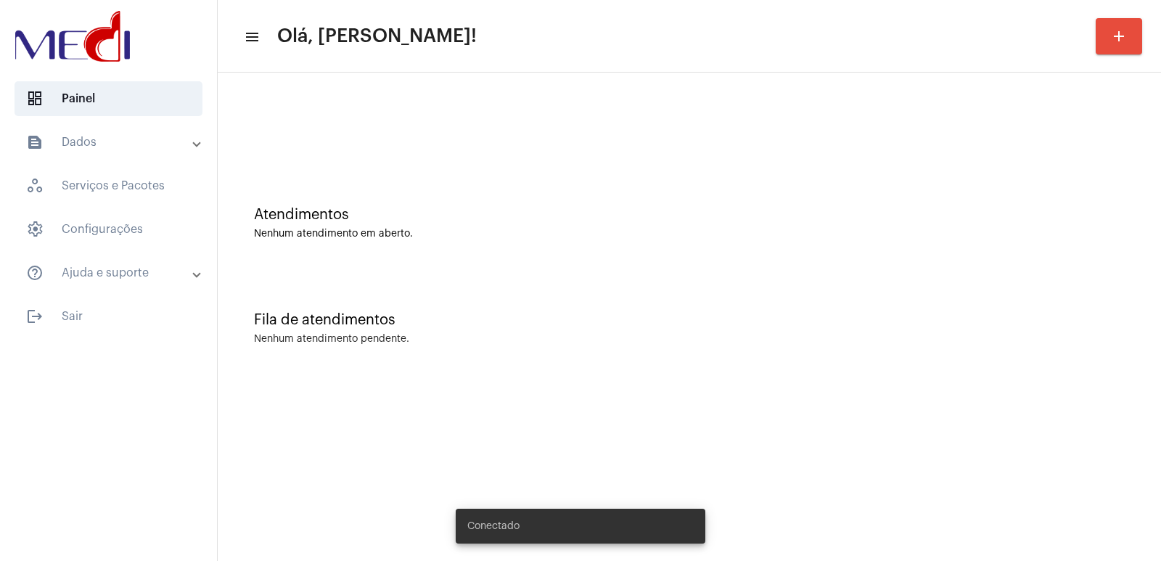
click at [388, 86] on div at bounding box center [689, 121] width 929 height 83
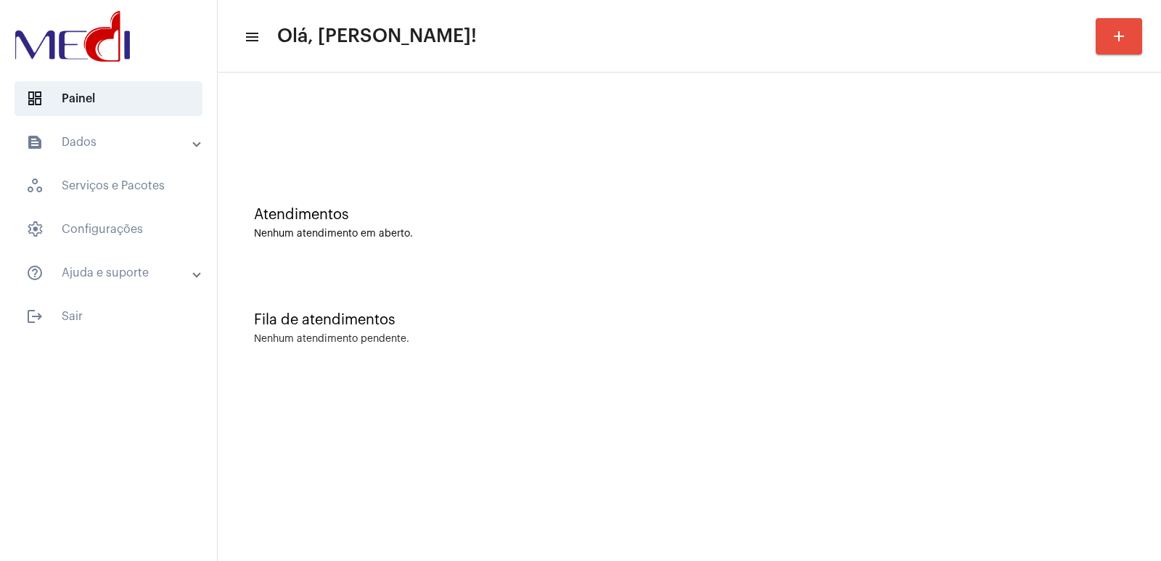
drag, startPoint x: 820, startPoint y: 300, endPoint x: 653, endPoint y: 250, distance: 174.7
click at [783, 291] on div "Fila de atendimentos Nenhum atendimento pendente." at bounding box center [689, 320] width 929 height 105
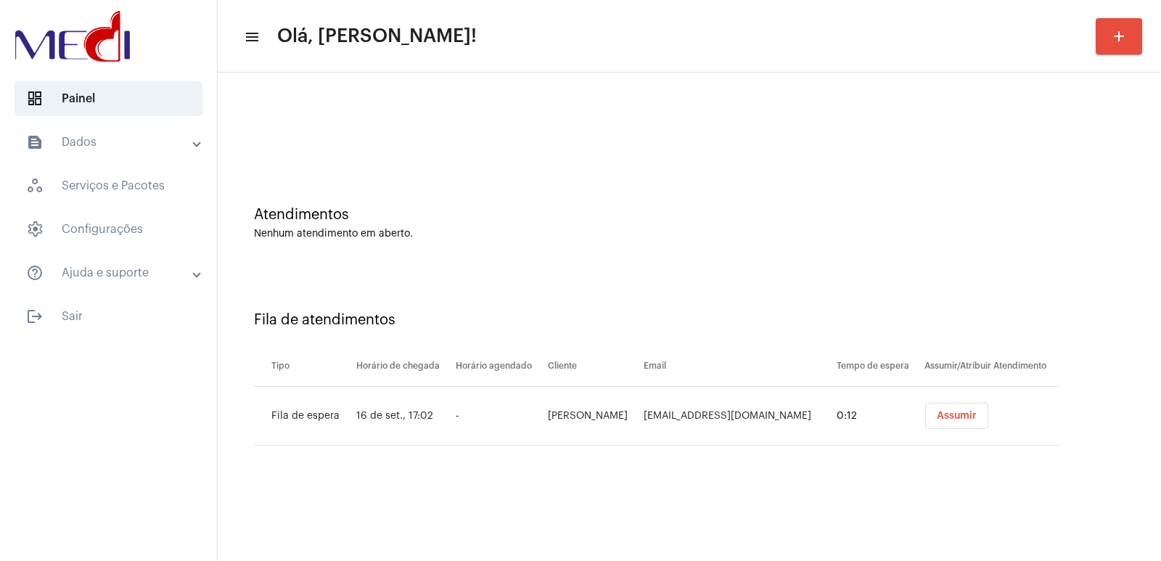
click at [971, 416] on span "Assumir" at bounding box center [957, 416] width 40 height 10
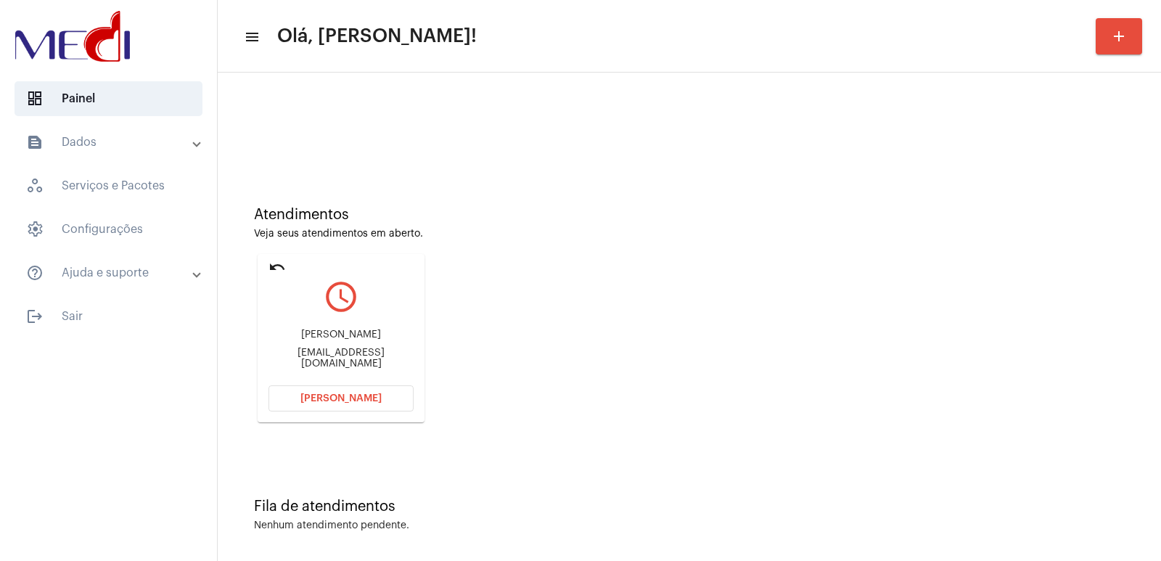
click at [347, 352] on div "Edivania Alves de Sousa edivaniaalves925@gmail.com" at bounding box center [340, 348] width 145 height 65
click at [354, 339] on div "Edivania Alves de Sousa" at bounding box center [340, 334] width 145 height 11
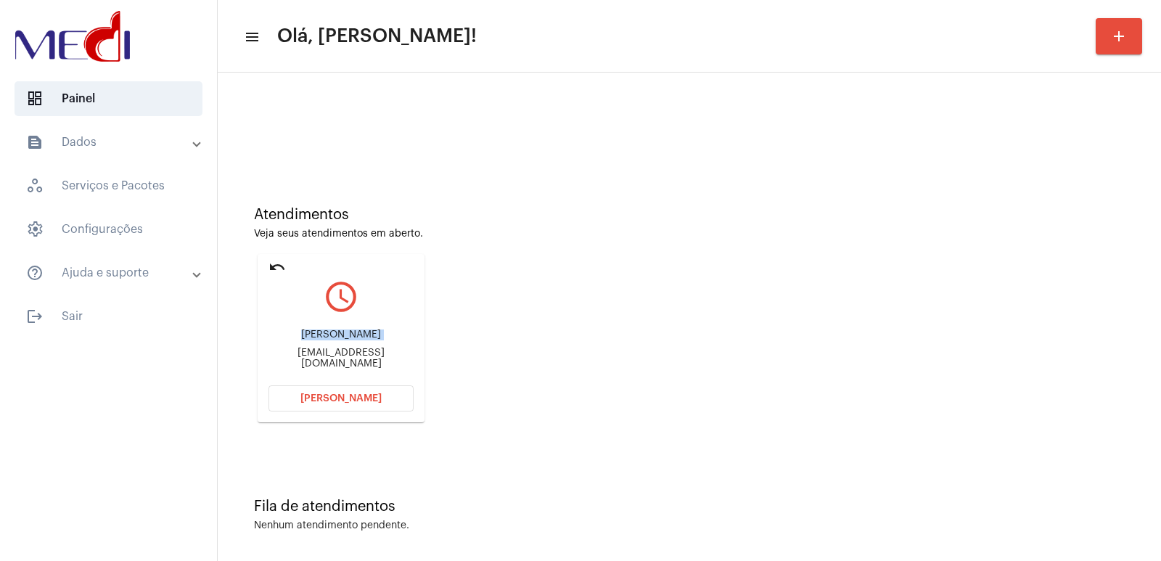
copy div "Edivania Alves de Sousa"
click at [324, 397] on span "Abrir Chamada" at bounding box center [340, 398] width 81 height 10
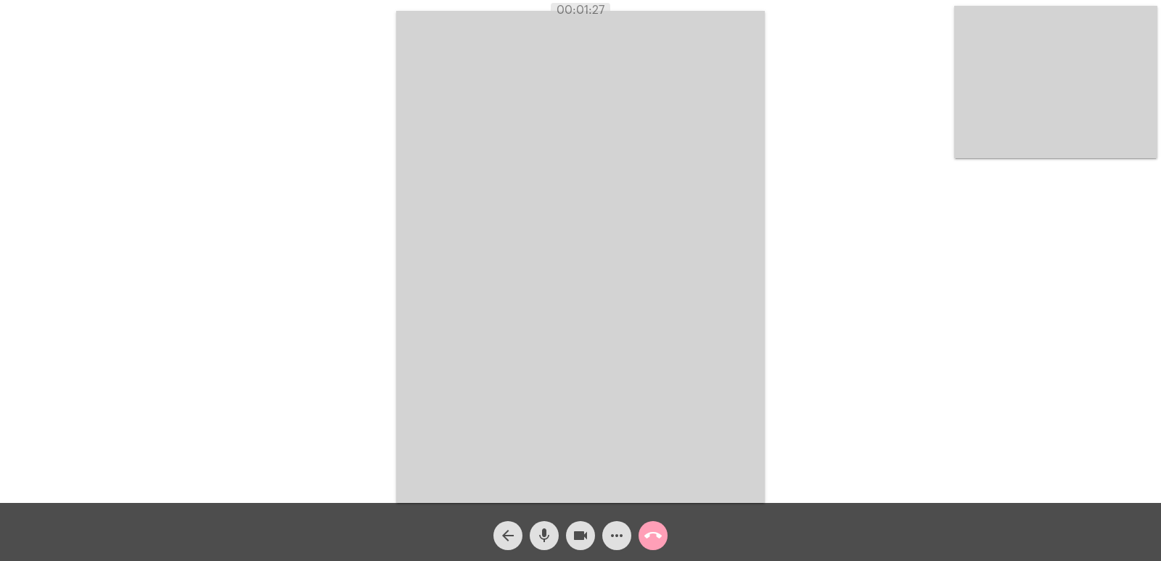
click at [643, 524] on button "call_end" at bounding box center [652, 535] width 29 height 29
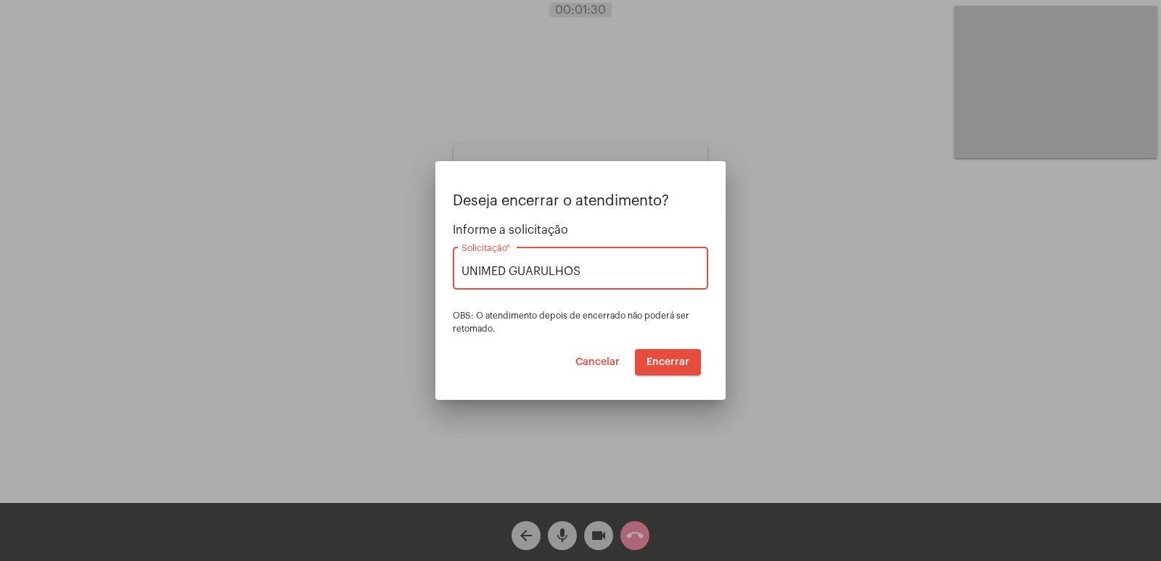
type input "UNIMED GUARULHOS"
click at [690, 358] on button "Encerrar" at bounding box center [668, 362] width 66 height 26
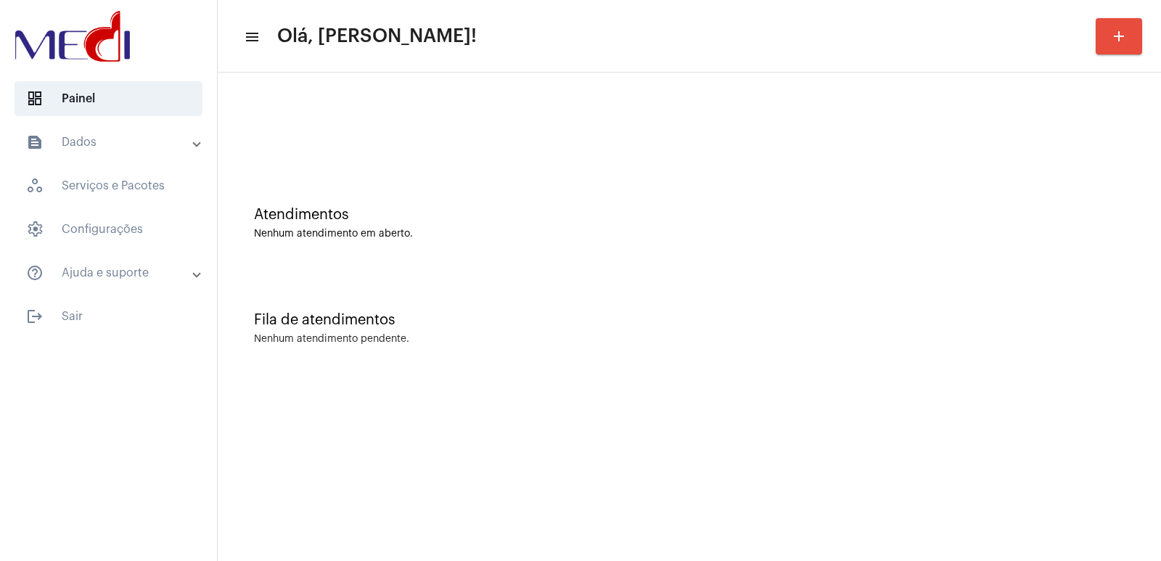
drag, startPoint x: 693, startPoint y: 518, endPoint x: 707, endPoint y: 522, distance: 14.3
click at [699, 519] on mat-sidenav-content "menu Olá, Vivian! add Atendimentos Nenhum atendimento em aberto. Fila de atendi…" at bounding box center [689, 280] width 943 height 561
drag, startPoint x: 545, startPoint y: 87, endPoint x: 495, endPoint y: 88, distance: 49.3
drag, startPoint x: 495, startPoint y: 88, endPoint x: 247, endPoint y: 435, distance: 427.0
click at [247, 435] on mat-sidenav-content "menu Olá, Vivian! add Atendimentos Nenhum atendimento em aberto. Fila de atendi…" at bounding box center [689, 280] width 943 height 561
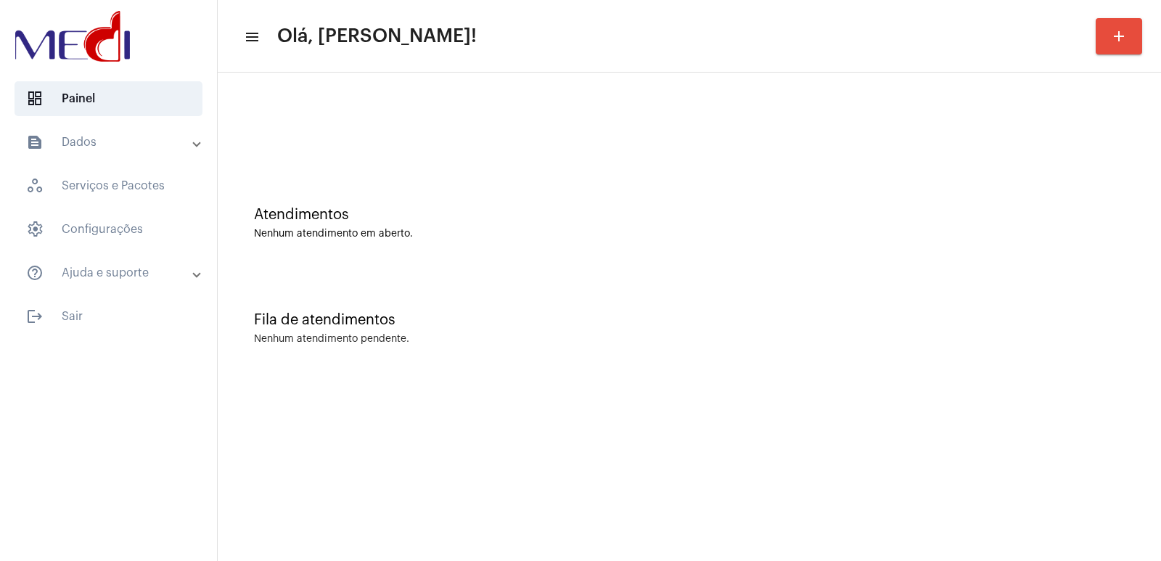
drag, startPoint x: 791, startPoint y: 400, endPoint x: 727, endPoint y: 397, distance: 64.6
click at [775, 400] on mat-sidenav-content "menu Olá, Vivian! add Atendimentos Nenhum atendimento em aberto. Fila de atendi…" at bounding box center [689, 280] width 943 height 561
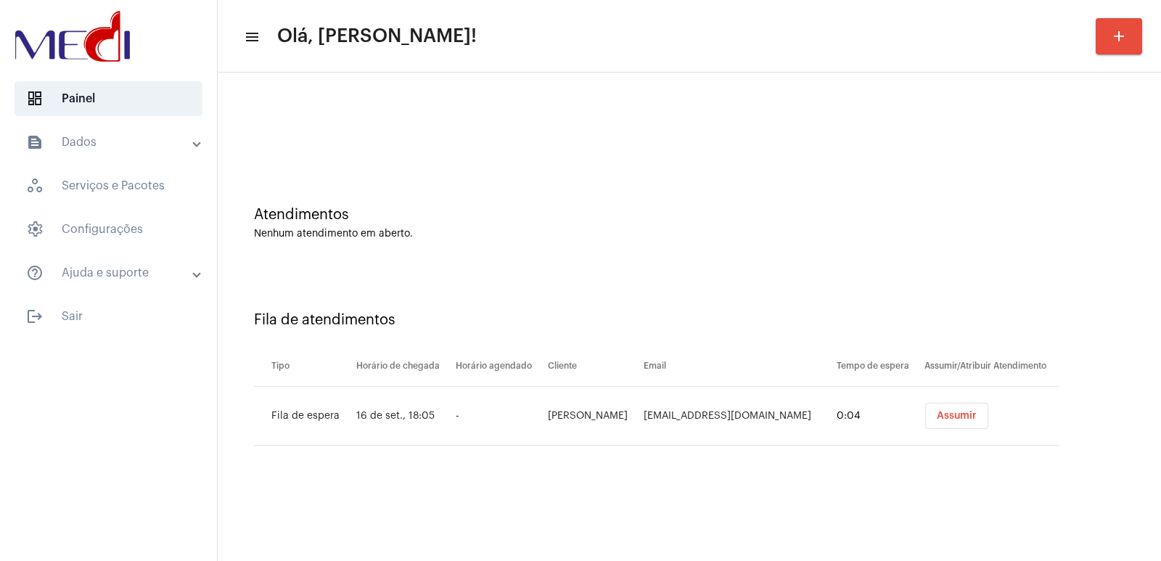
click at [952, 416] on span "Assumir" at bounding box center [957, 416] width 40 height 10
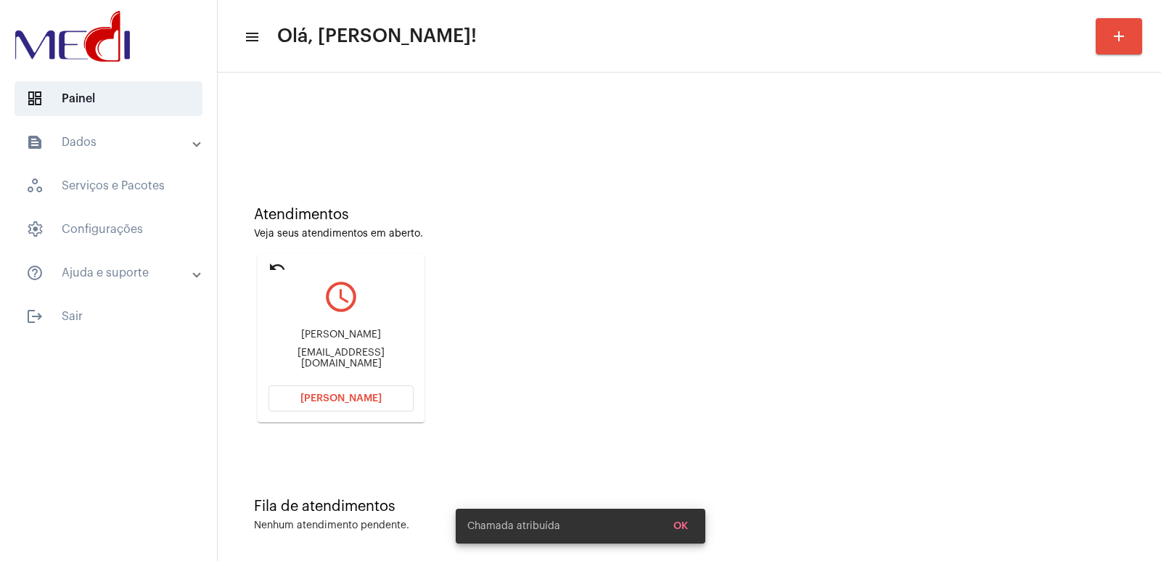
click at [321, 329] on div "Laura Valerio Vidal carlavaleriovidal@hotmail.com" at bounding box center [340, 348] width 145 height 65
copy div "Laura Valerio Vidal"
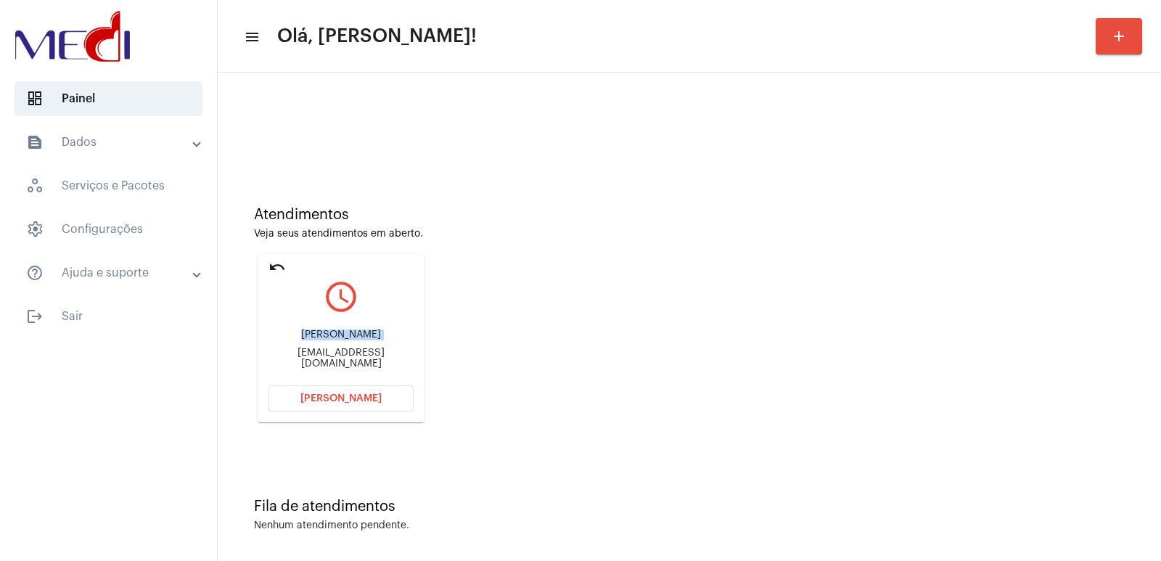
click at [379, 402] on button "Abrir Chamada" at bounding box center [340, 398] width 145 height 26
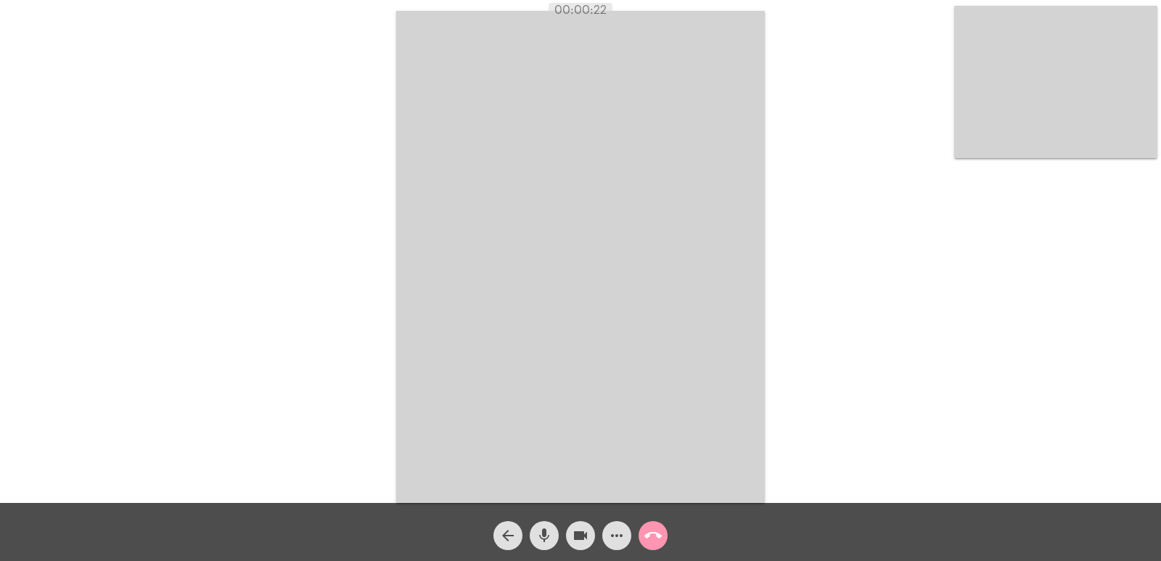
click at [694, 411] on video at bounding box center [580, 257] width 369 height 492
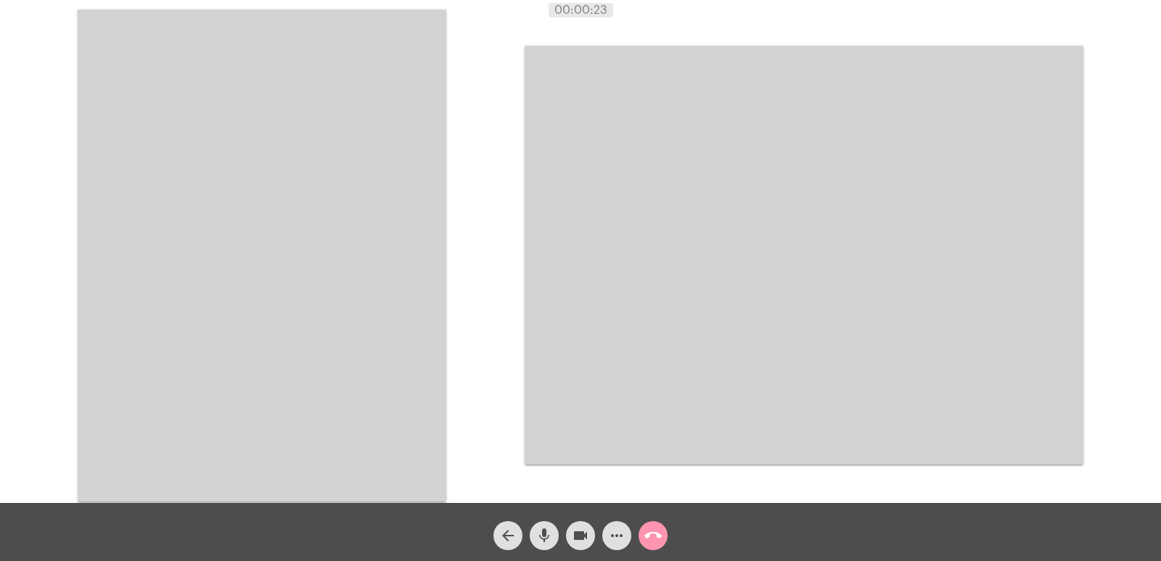
click at [296, 227] on video at bounding box center [262, 255] width 369 height 492
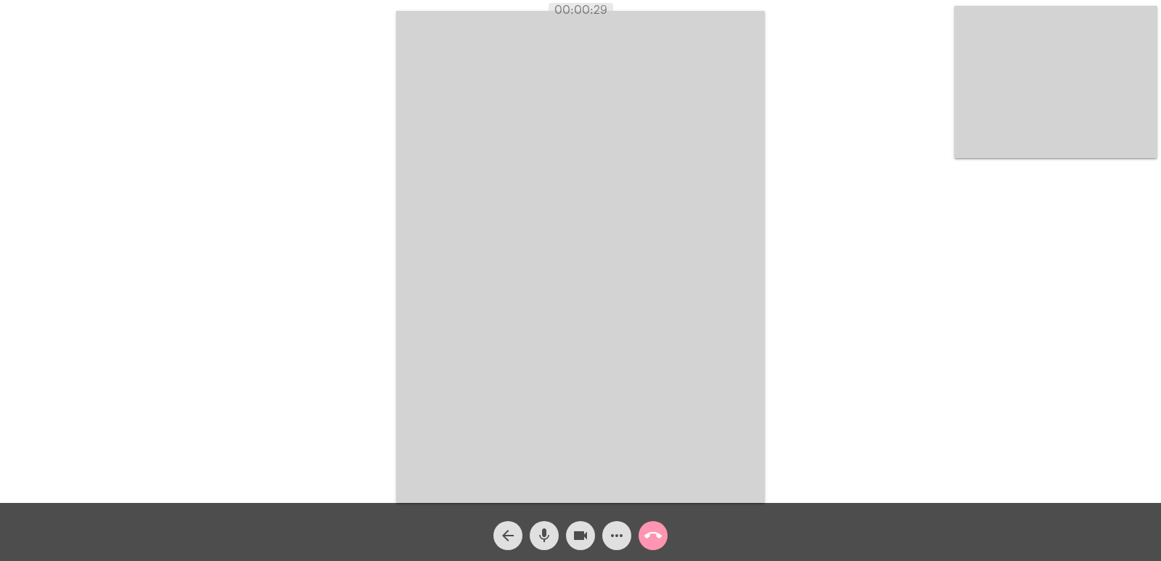
click at [548, 537] on mat-icon "mic" at bounding box center [543, 535] width 17 height 17
click at [571, 536] on button "videocam" at bounding box center [580, 535] width 29 height 29
click at [571, 536] on button "videocam_off" at bounding box center [580, 535] width 29 height 29
click at [576, 521] on span "videocam" at bounding box center [580, 535] width 17 height 29
drag, startPoint x: 540, startPoint y: 532, endPoint x: 565, endPoint y: 538, distance: 25.3
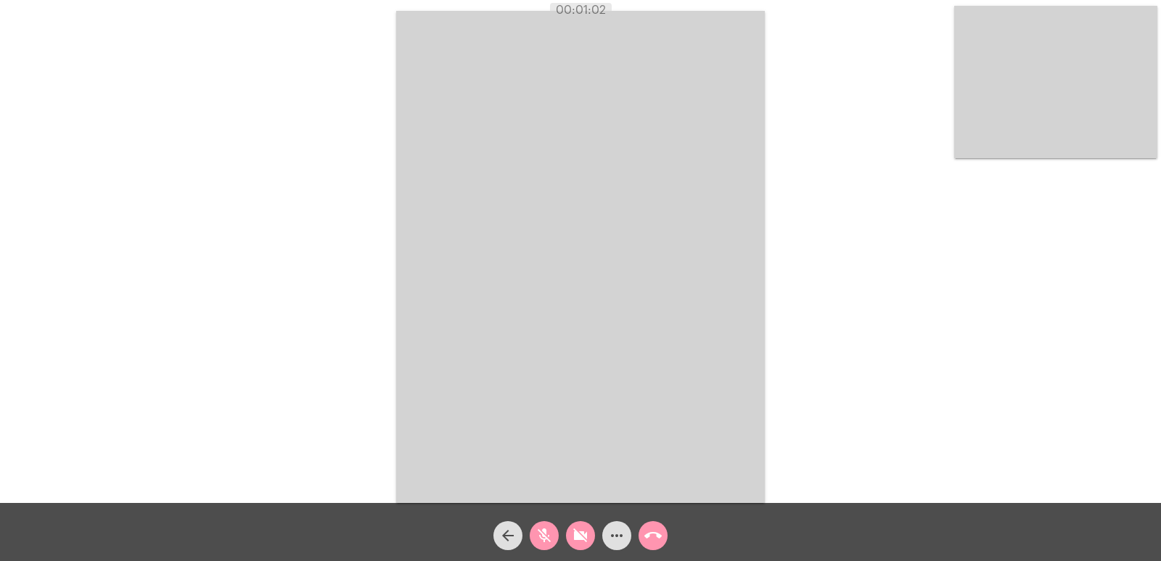
click at [546, 532] on mat-icon "mic_off" at bounding box center [543, 535] width 17 height 17
click at [572, 532] on mat-icon "videocam_off" at bounding box center [580, 535] width 17 height 17
click at [659, 540] on mat-icon "call_end" at bounding box center [652, 535] width 17 height 17
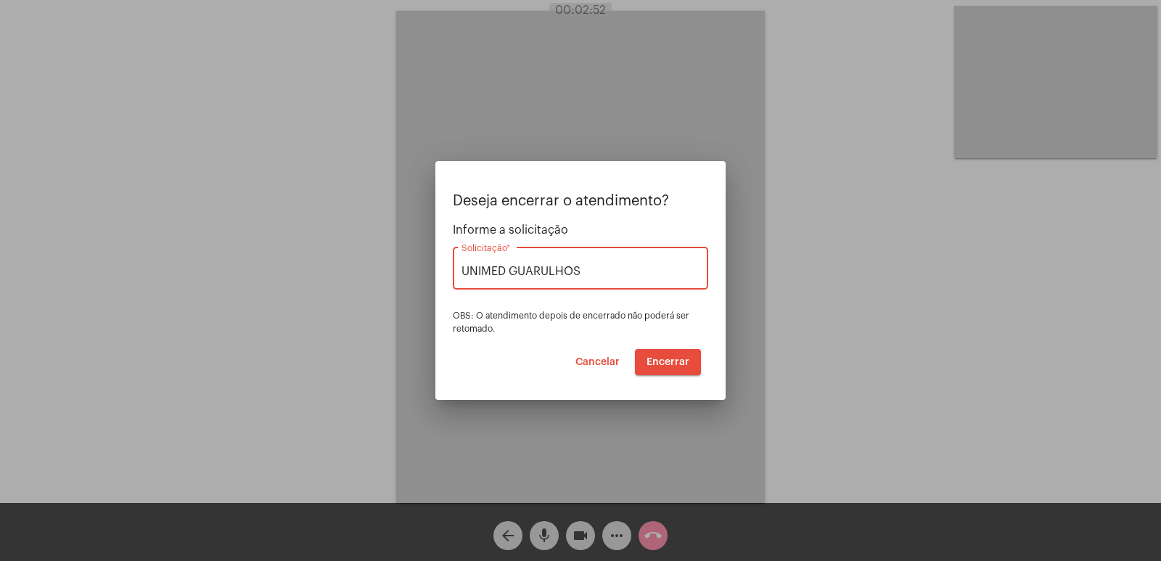
type input "UNIMED GUARULHOS"
click at [665, 360] on span "Encerrar" at bounding box center [667, 362] width 43 height 10
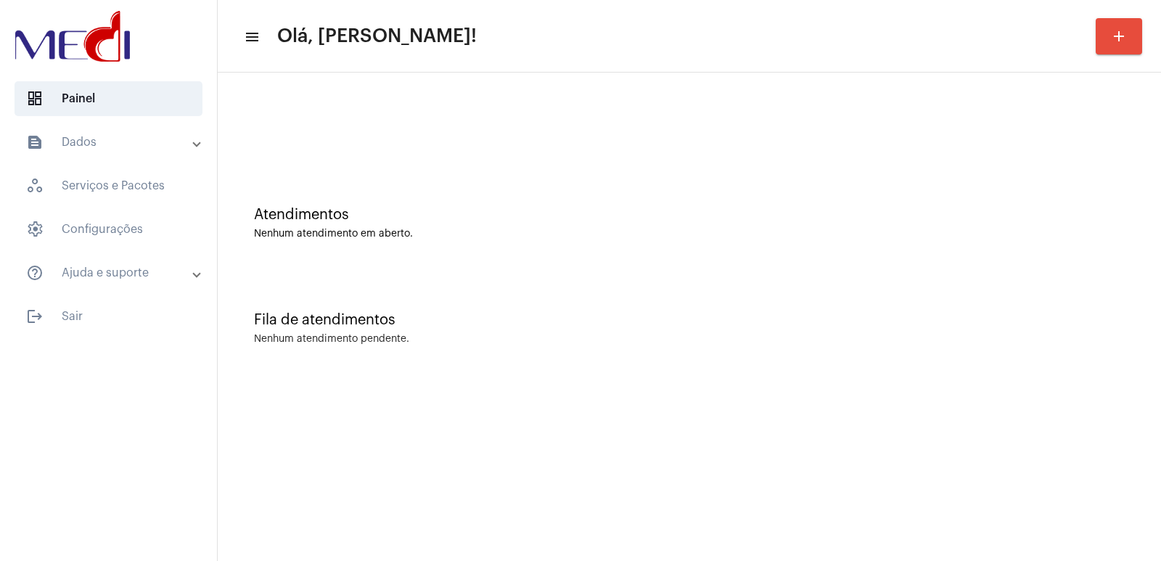
click at [929, 173] on div "Atendimentos Nenhum atendimento em aberto." at bounding box center [689, 215] width 929 height 105
click at [909, 41] on mat-toolbar-row "menu Olá, Vivian! add" at bounding box center [689, 36] width 943 height 46
click at [913, 110] on div at bounding box center [689, 121] width 929 height 83
click at [972, 321] on div "Fila de atendimentos" at bounding box center [689, 320] width 870 height 16
click at [661, 309] on div "Fila de atendimentos Nenhum atendimento pendente." at bounding box center [689, 320] width 929 height 105
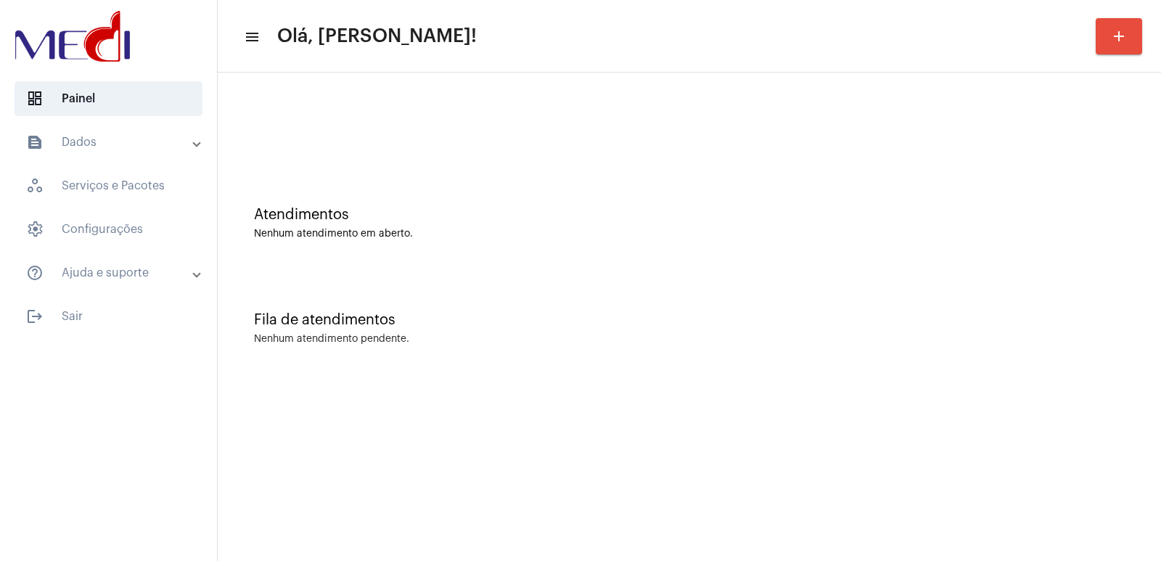
click at [669, 326] on div "Fila de atendimentos" at bounding box center [689, 320] width 870 height 16
click at [850, 197] on div "Atendimentos Nenhum atendimento em aberto." at bounding box center [689, 215] width 929 height 105
click at [719, 83] on div at bounding box center [689, 121] width 929 height 83
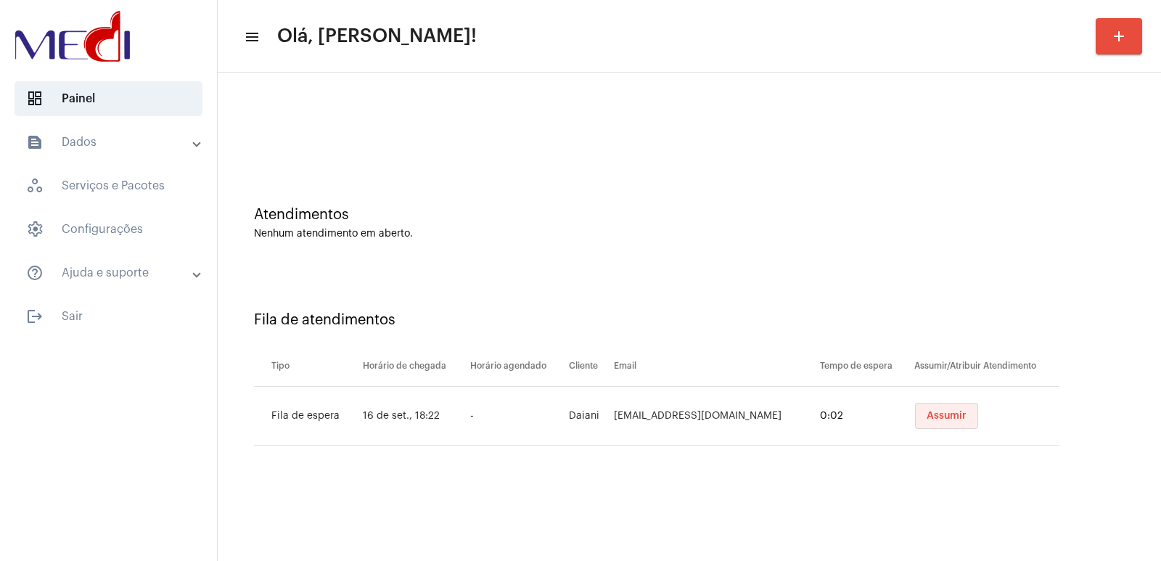
drag, startPoint x: 842, startPoint y: 364, endPoint x: 913, endPoint y: 419, distance: 89.5
click at [926, 419] on span "Assumir" at bounding box center [946, 416] width 40 height 10
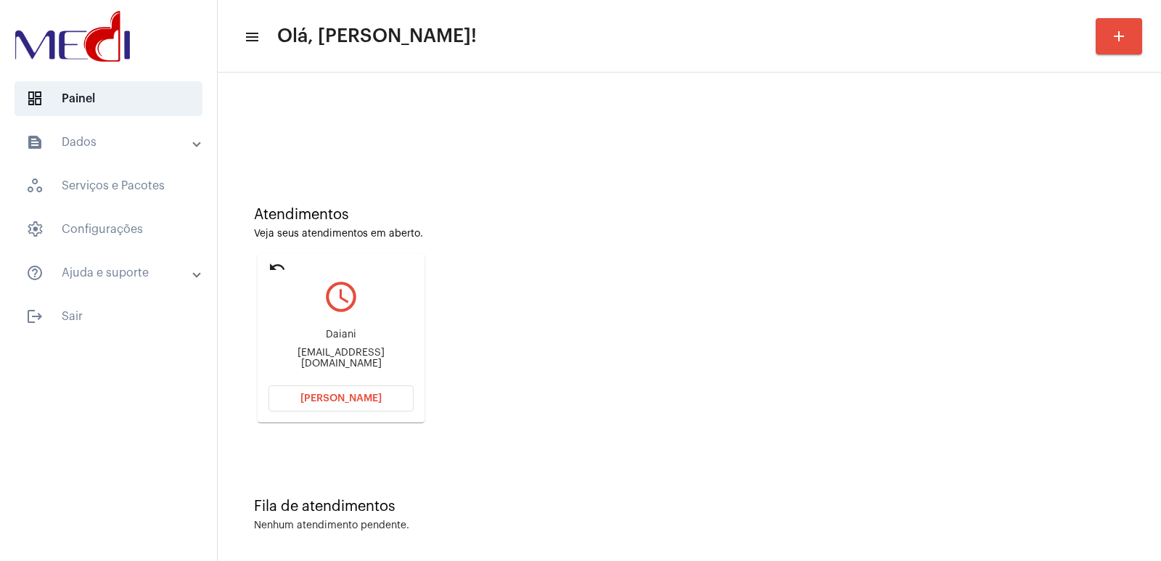
click at [807, 225] on div "Atendimentos Veja seus atendimentos em aberto." at bounding box center [689, 223] width 870 height 33
click at [326, 337] on div "Daiani" at bounding box center [340, 334] width 145 height 11
copy div "Daiani"
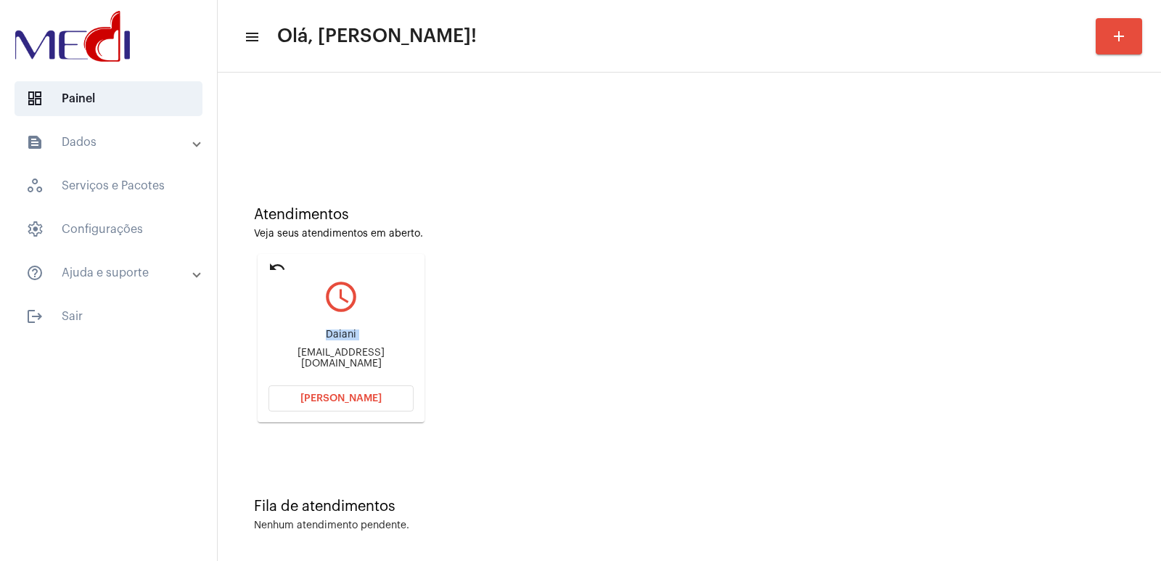
click at [376, 397] on span "[PERSON_NAME]" at bounding box center [340, 398] width 81 height 10
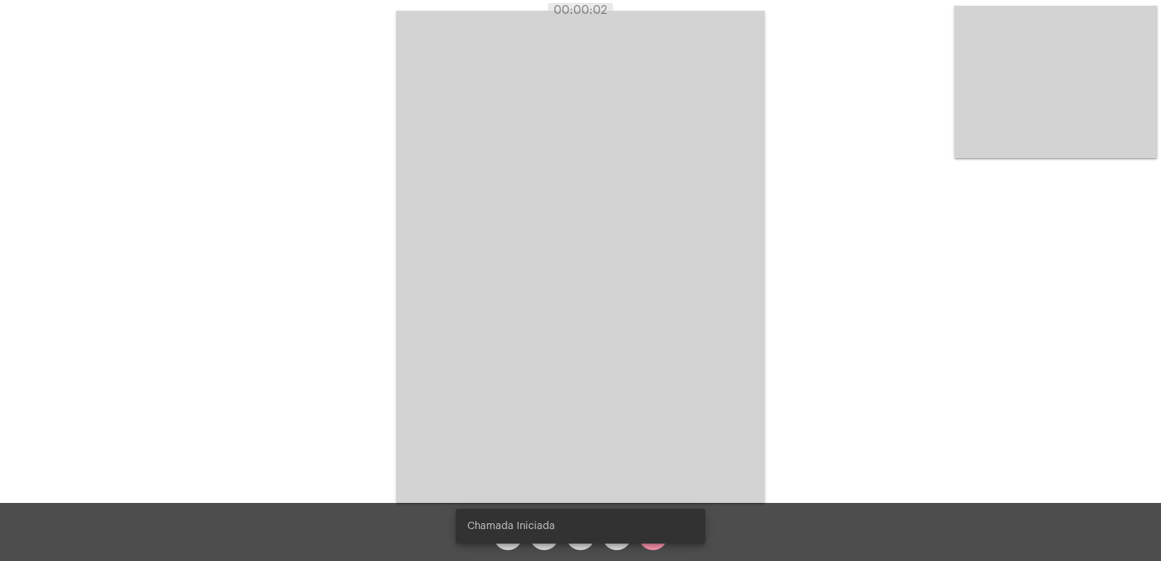
click at [480, 560] on div "Chamada Iniciada" at bounding box center [580, 526] width 284 height 70
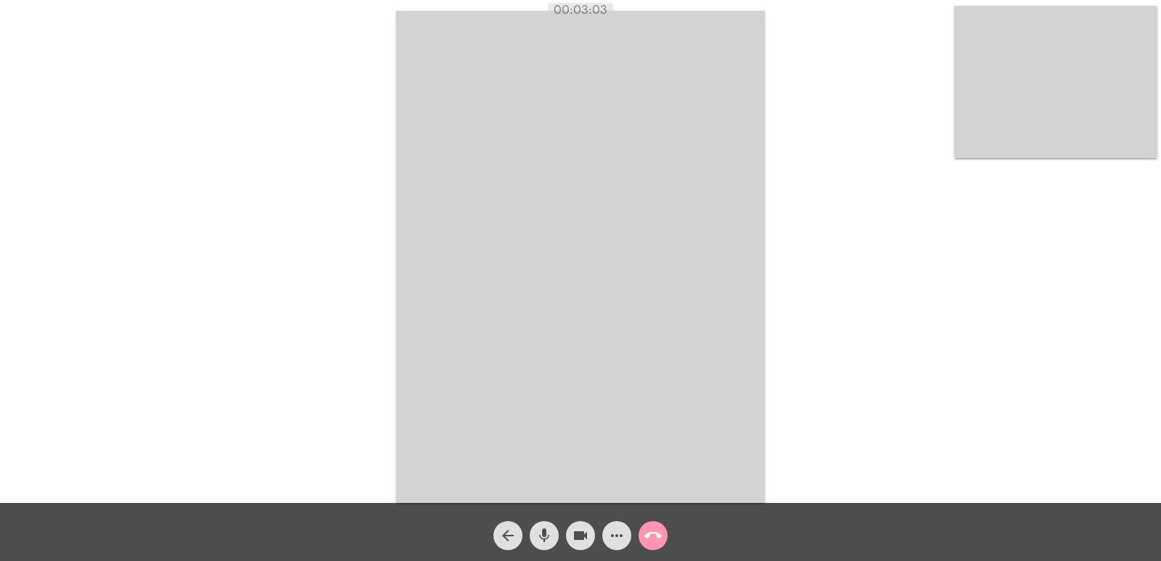
drag, startPoint x: 674, startPoint y: 17, endPoint x: 558, endPoint y: 79, distance: 131.4
click at [744, 142] on div "Acessando Câmera e Microfone..." at bounding box center [580, 251] width 1161 height 503
drag, startPoint x: 513, startPoint y: 1, endPoint x: 703, endPoint y: 36, distance: 193.2
click at [701, 34] on div "Acessando Câmera e Microfone..." at bounding box center [580, 251] width 1161 height 503
click at [774, 99] on div "Acessando Câmera e Microfone..." at bounding box center [580, 255] width 1158 height 503
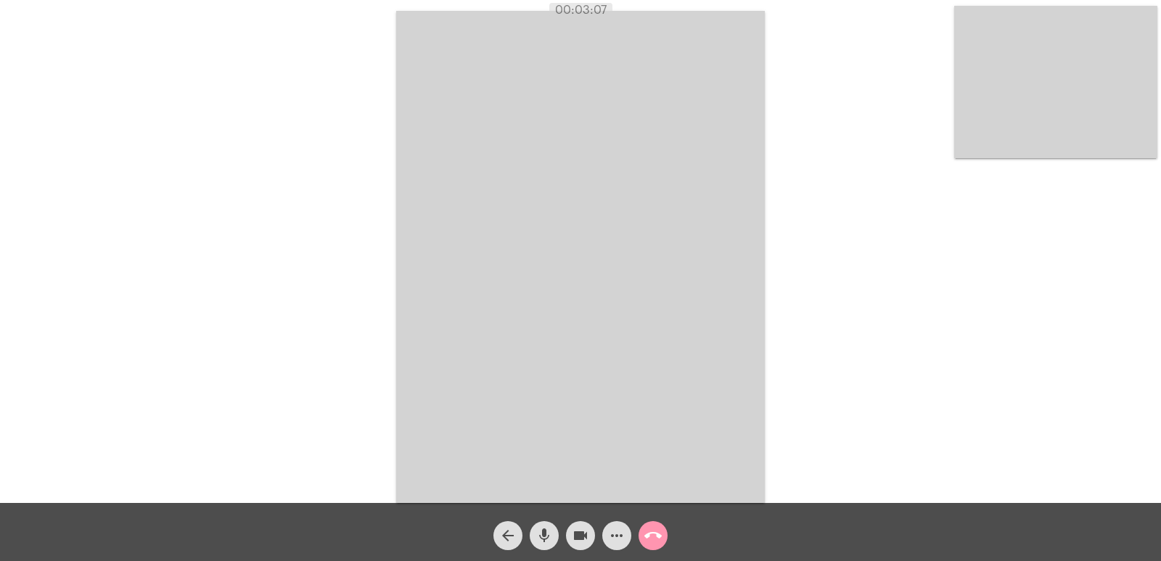
click at [569, 123] on video at bounding box center [580, 257] width 369 height 492
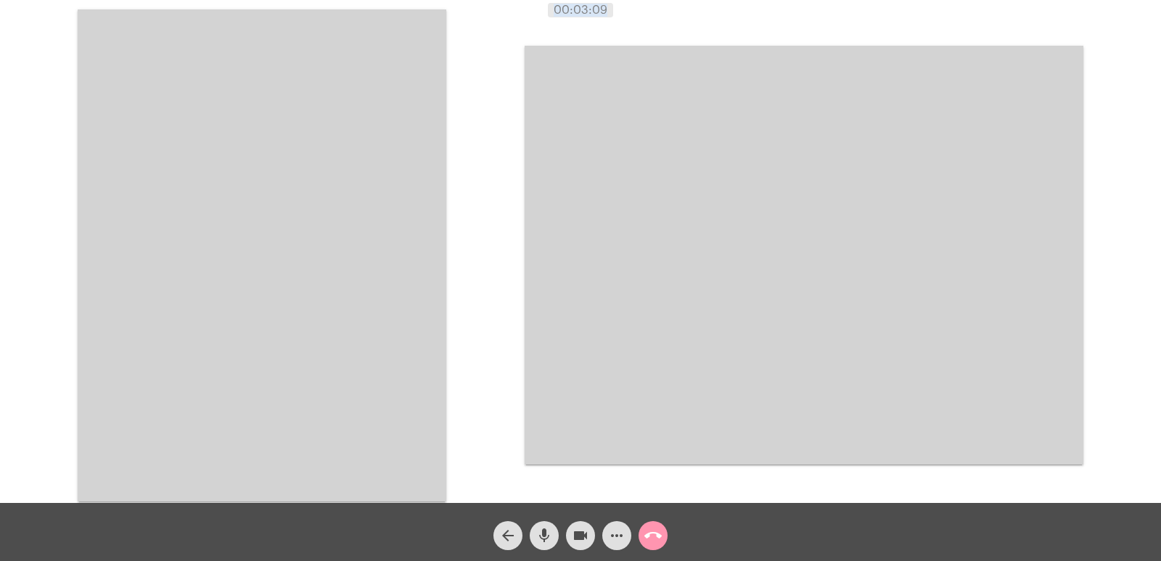
drag, startPoint x: 548, startPoint y: 6, endPoint x: 646, endPoint y: 11, distance: 98.8
click at [646, 11] on div "00:03:09" at bounding box center [580, 10] width 1161 height 13
click at [328, 132] on video at bounding box center [262, 255] width 369 height 492
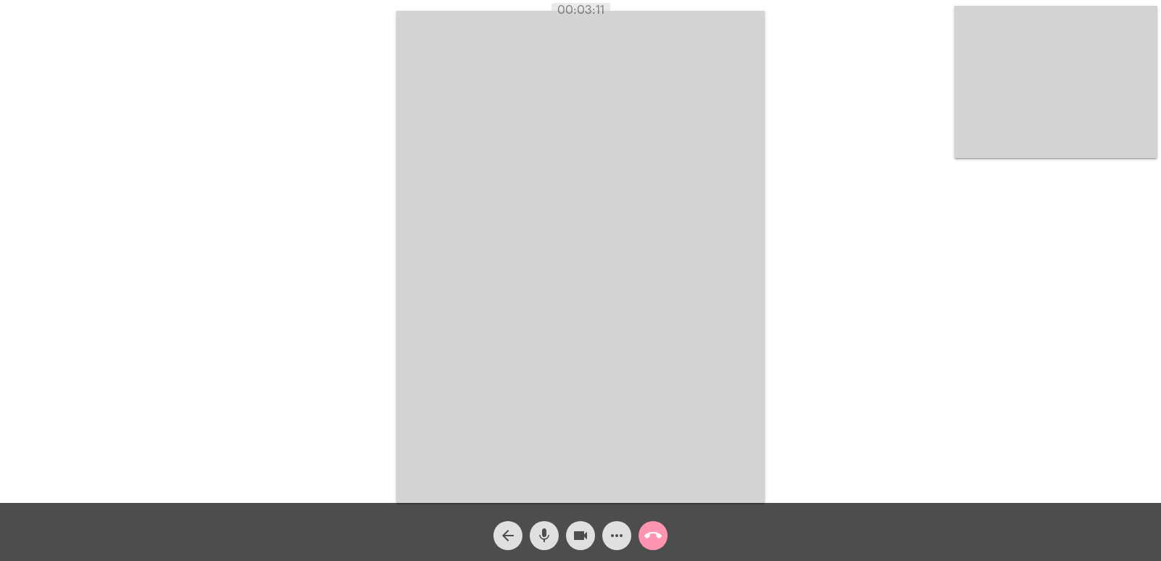
click at [954, 81] on video at bounding box center [1055, 82] width 203 height 152
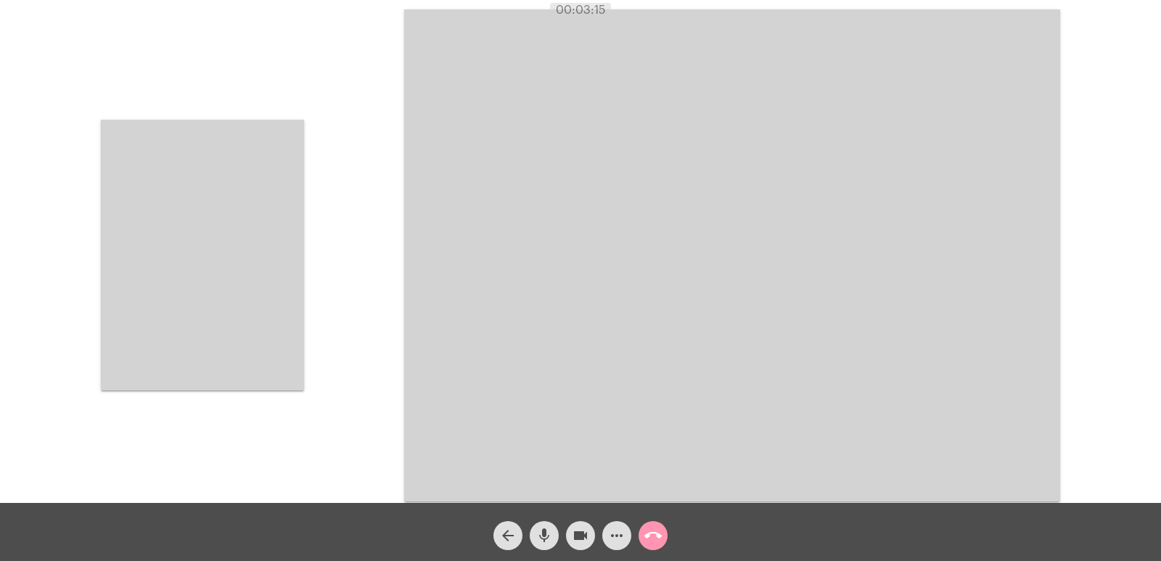
click at [300, 279] on video at bounding box center [202, 255] width 203 height 271
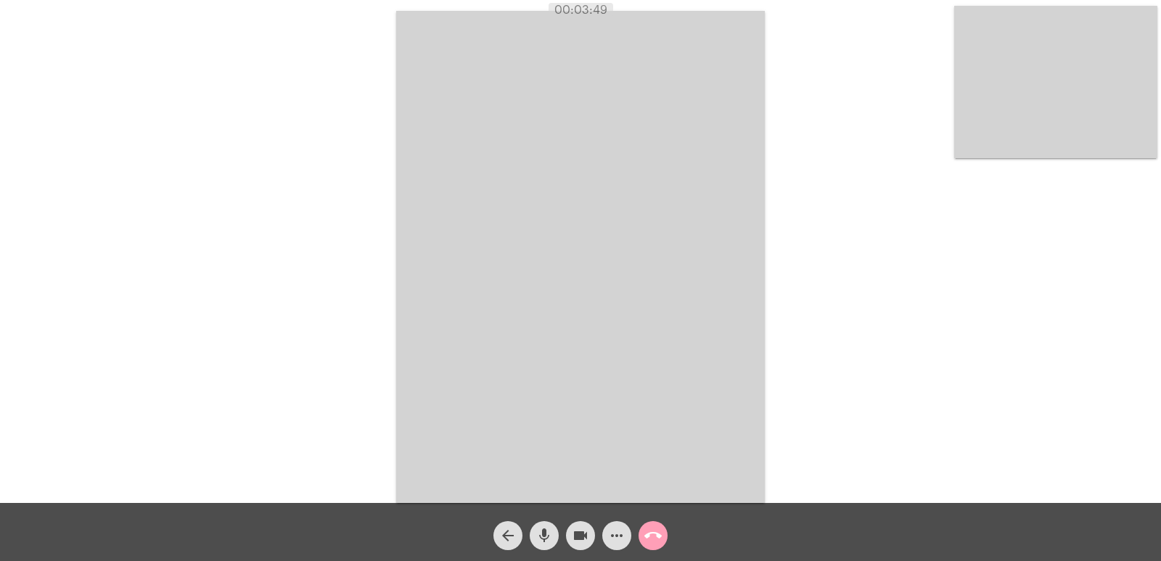
click at [650, 535] on mat-icon "call_end" at bounding box center [652, 535] width 17 height 17
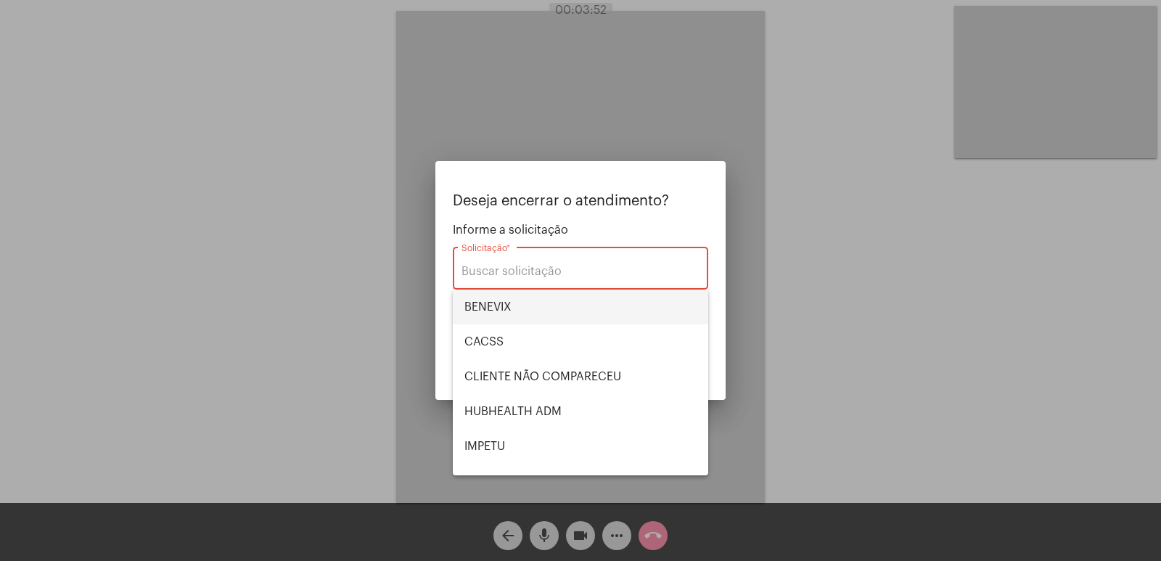
click at [516, 297] on span "BENEVIX" at bounding box center [580, 306] width 232 height 35
type input "BENEVIX"
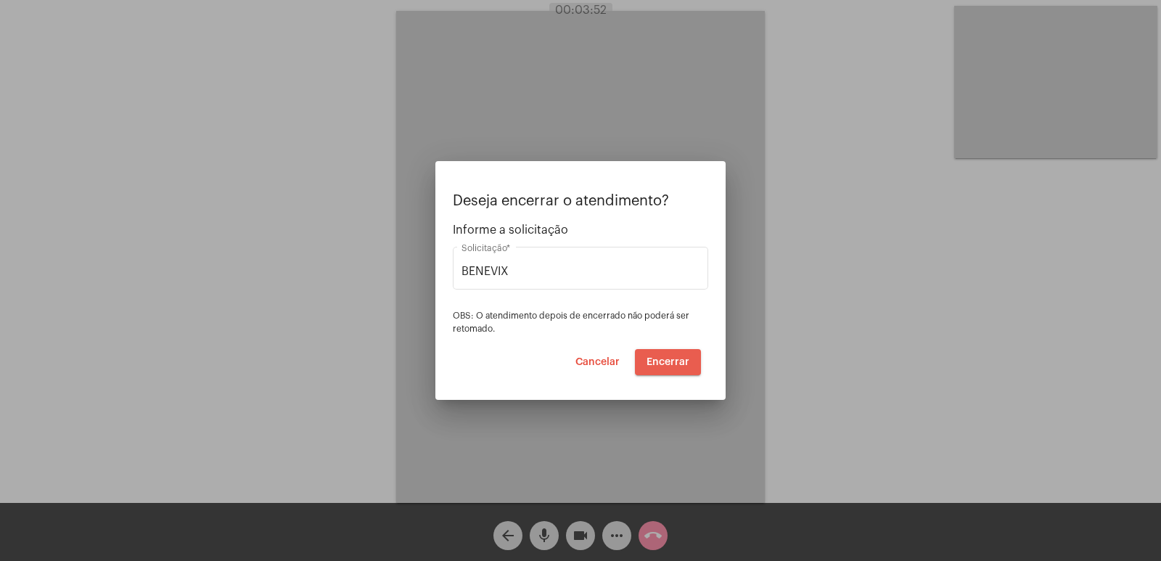
click at [683, 361] on span "Encerrar" at bounding box center [667, 362] width 43 height 10
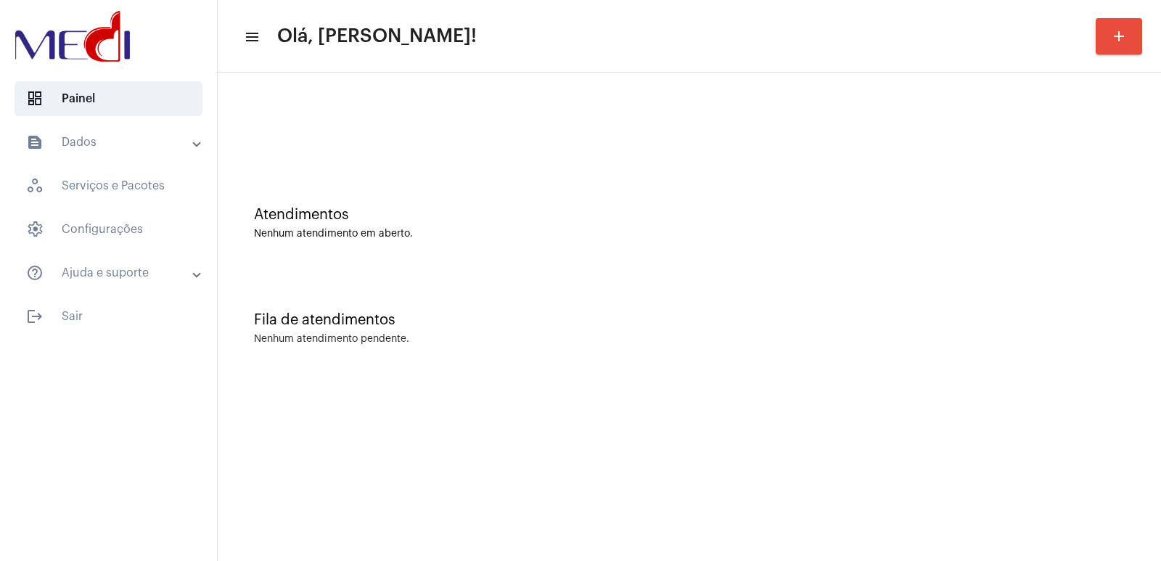
click at [799, 311] on div "Fila de atendimentos Nenhum atendimento pendente." at bounding box center [689, 320] width 929 height 105
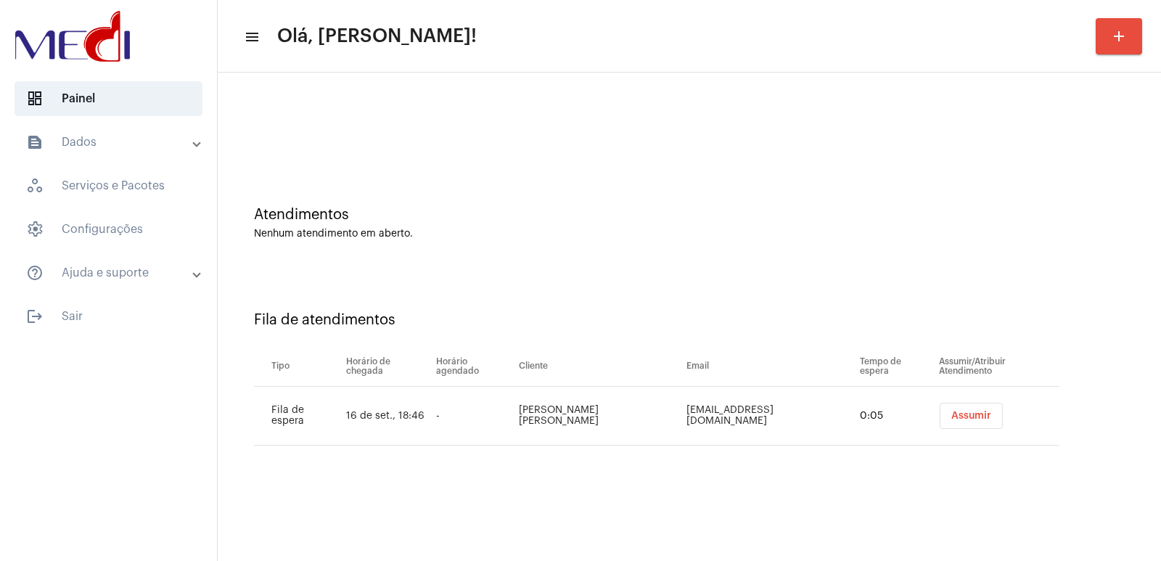
drag, startPoint x: 867, startPoint y: 323, endPoint x: 871, endPoint y: 343, distance: 20.8
click at [868, 326] on div "Fila de atendimentos" at bounding box center [689, 320] width 870 height 16
click at [968, 420] on button "Assumir" at bounding box center [970, 416] width 63 height 26
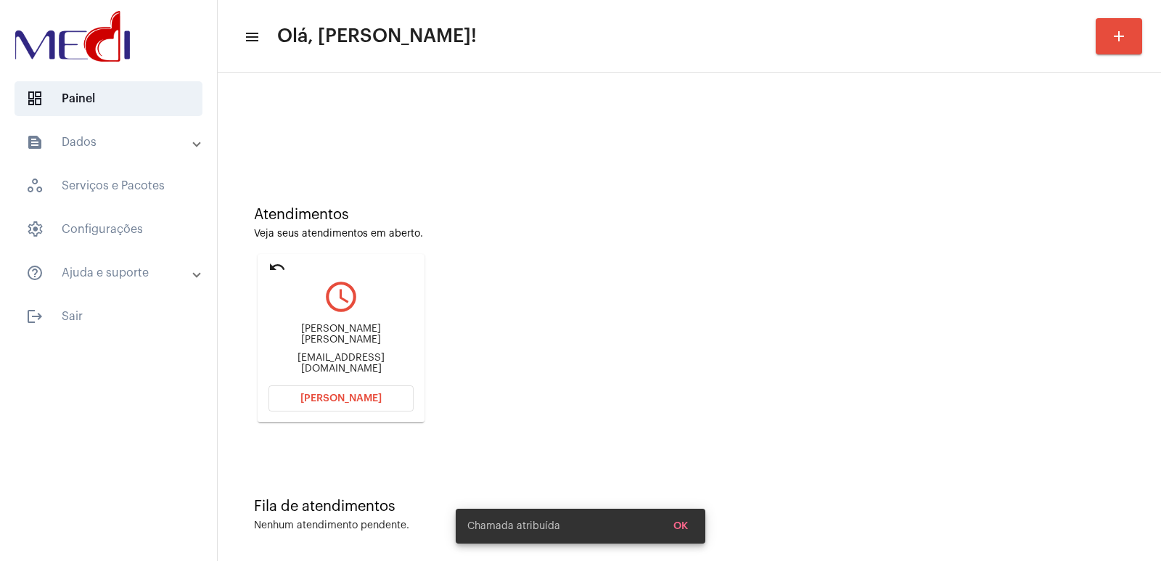
click at [360, 342] on div "[PERSON_NAME] [PERSON_NAME]" at bounding box center [340, 335] width 145 height 22
click at [360, 342] on div "Viviane Brandao Terence" at bounding box center [340, 335] width 145 height 22
copy div "Viviane Brandao Terence"
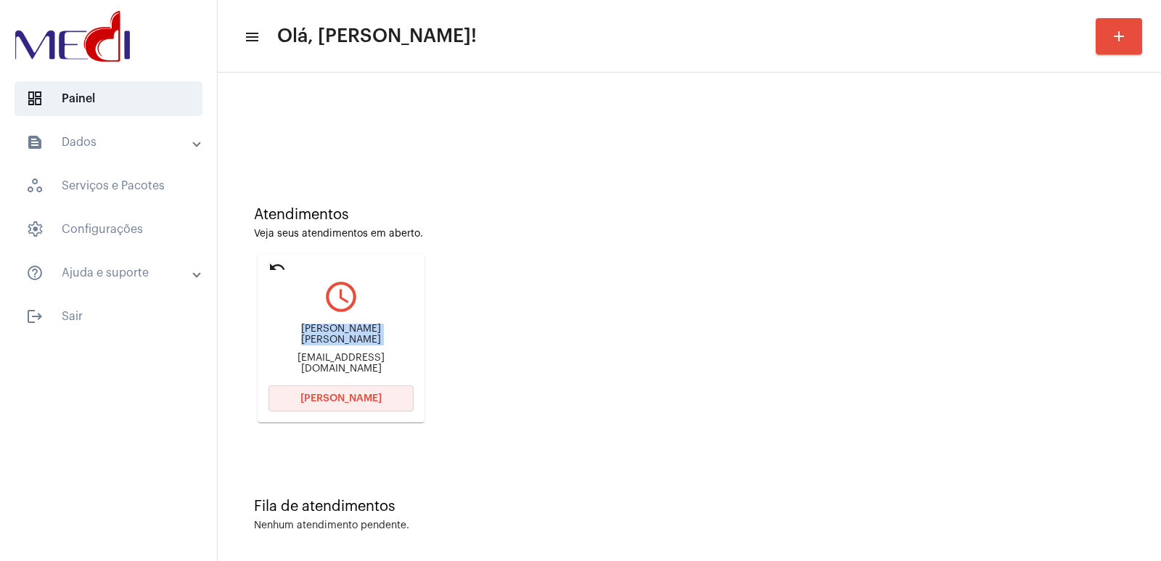
click at [327, 396] on span "Abrir Chamada" at bounding box center [340, 398] width 81 height 10
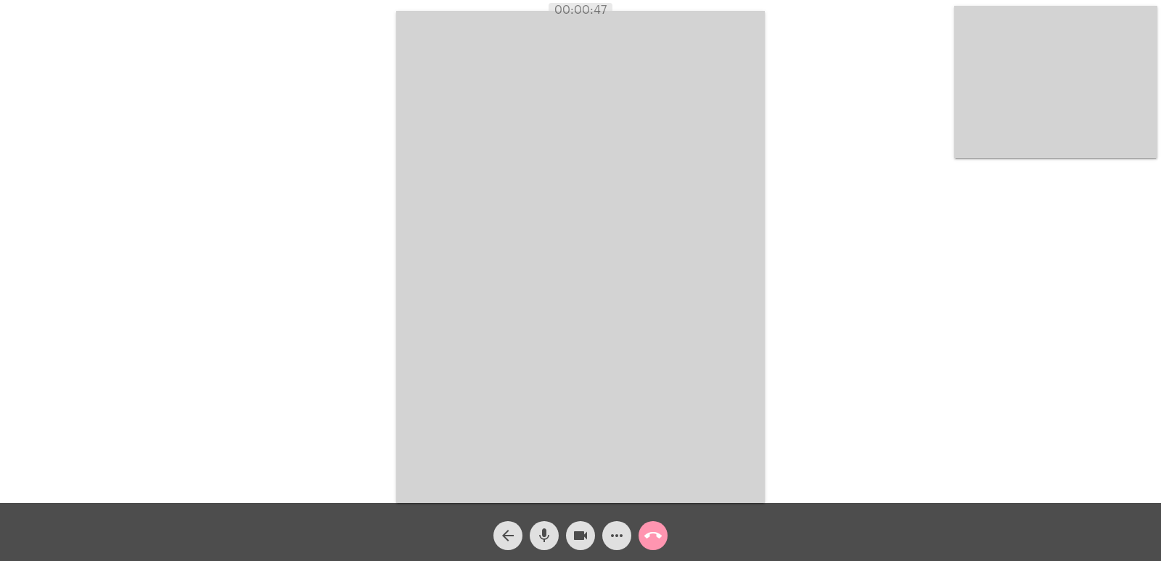
drag, startPoint x: 311, startPoint y: 120, endPoint x: 239, endPoint y: 86, distance: 79.5
click at [239, 86] on div "Acessando Câmera e Microfone..." at bounding box center [580, 255] width 1158 height 503
click at [657, 536] on mat-icon "call_end" at bounding box center [652, 535] width 17 height 17
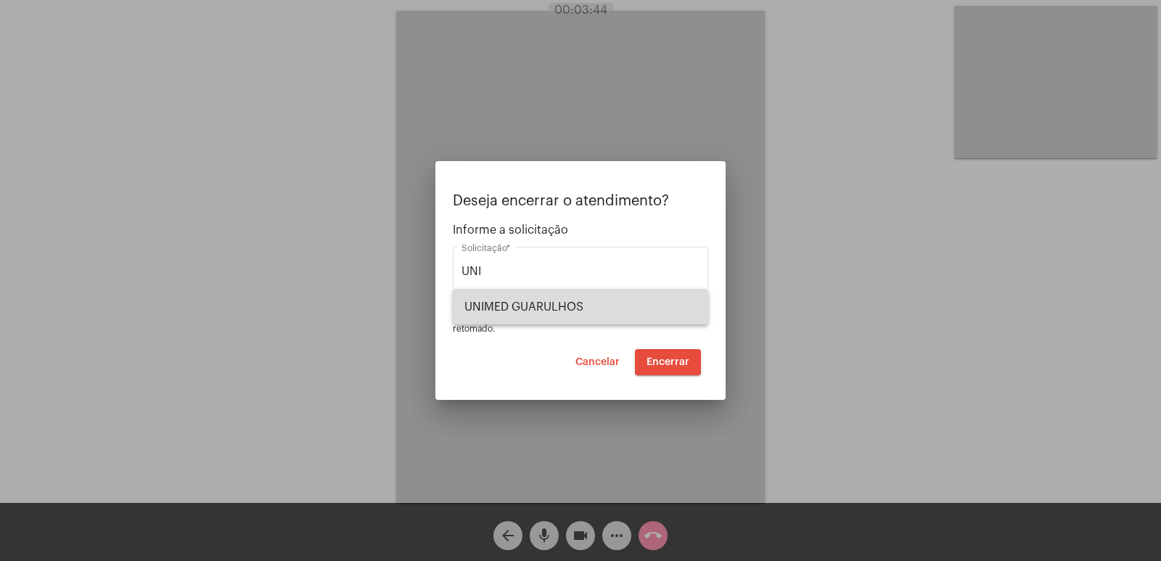
click at [497, 314] on span "UNIMED GUARULHOS" at bounding box center [580, 306] width 232 height 35
type input "UNIMED GUARULHOS"
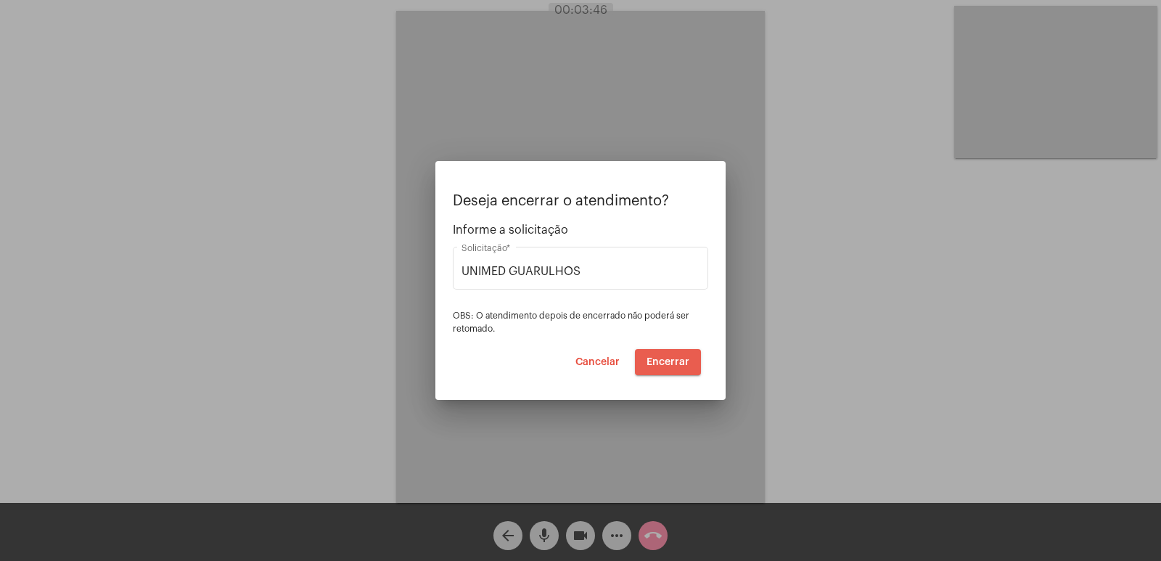
click at [674, 369] on button "Encerrar" at bounding box center [668, 362] width 66 height 26
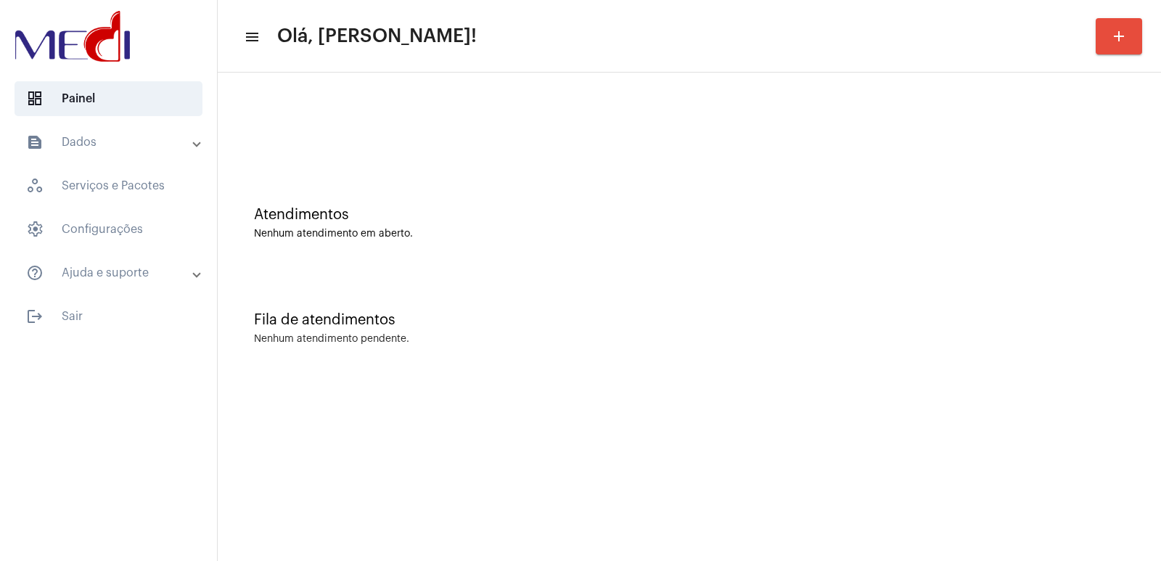
click at [1066, 223] on div "Atendimentos Nenhum atendimento em aberto." at bounding box center [689, 223] width 870 height 33
